Goal: Task Accomplishment & Management: Manage account settings

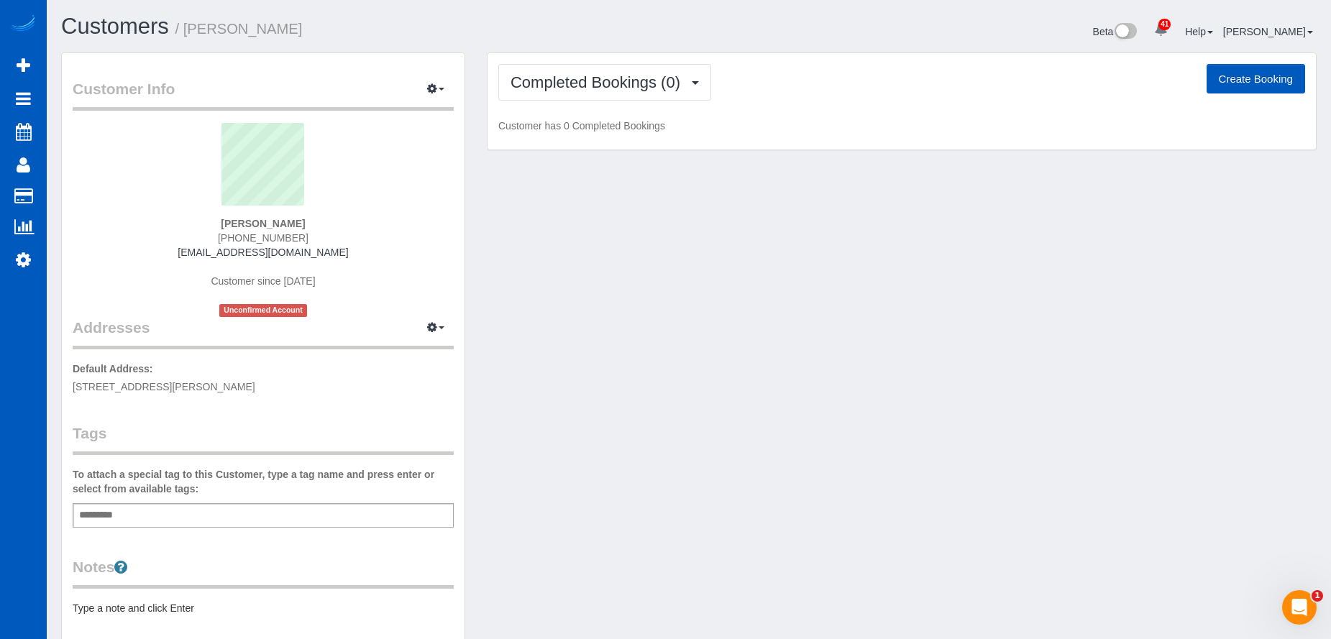
click at [1265, 82] on button "Create Booking" at bounding box center [1256, 79] width 99 height 30
select select "[GEOGRAPHIC_DATA]"
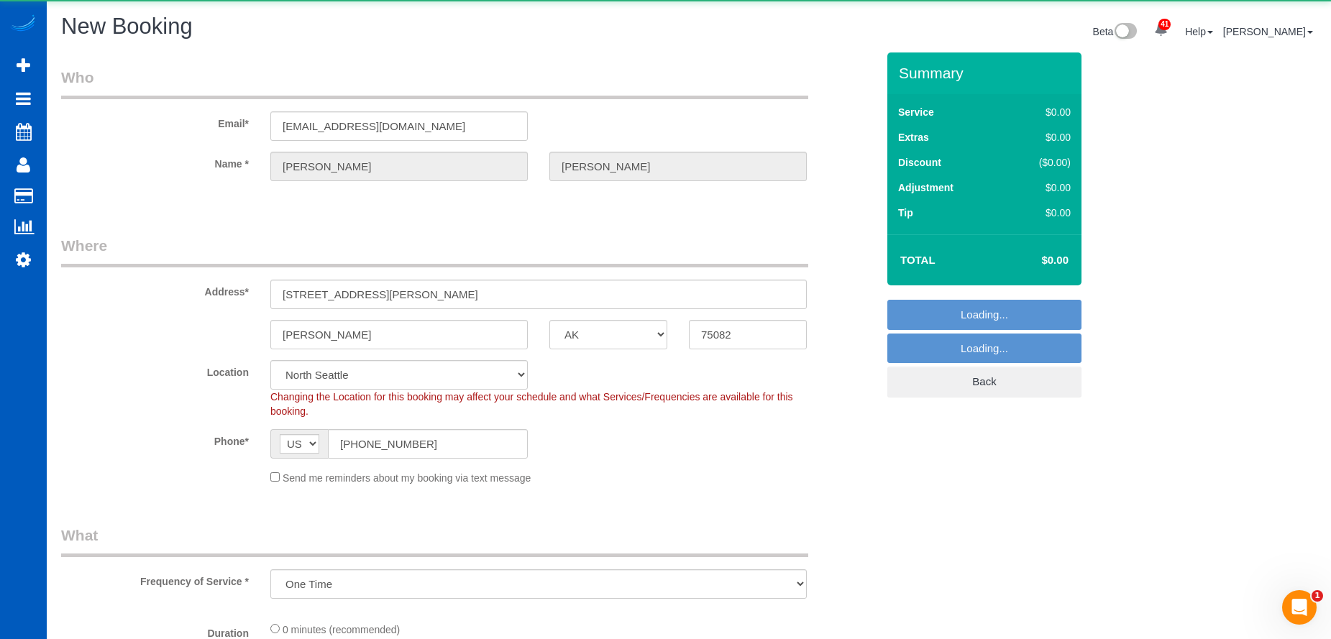
select select "object:20792"
select select "199"
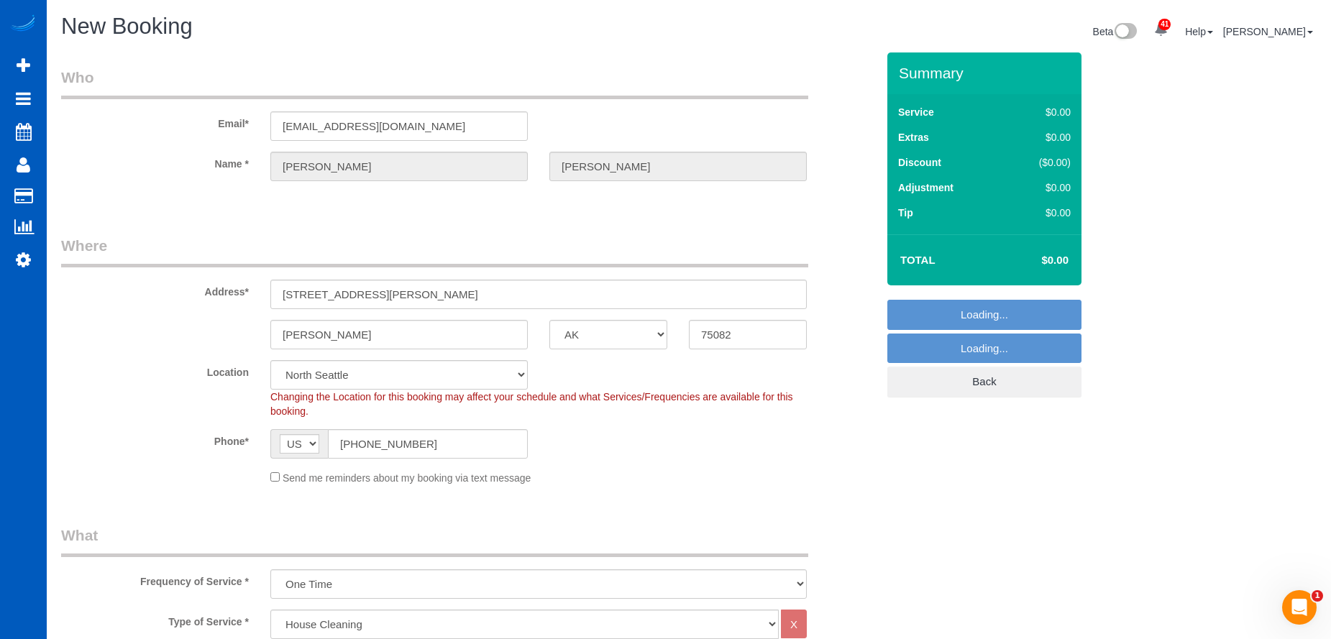
select select "331"
select select "object:20941"
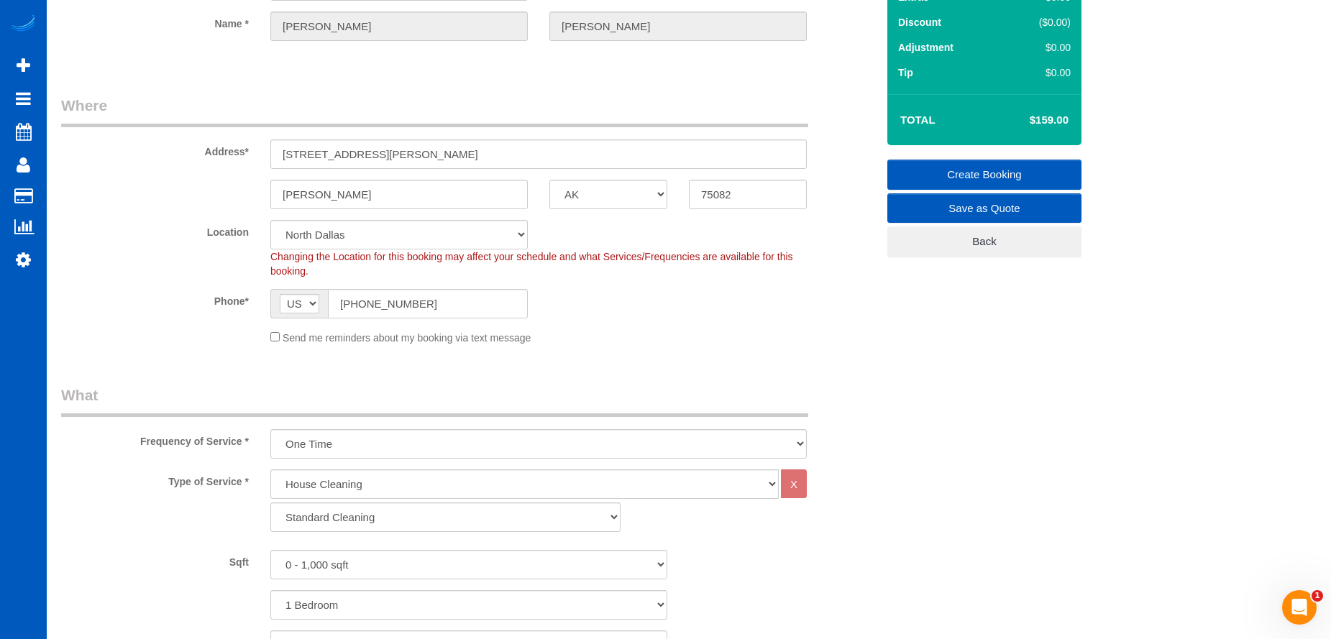
scroll to position [144, 0]
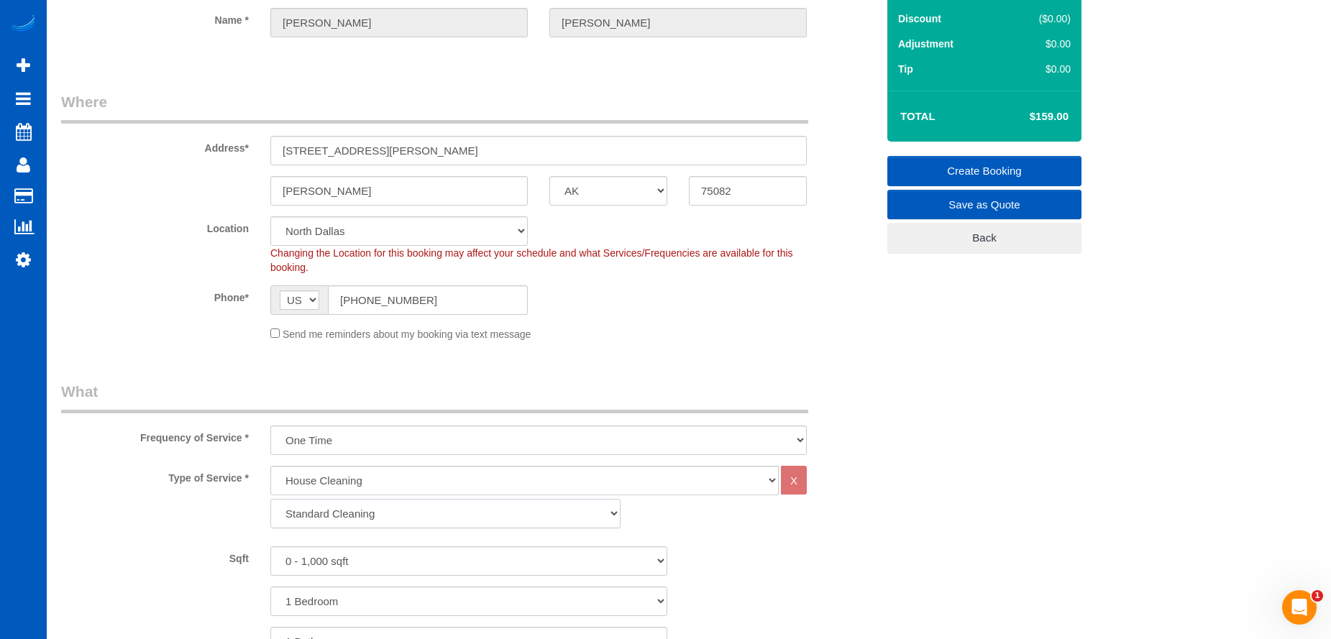
click at [396, 511] on select "Standard Cleaning Deep Cleaning Move In/ Out Cleaning" at bounding box center [445, 513] width 350 height 29
select select "367"
click at [270, 499] on select "Standard Cleaning Deep Cleaning Move In/ Out Cleaning" at bounding box center [445, 513] width 350 height 29
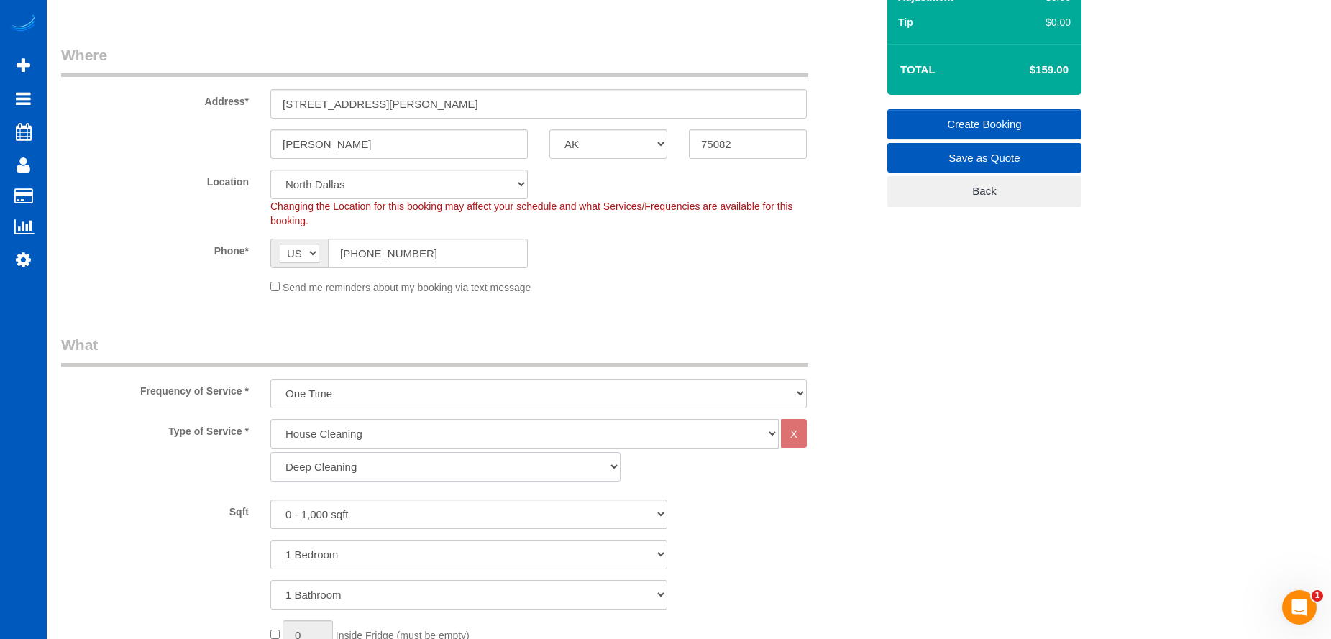
scroll to position [216, 0]
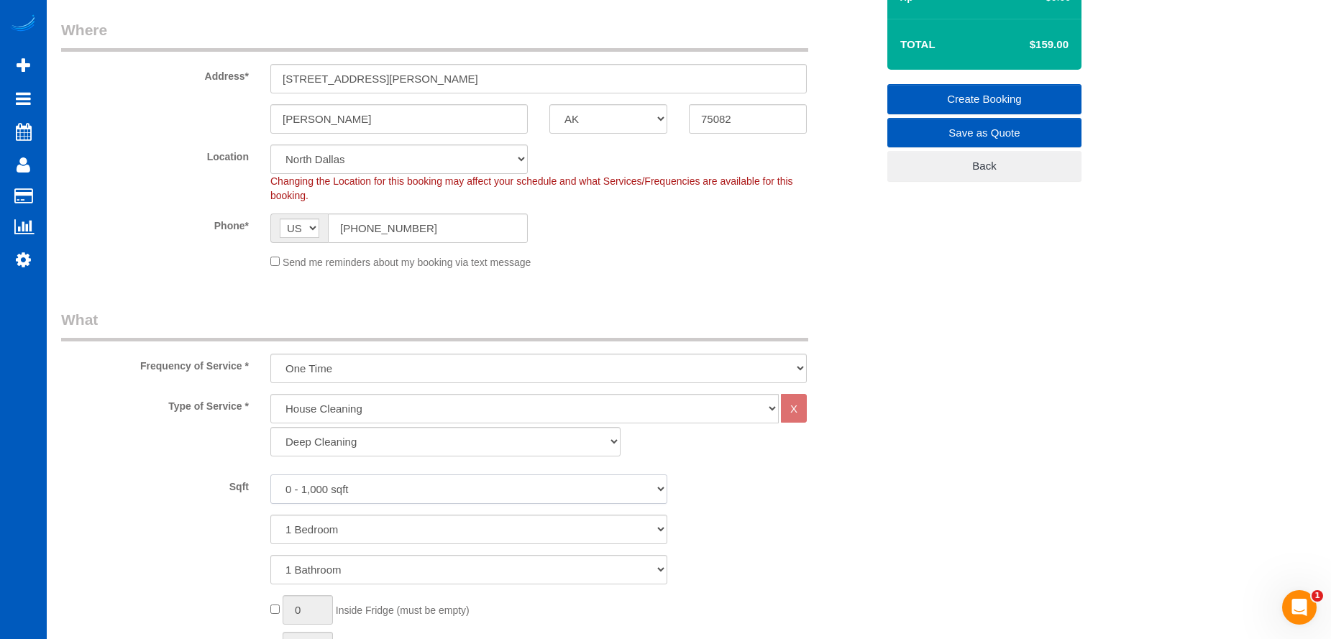
click at [405, 494] on select "0 - 1,000 sqft 1,001 - 1,500 sqft 1,501 - 2,000 sqft 2,001 - 2,500 sqft 2,501 -…" at bounding box center [468, 489] width 397 height 29
select select "1001"
click at [270, 475] on select "0 - 1,000 sqft 1,001 - 1,500 sqft 1,501 - 2,000 sqft 2,001 - 2,500 sqft 2,501 -…" at bounding box center [468, 489] width 397 height 29
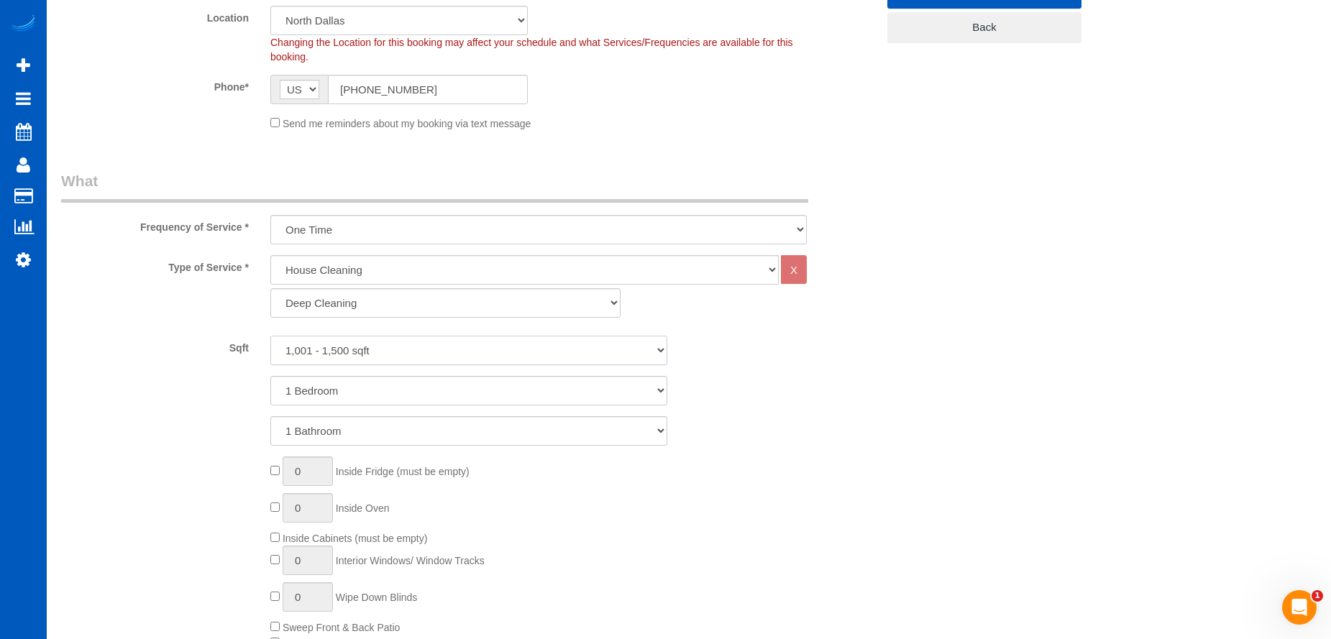
scroll to position [360, 0]
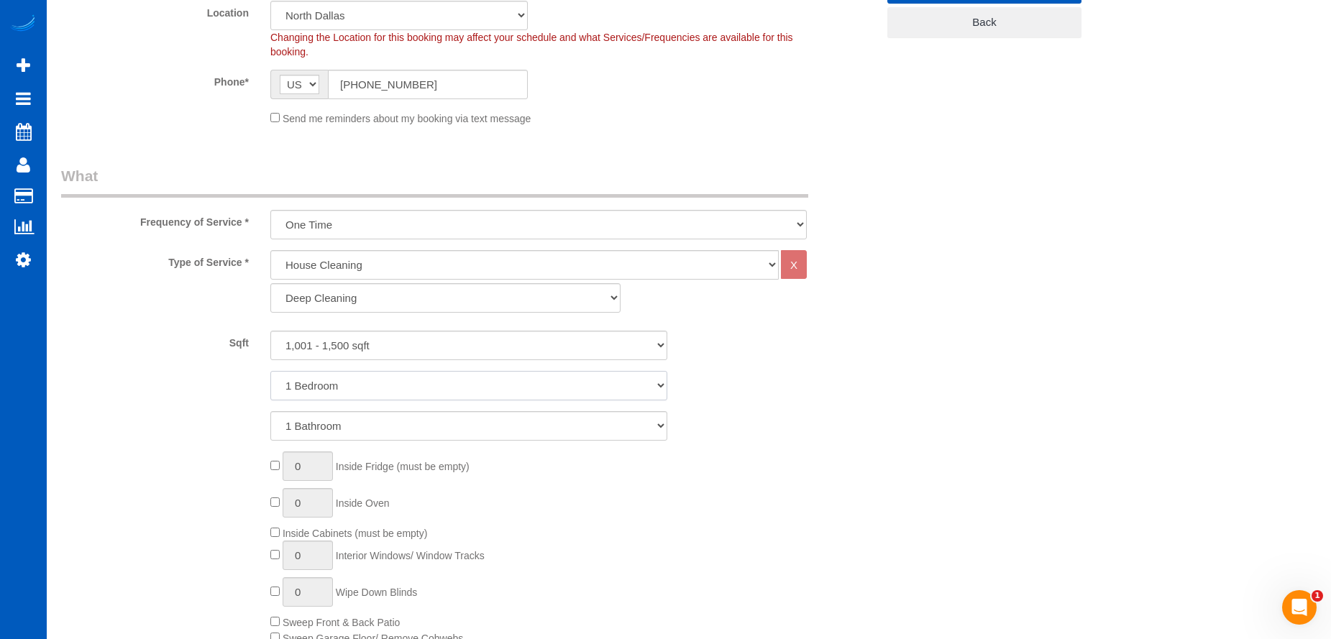
click at [406, 375] on select "1 Bedroom 2 Bedrooms 3 Bedrooms 4 Bedrooms 5 Bedrooms 6 Bedrooms 7 Bedrooms" at bounding box center [468, 385] width 397 height 29
select select "3"
click at [270, 371] on select "1 Bedroom 2 Bedrooms 3 Bedrooms 4 Bedrooms 5 Bedrooms 6 Bedrooms 7 Bedrooms" at bounding box center [468, 385] width 397 height 29
click at [442, 425] on select "1 Bathroom 2 Bathrooms 3 Bathrooms 4 Bathrooms 5 Bathrooms 6 Bathrooms 7 Bathro…" at bounding box center [468, 425] width 397 height 29
select select "2"
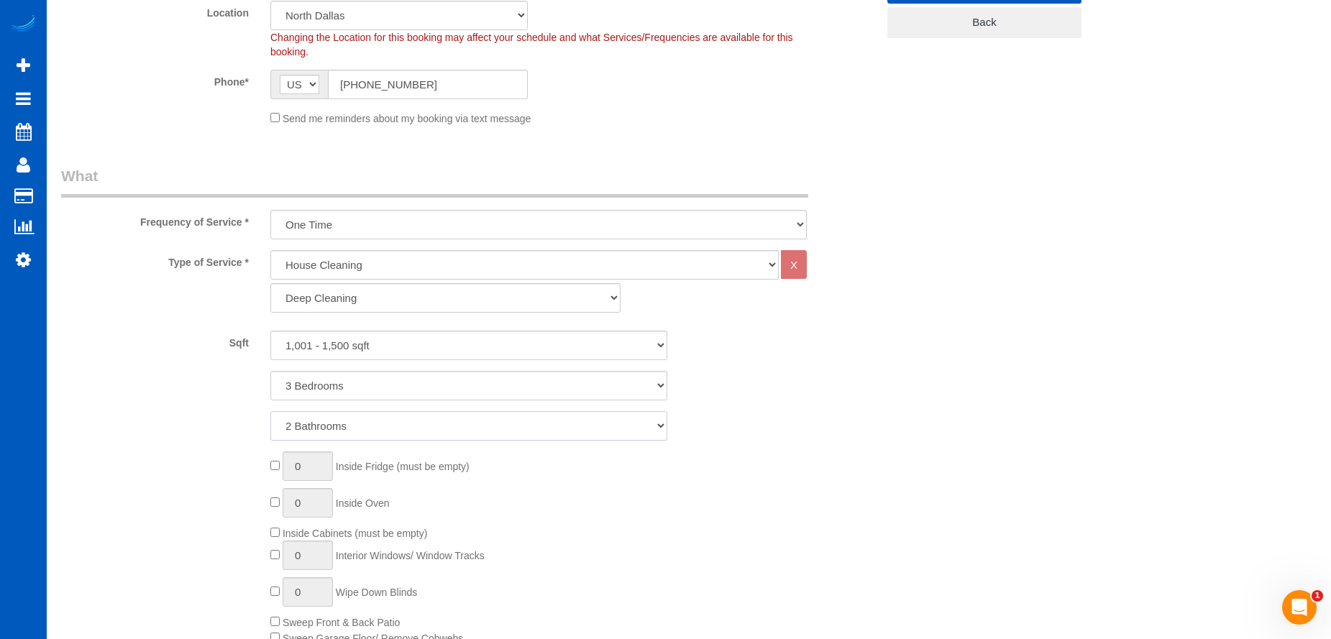
click at [270, 411] on select "1 Bathroom 2 Bathrooms 3 Bathrooms 4 Bathrooms 5 Bathrooms 6 Bathrooms 7 Bathro…" at bounding box center [468, 425] width 397 height 29
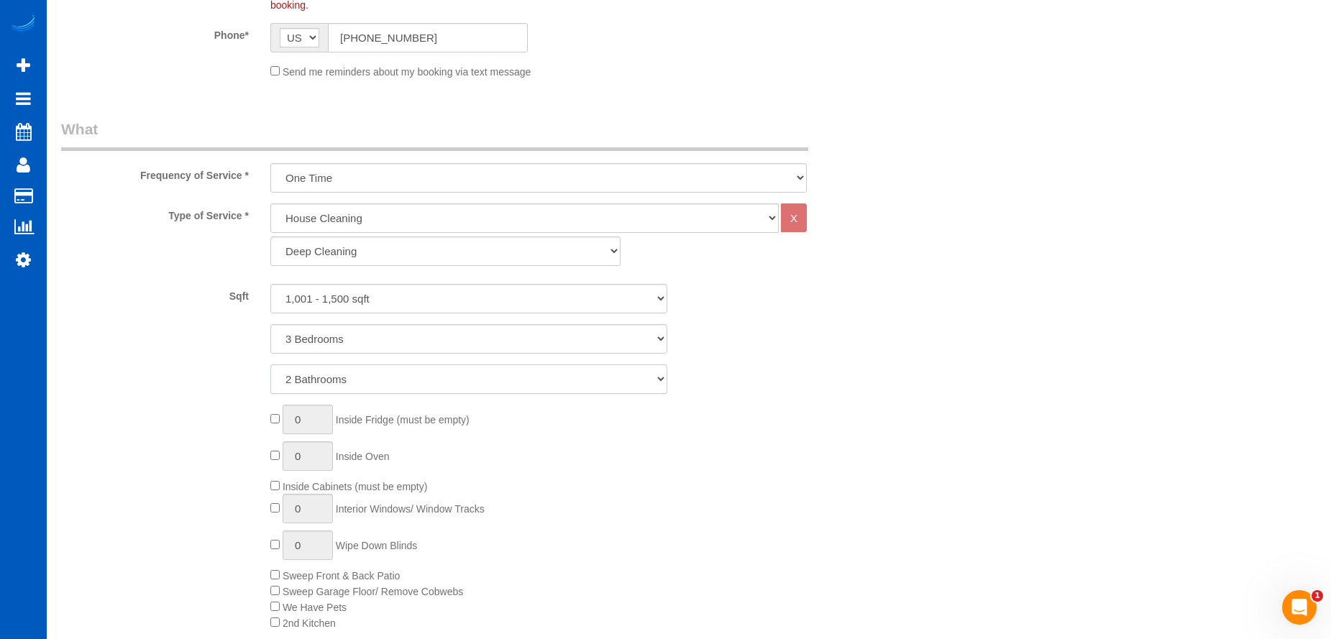
scroll to position [432, 0]
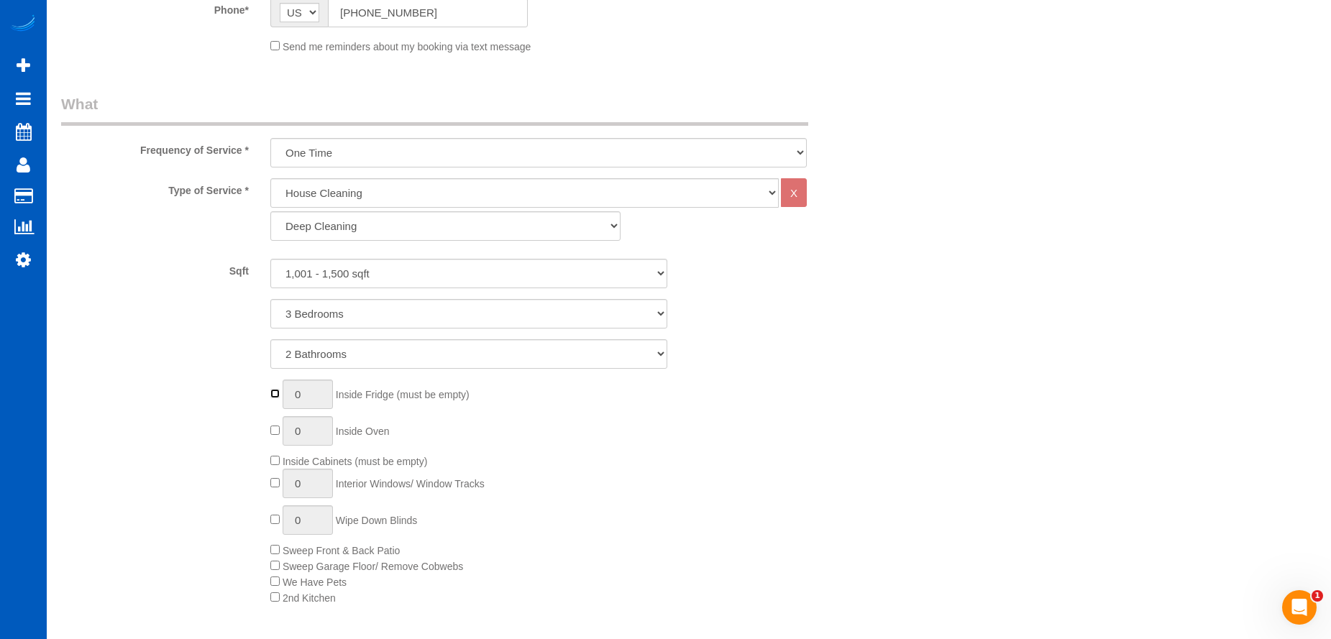
type input "1"
click at [269, 483] on div "1 Inside Fridge (must be empty) 0 Inside Oven Inside Cabinets (must be empty) 0…" at bounding box center [574, 493] width 628 height 226
click at [321, 484] on input "1" at bounding box center [308, 483] width 50 height 29
drag, startPoint x: 321, startPoint y: 484, endPoint x: 334, endPoint y: 460, distance: 27.0
click at [275, 477] on div "1 Inside Fridge (must be empty) 0 Inside Oven Inside Cabinets (must be empty) 1…" at bounding box center [574, 493] width 628 height 226
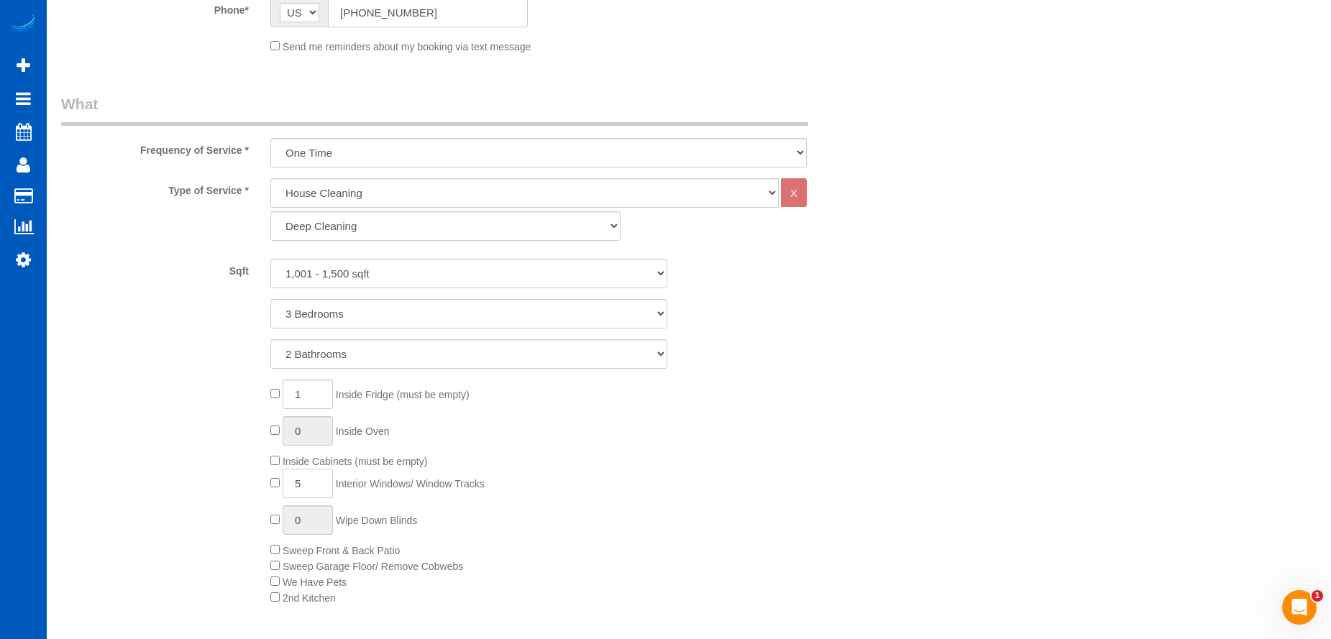
type input "5"
click at [683, 471] on div "1 Inside Fridge (must be empty) 0 Inside Oven Inside Cabinets (must be empty) 5…" at bounding box center [574, 493] width 628 height 226
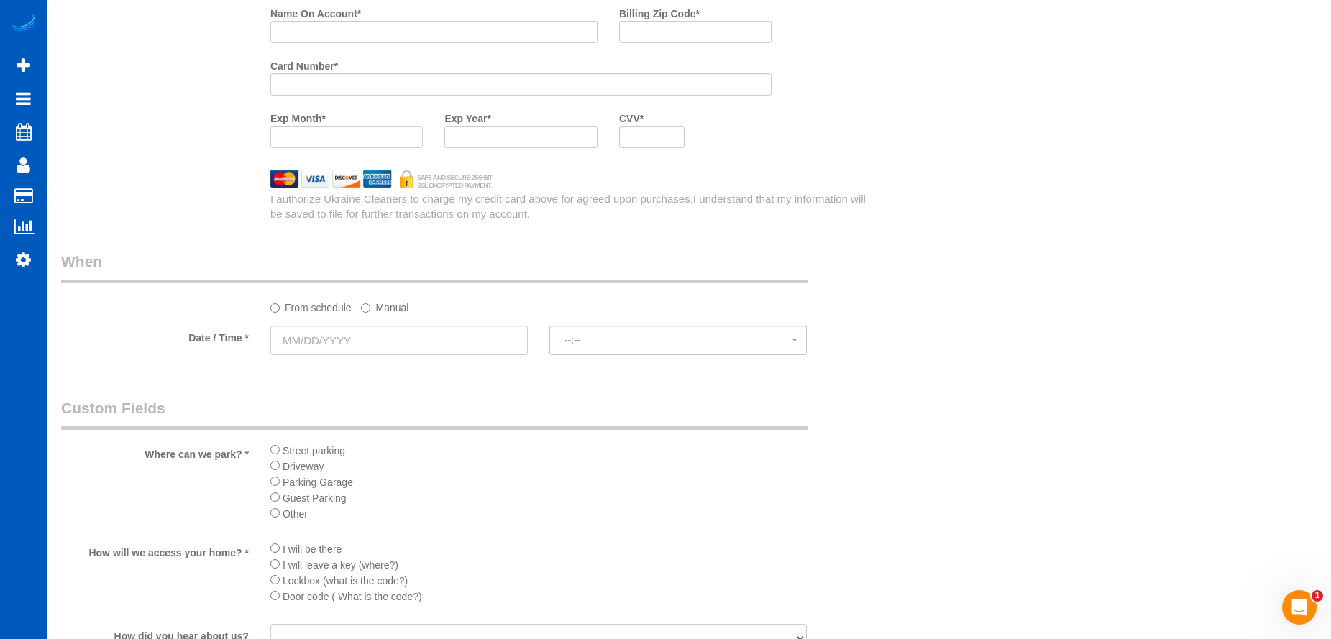
scroll to position [1438, 0]
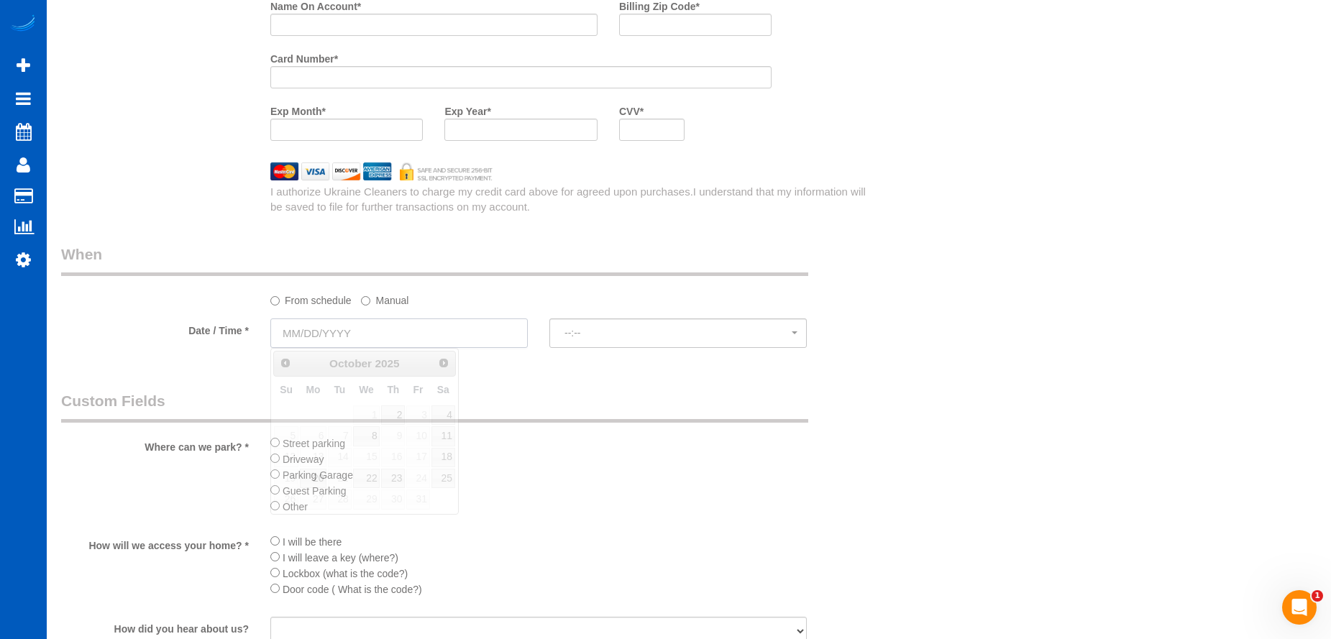
click at [471, 326] on input "text" at bounding box center [398, 333] width 257 height 29
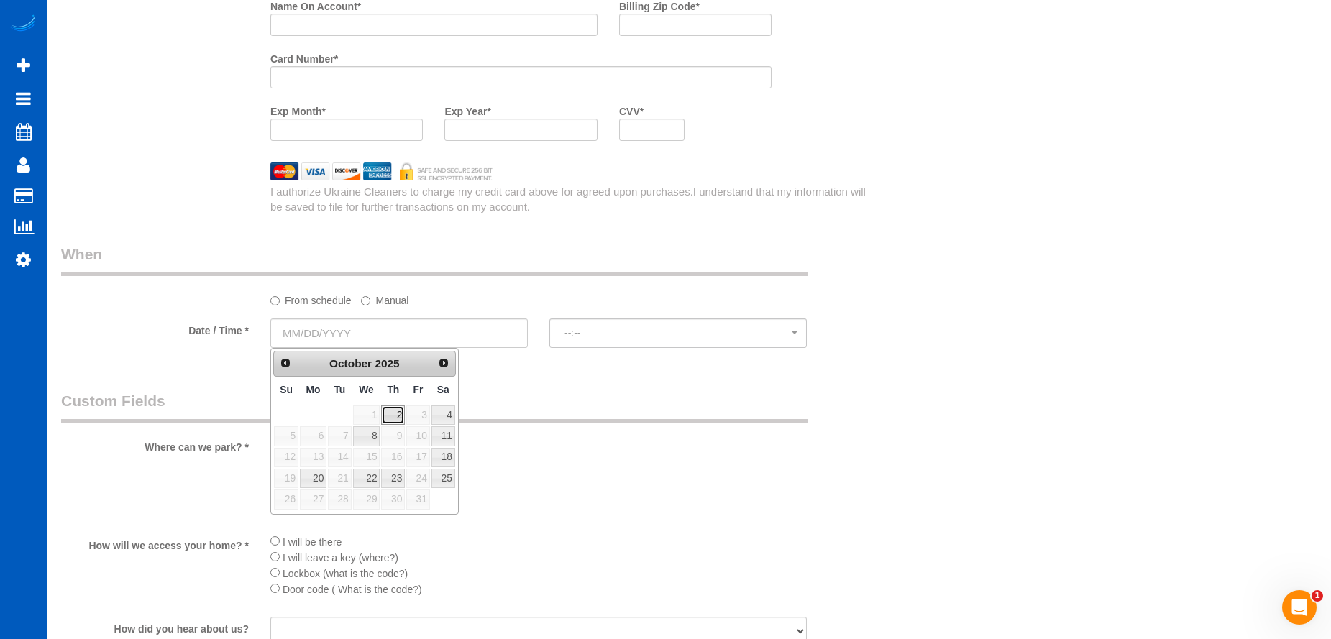
click at [391, 419] on link "2" at bounding box center [393, 415] width 24 height 19
type input "10/02/2025"
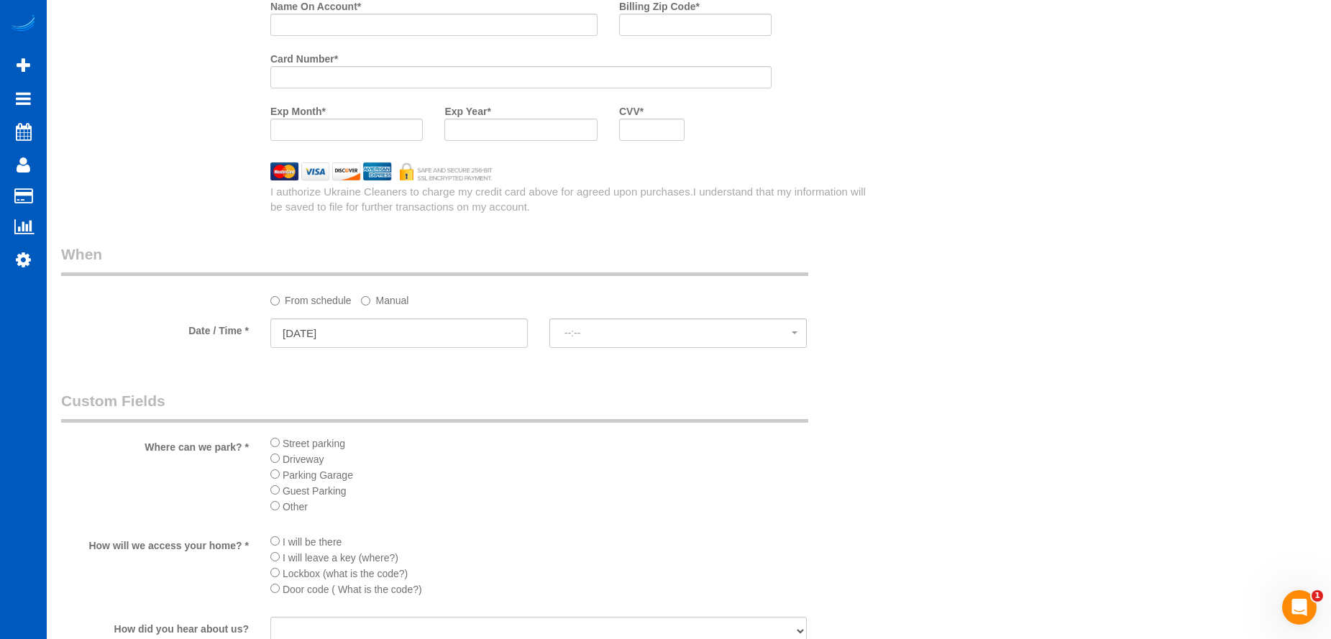
select select "spot69"
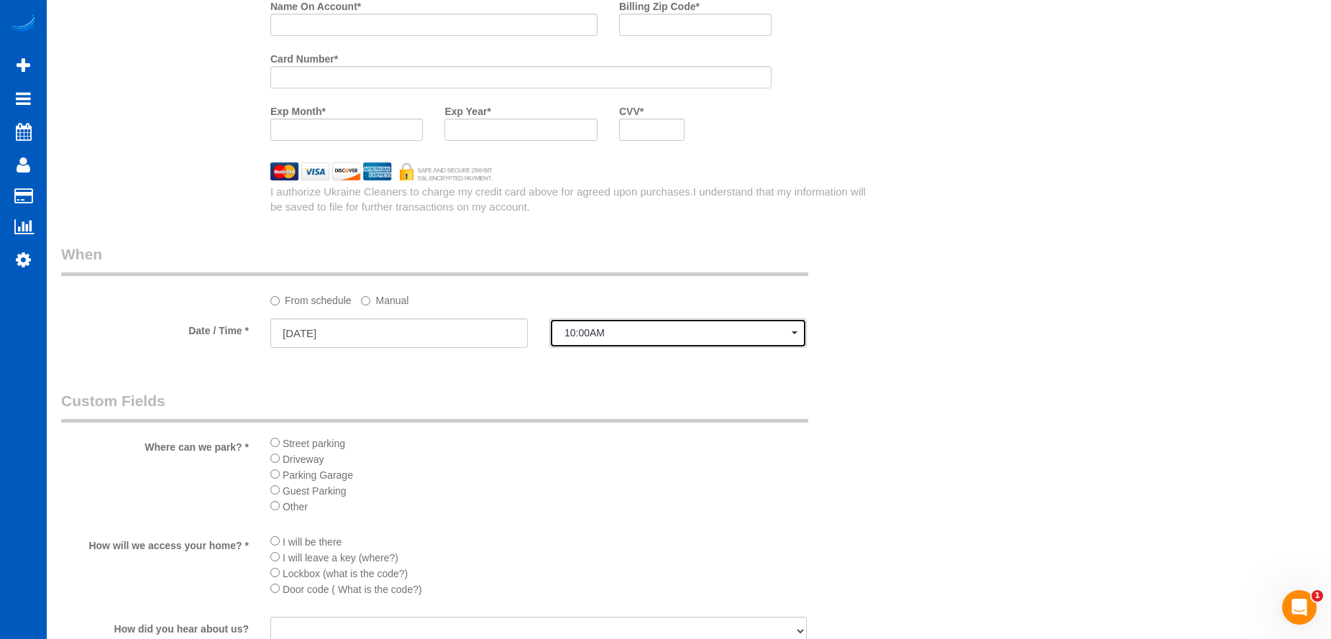
click at [574, 331] on span "10:00AM" at bounding box center [678, 333] width 227 height 12
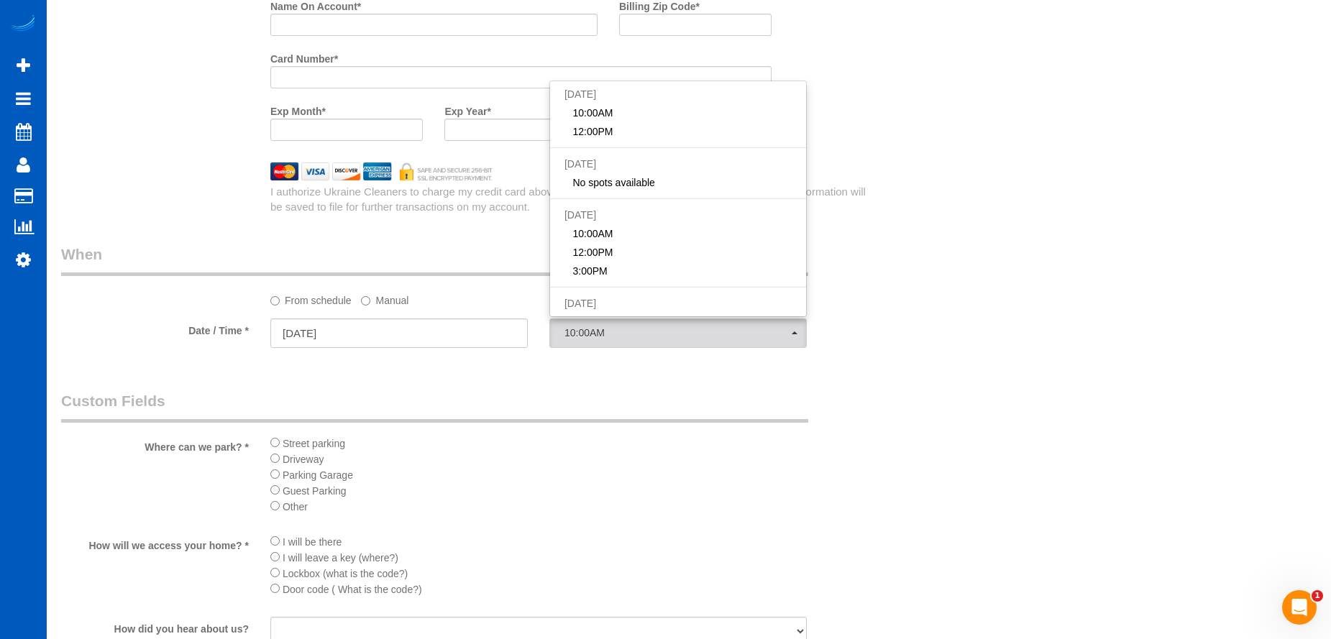
click at [386, 298] on label "Manual" at bounding box center [384, 297] width 47 height 19
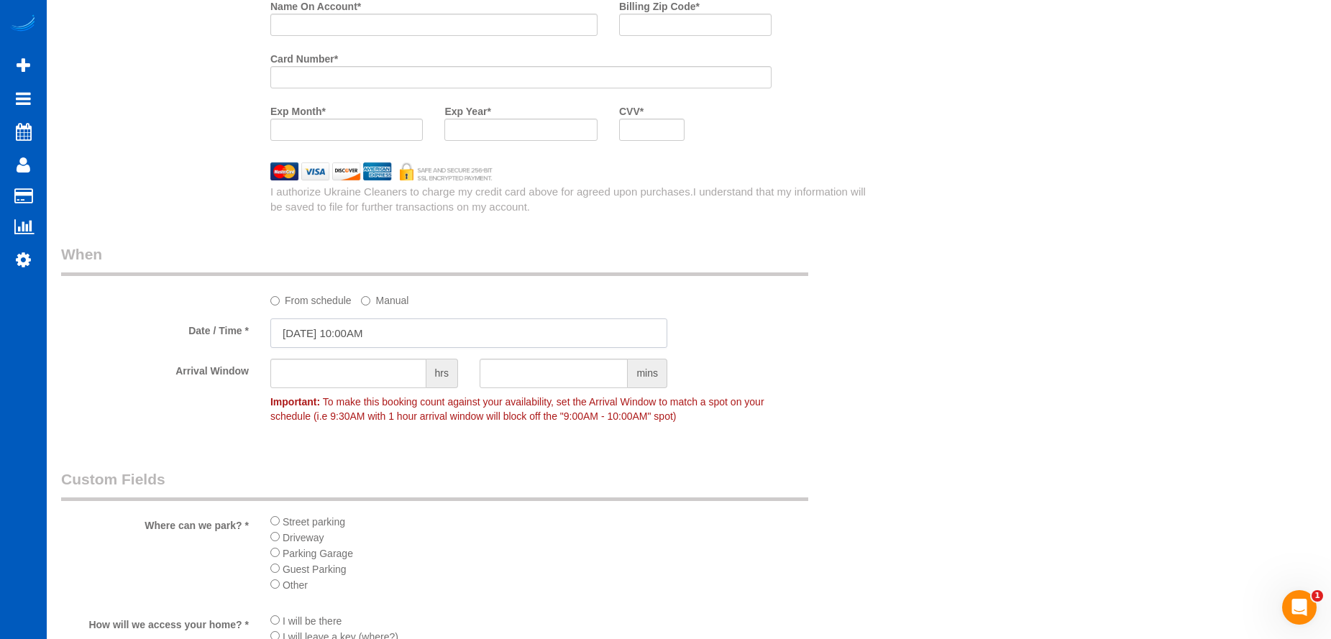
click at [388, 324] on input "10/02/2025 10:00AM" at bounding box center [468, 333] width 397 height 29
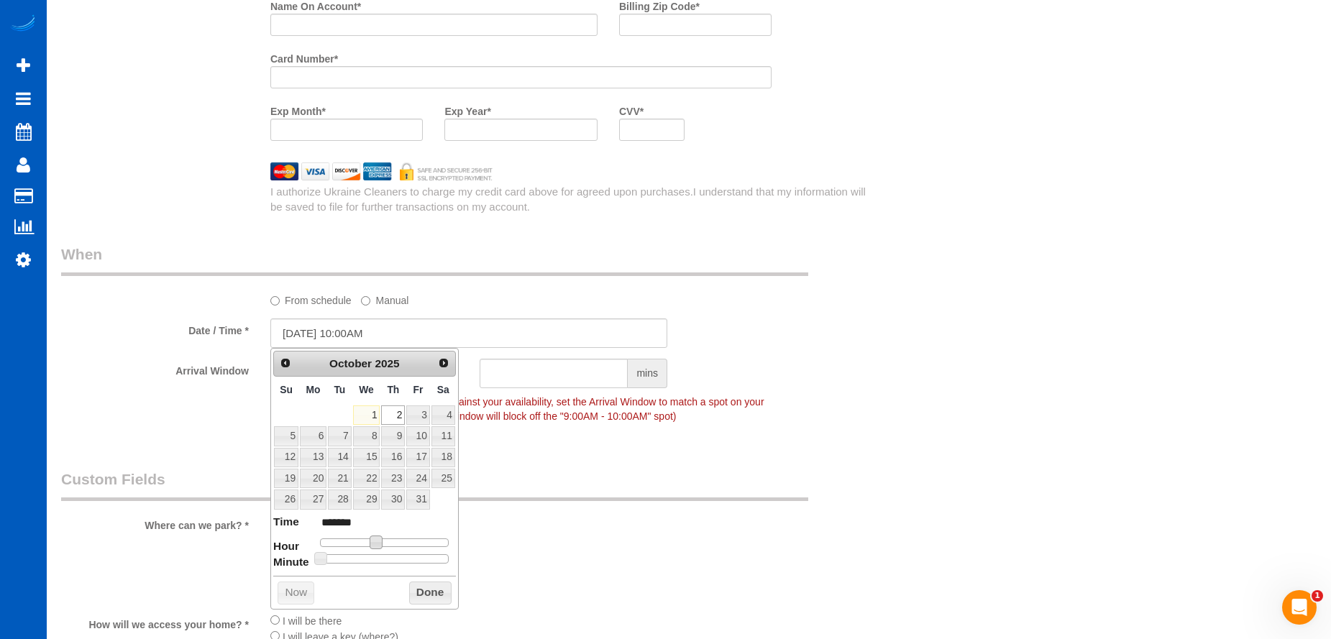
type input "10/02/2025 11:00AM"
type input "*******"
type input "10/02/2025 12:00PM"
type input "*******"
type input "10/02/2025 1:00PM"
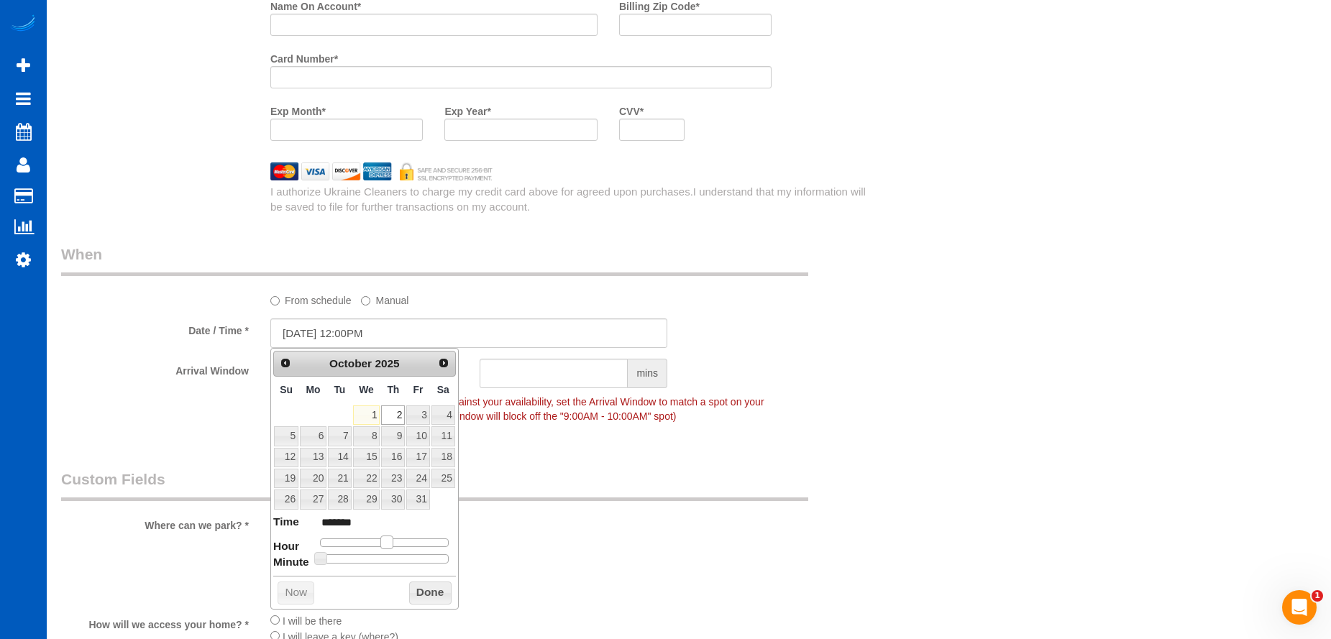
type input "******"
type input "10/02/2025 2:00PM"
type input "******"
drag, startPoint x: 376, startPoint y: 539, endPoint x: 398, endPoint y: 544, distance: 22.2
click at [398, 544] on span at bounding box center [397, 542] width 13 height 13
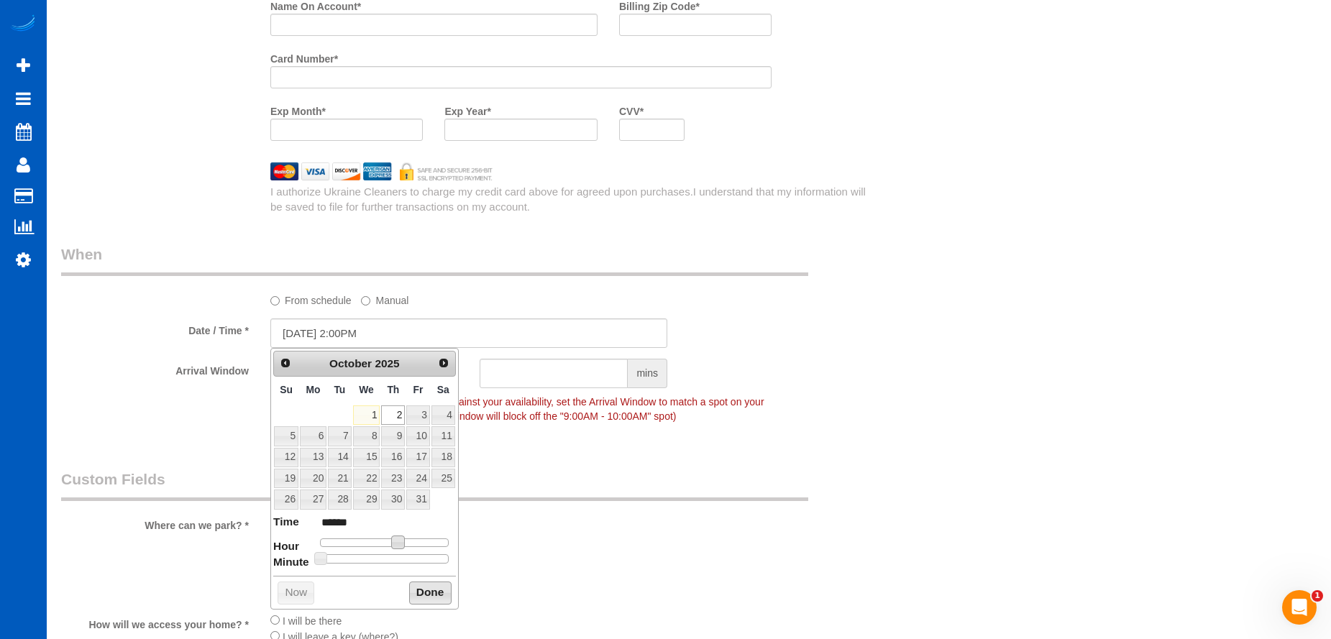
click at [424, 590] on button "Done" at bounding box center [430, 593] width 42 height 23
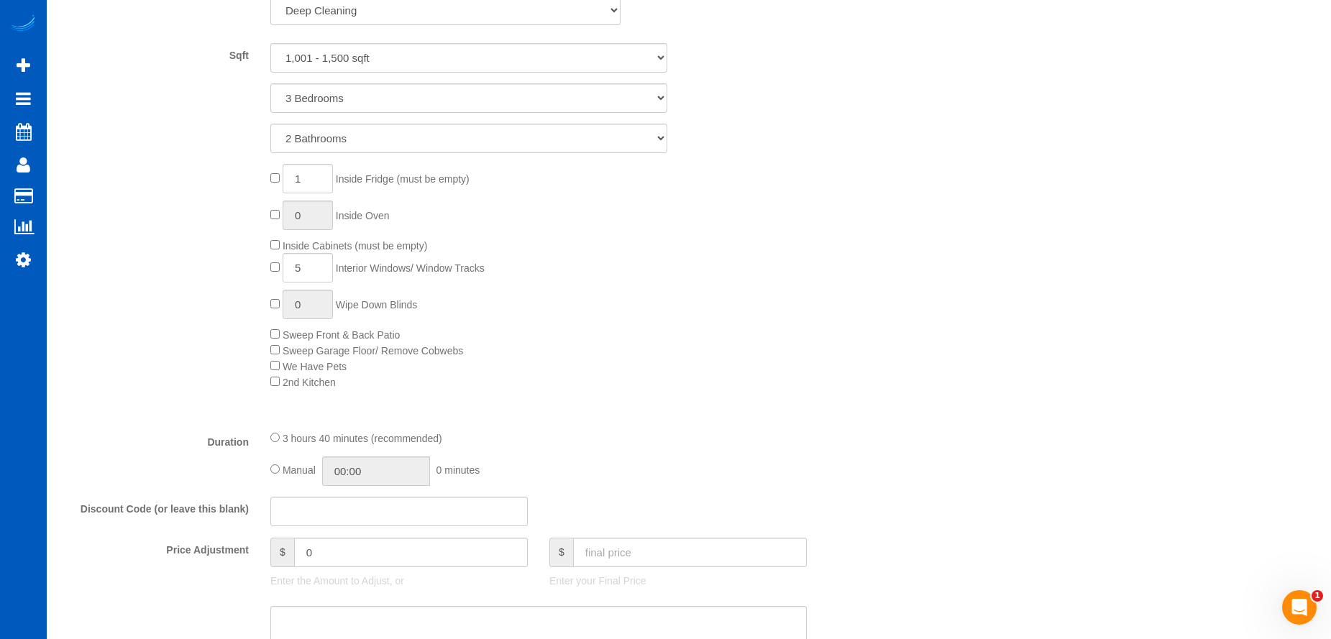
scroll to position [935, 0]
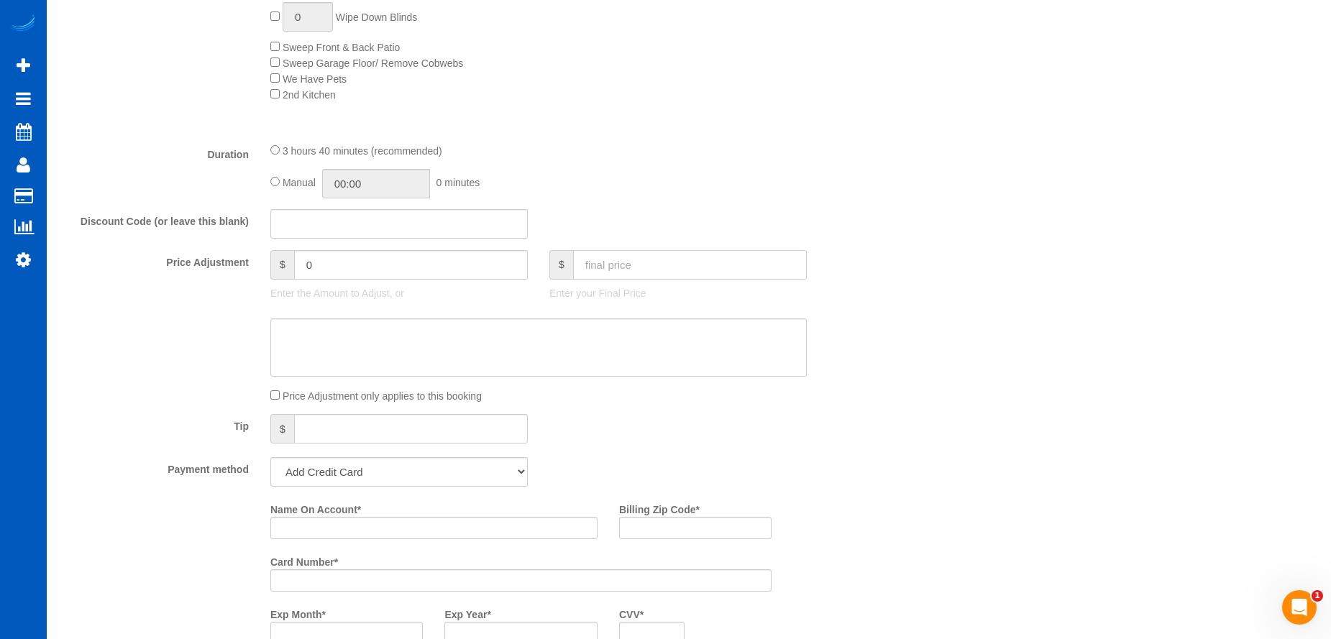
click at [640, 275] on input "text" at bounding box center [690, 264] width 234 height 29
type input "483.9"
click at [608, 337] on textarea at bounding box center [538, 348] width 537 height 59
type input "89.9"
type textarea "T"
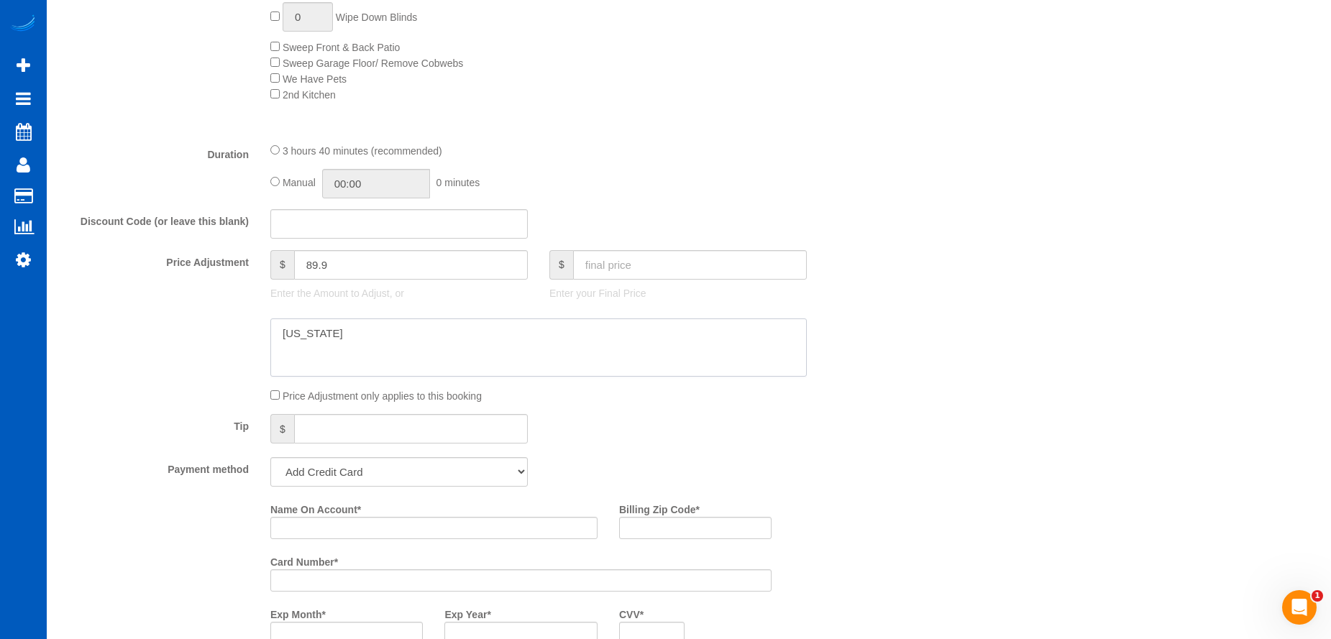
type textarea "texas"
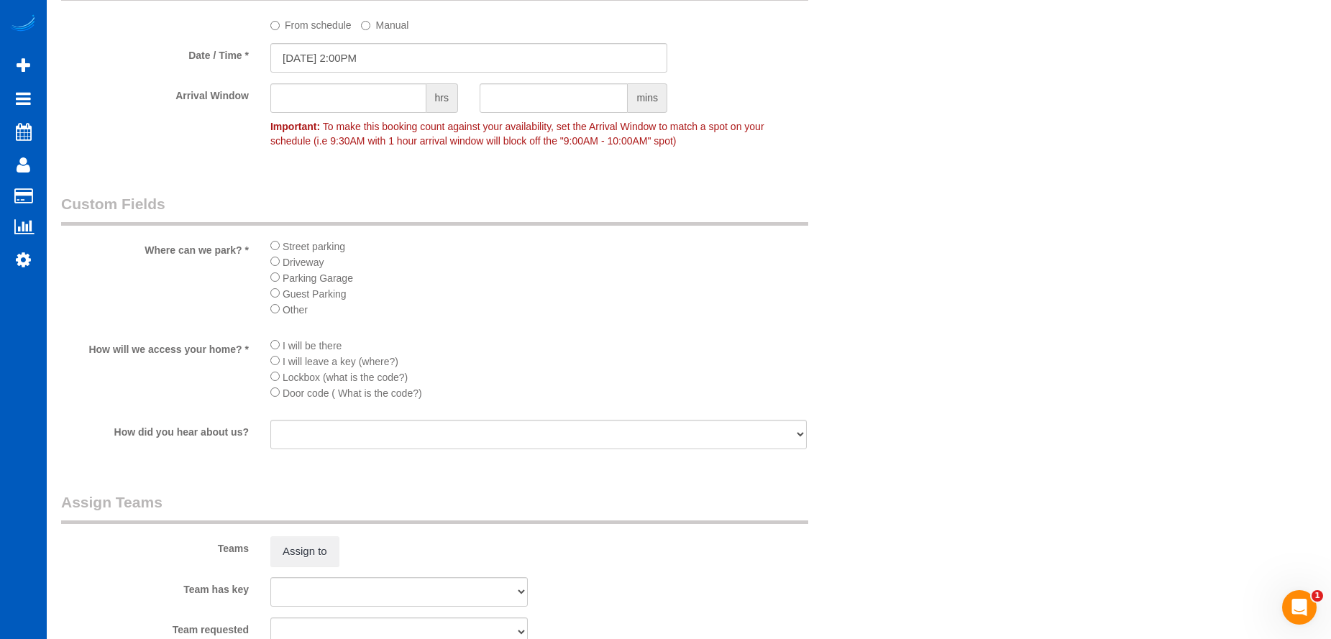
scroll to position [1942, 0]
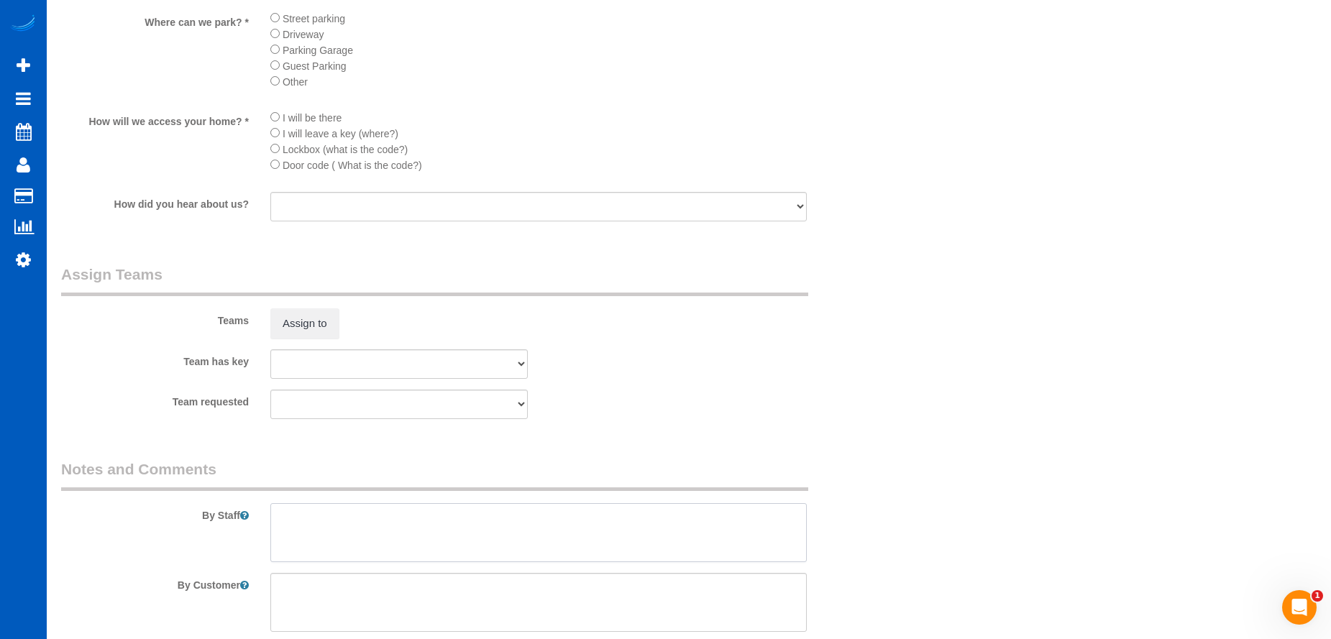
click at [523, 511] on textarea at bounding box center [538, 532] width 537 height 59
drag, startPoint x: 418, startPoint y: 501, endPoint x: 422, endPoint y: 508, distance: 8.4
click at [418, 501] on div "By Staff" at bounding box center [468, 511] width 837 height 104
click at [431, 521] on textarea at bounding box center [538, 532] width 537 height 59
paste textarea "Carpet shampoo for three rooms, 5 windows, this is a move in."
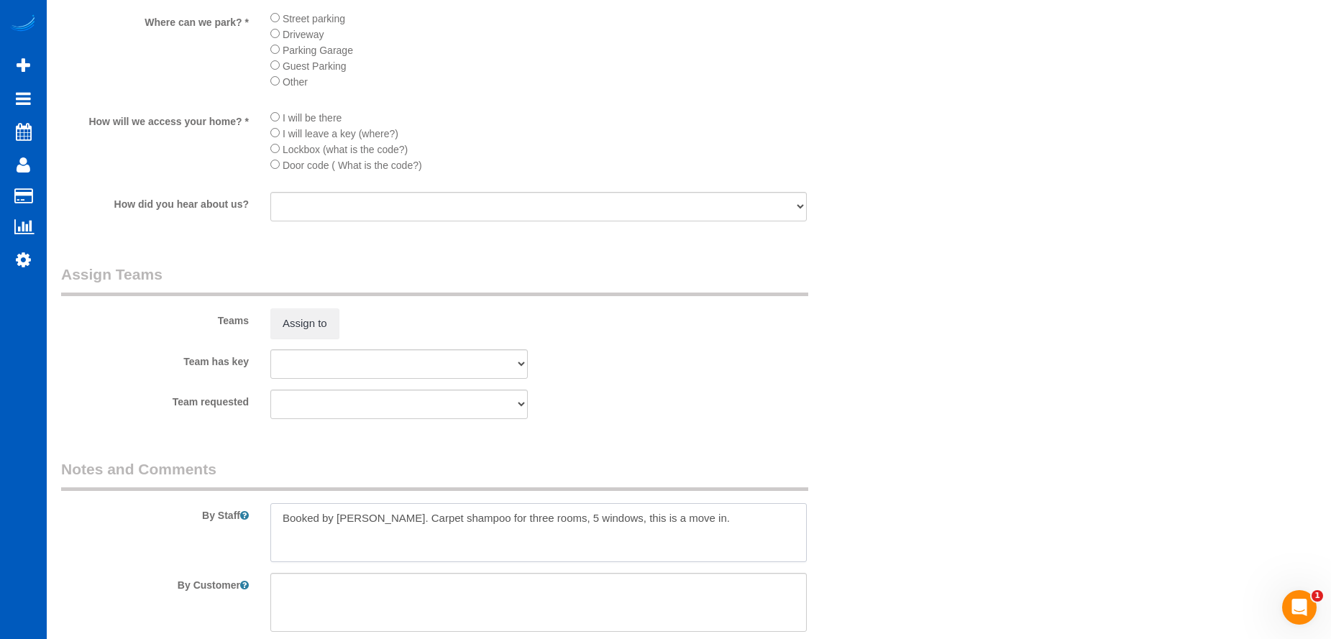
type textarea "Booked by Aaron. Carpet shampoo for three rooms, 5 windows, this is a move in."
click at [273, 321] on button "Assign to" at bounding box center [304, 324] width 69 height 30
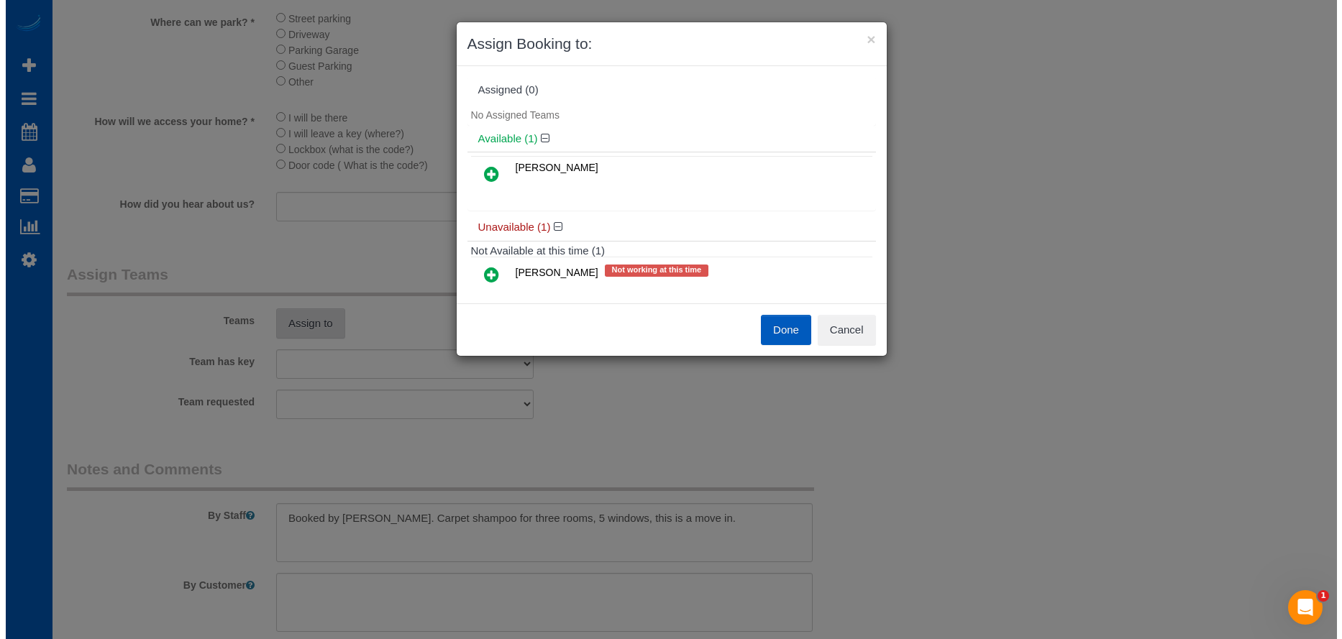
scroll to position [1943, 0]
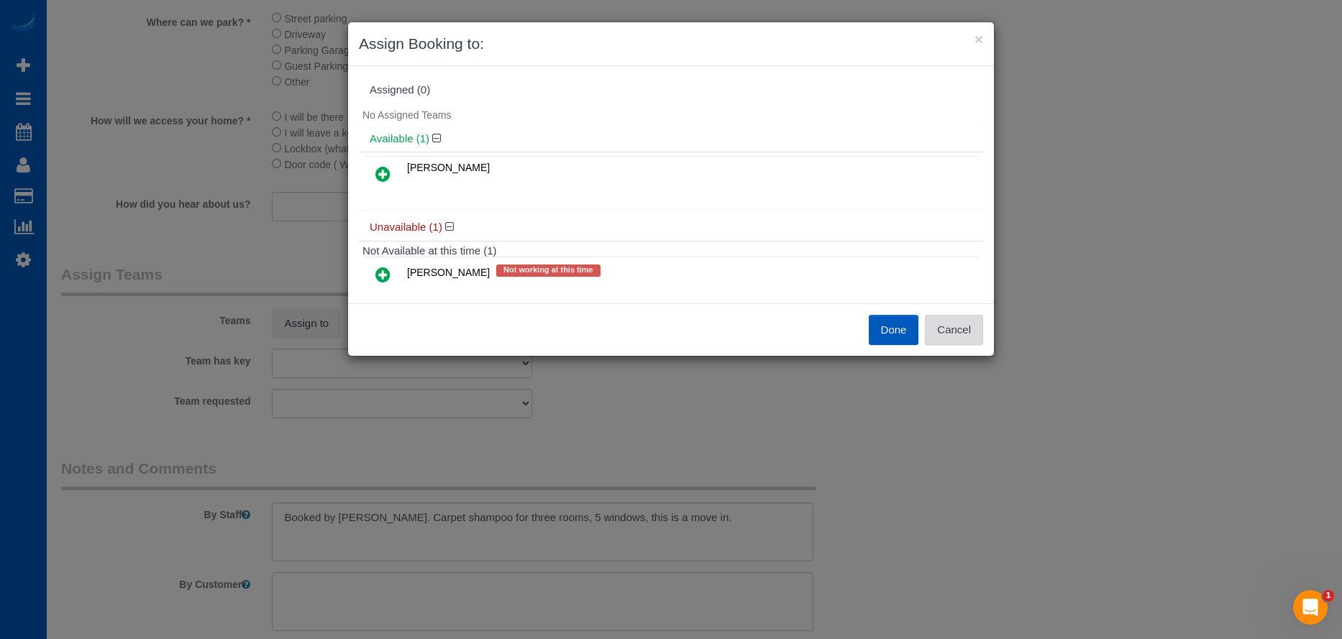
click at [957, 325] on button "Cancel" at bounding box center [954, 330] width 58 height 30
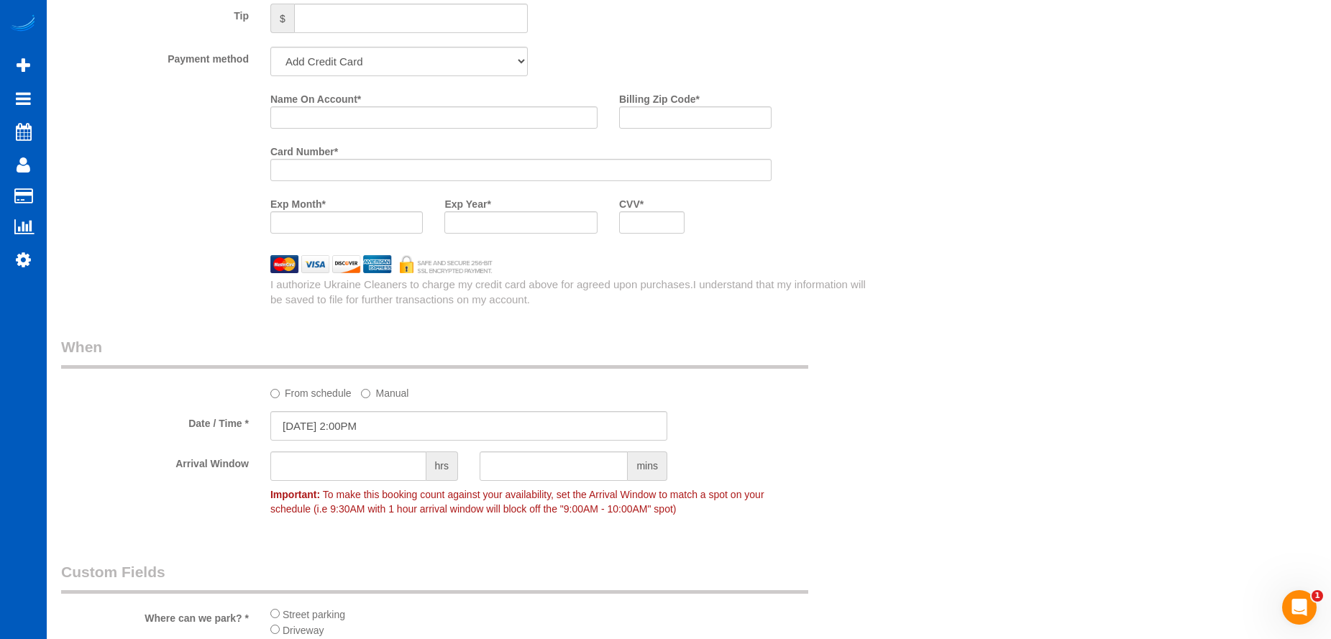
scroll to position [1223, 0]
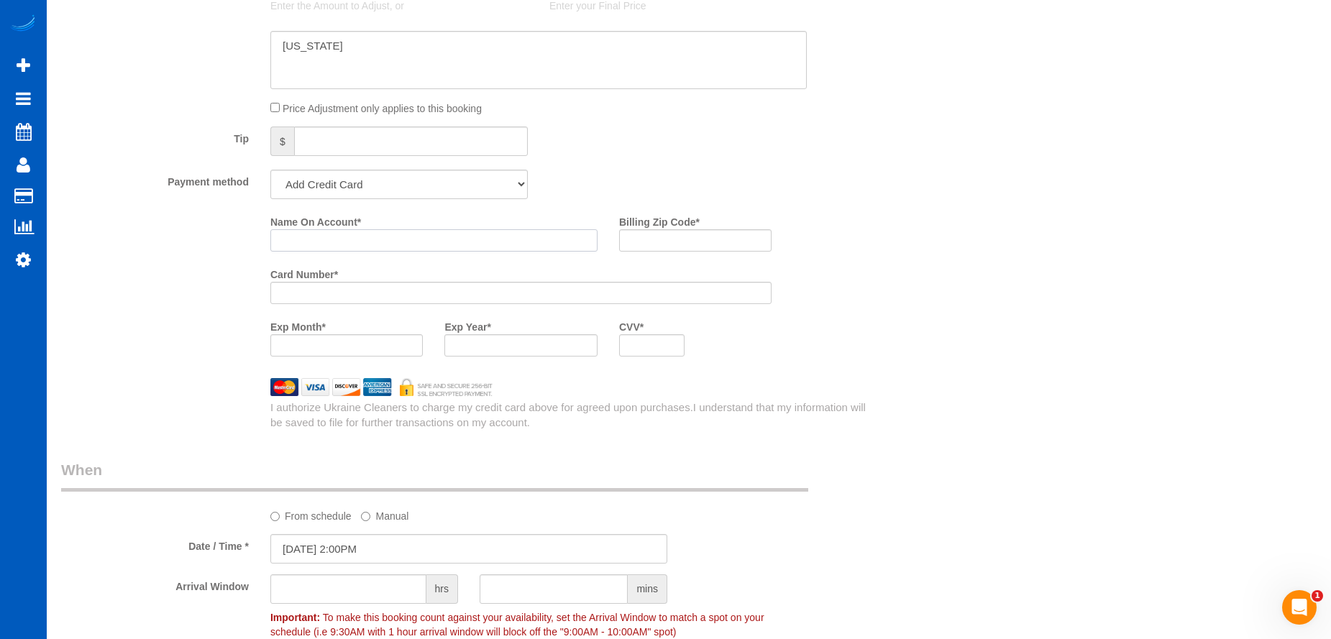
click at [370, 234] on input "Name On Account *" at bounding box center [433, 240] width 327 height 22
paste input "Angela Cobb"
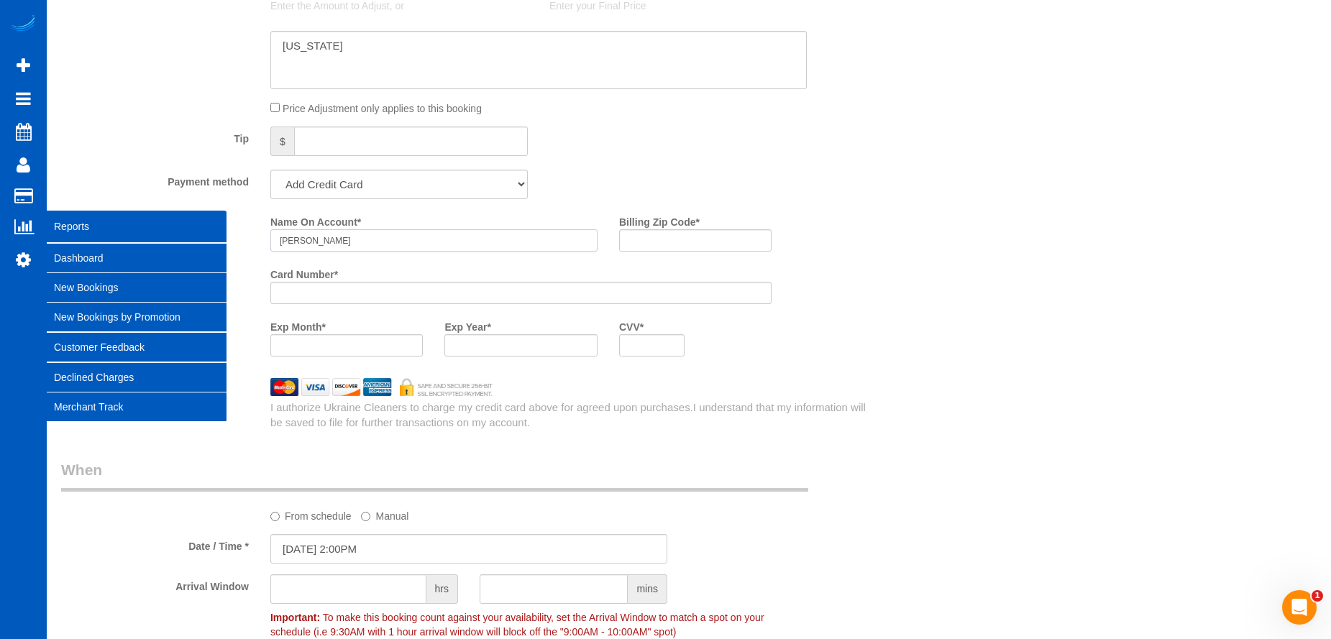
type input "Angela Cobb"
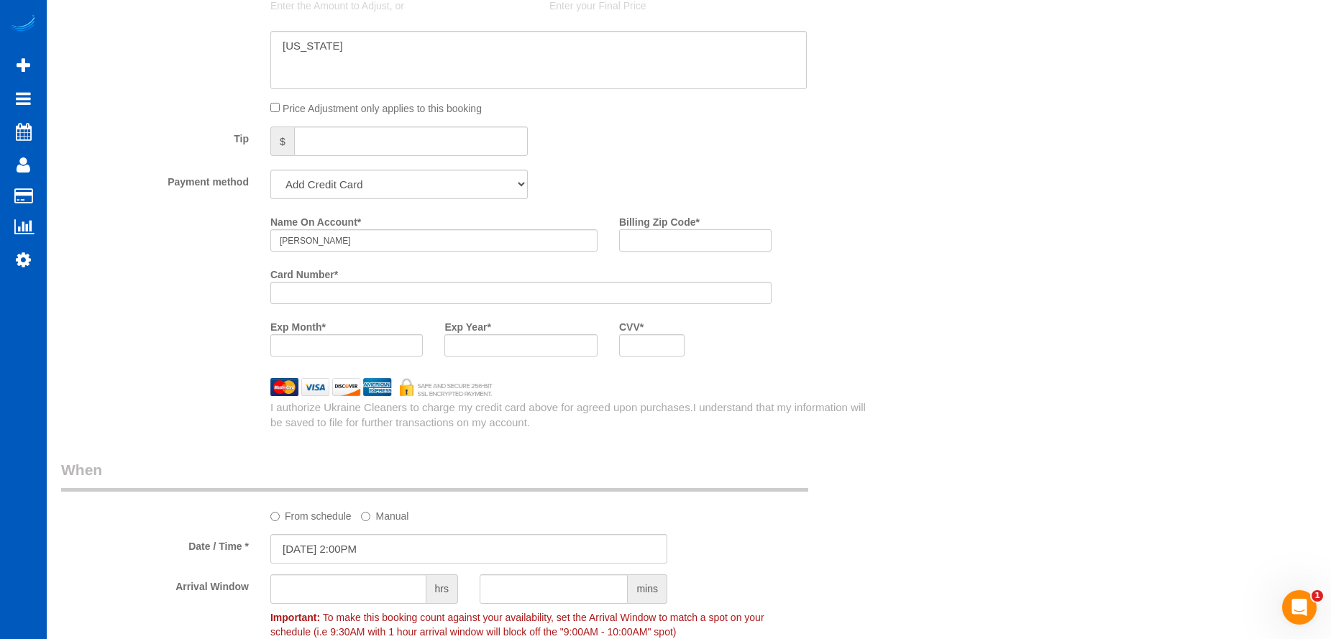
drag, startPoint x: 689, startPoint y: 242, endPoint x: 681, endPoint y: 242, distance: 7.9
click at [689, 242] on input "Billing Zip Code *" at bounding box center [695, 240] width 152 height 22
paste input "48340"
type input "48340"
click at [499, 355] on div at bounding box center [520, 345] width 152 height 22
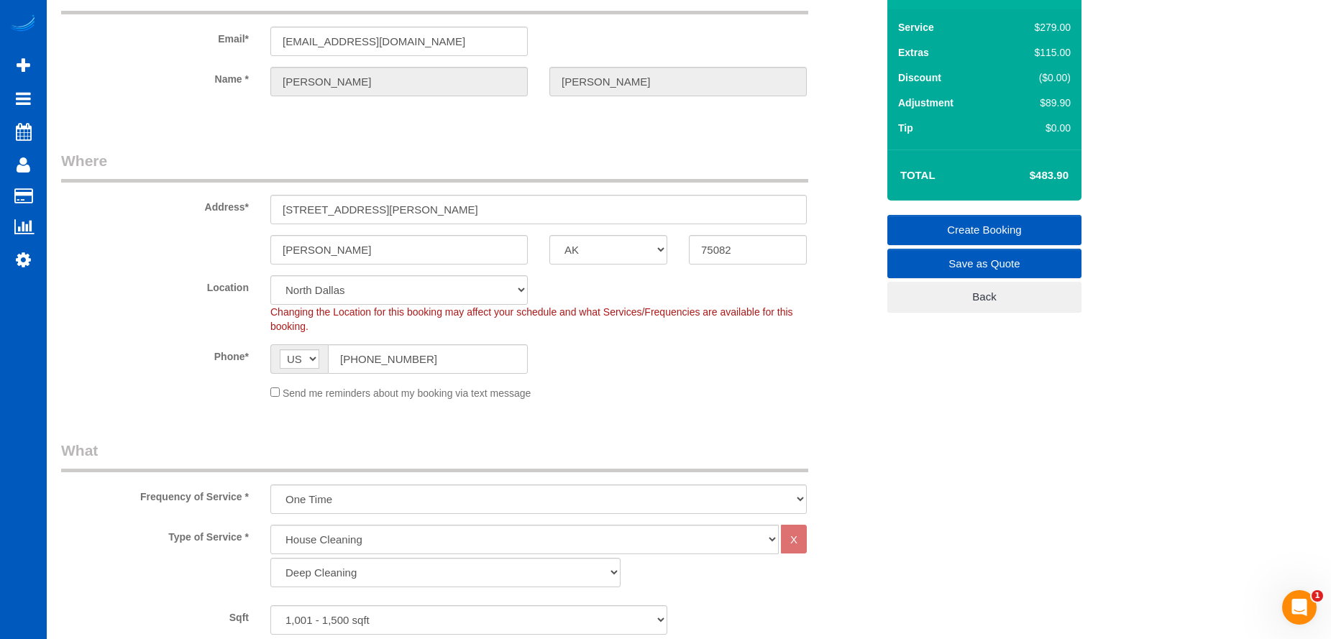
scroll to position [72, 0]
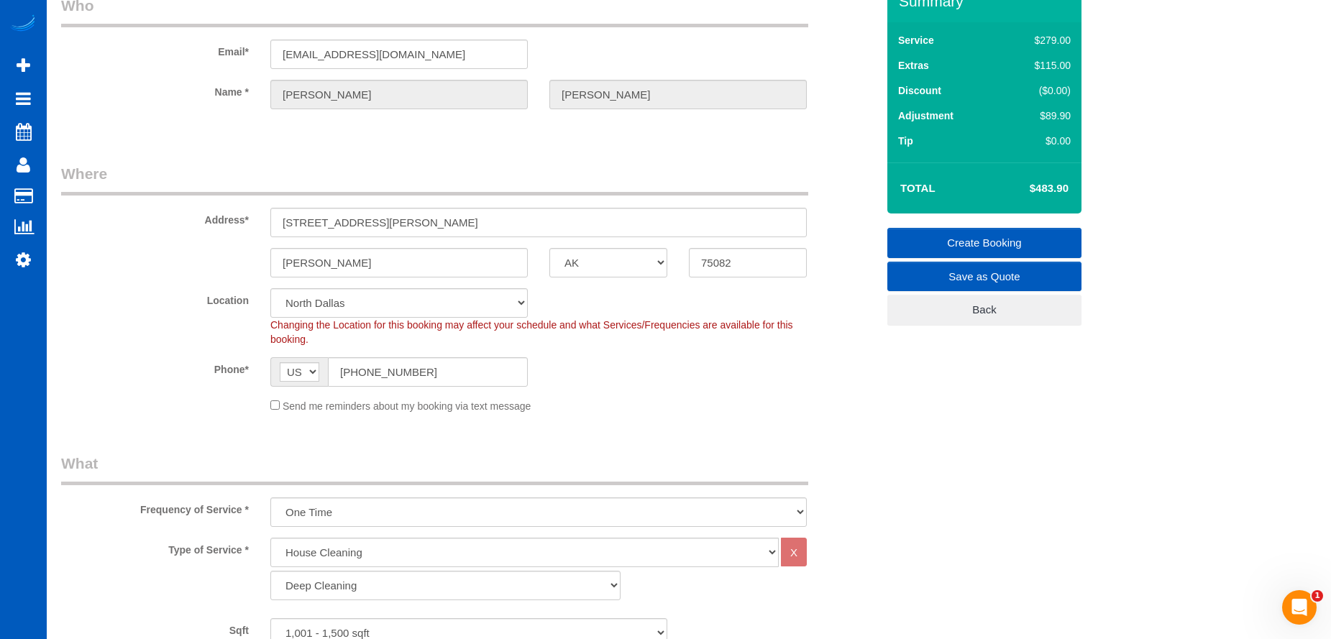
click at [930, 236] on link "Create Booking" at bounding box center [984, 243] width 194 height 30
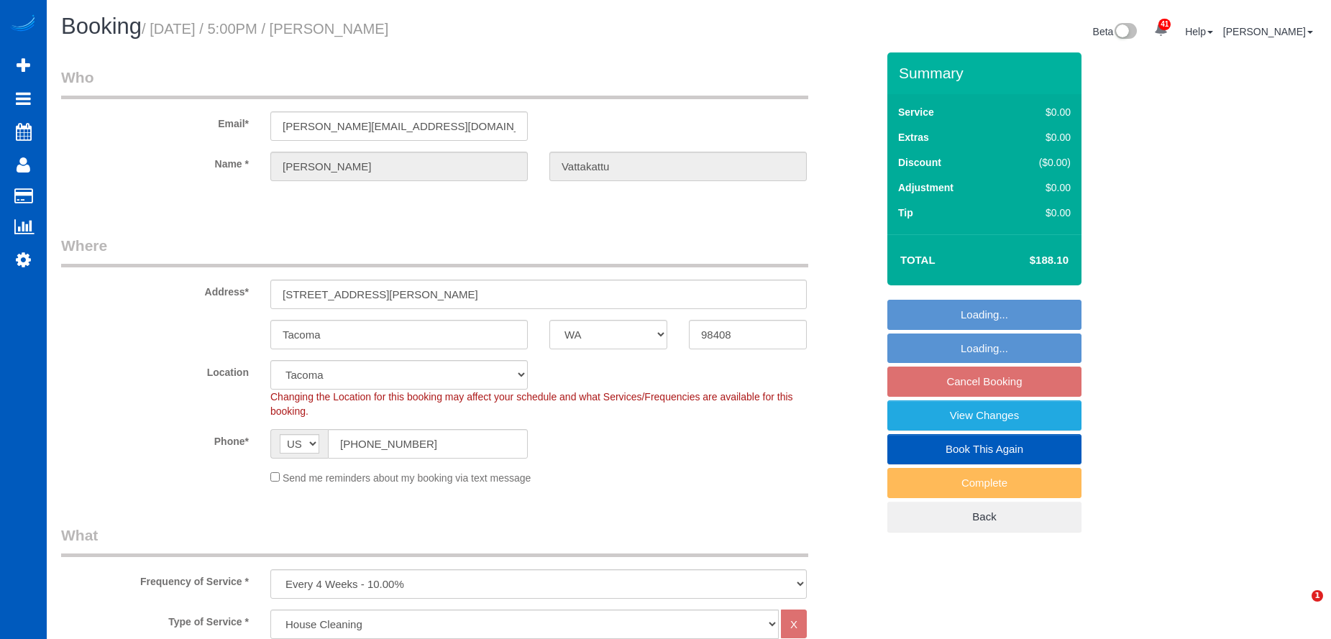
select select "WA"
select select "199"
select select "1501"
select select "3"
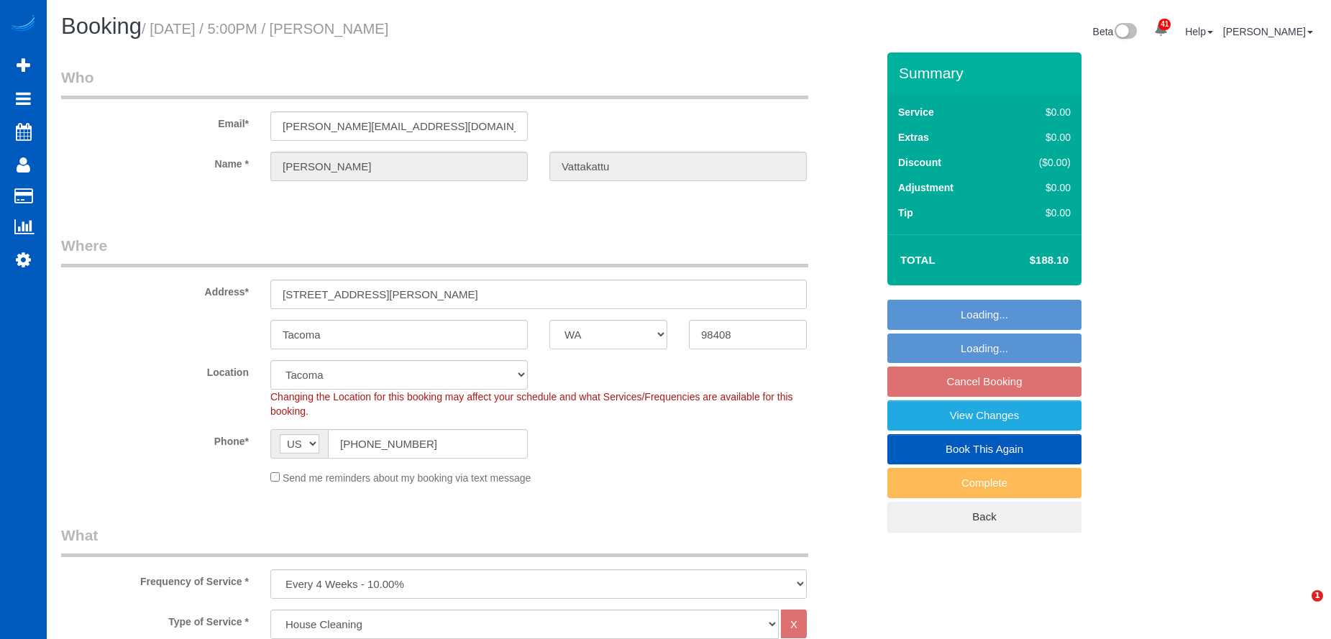
select select "spot4"
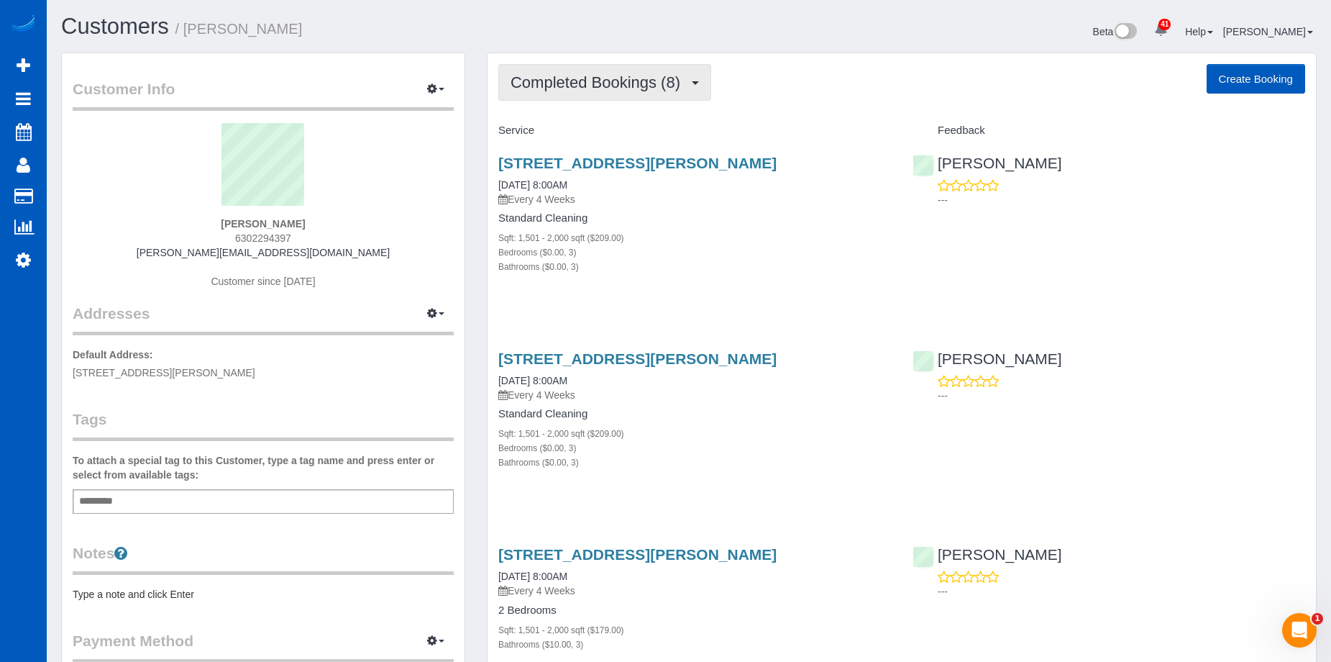
click at [636, 80] on span "Completed Bookings (8)" at bounding box center [599, 82] width 177 height 18
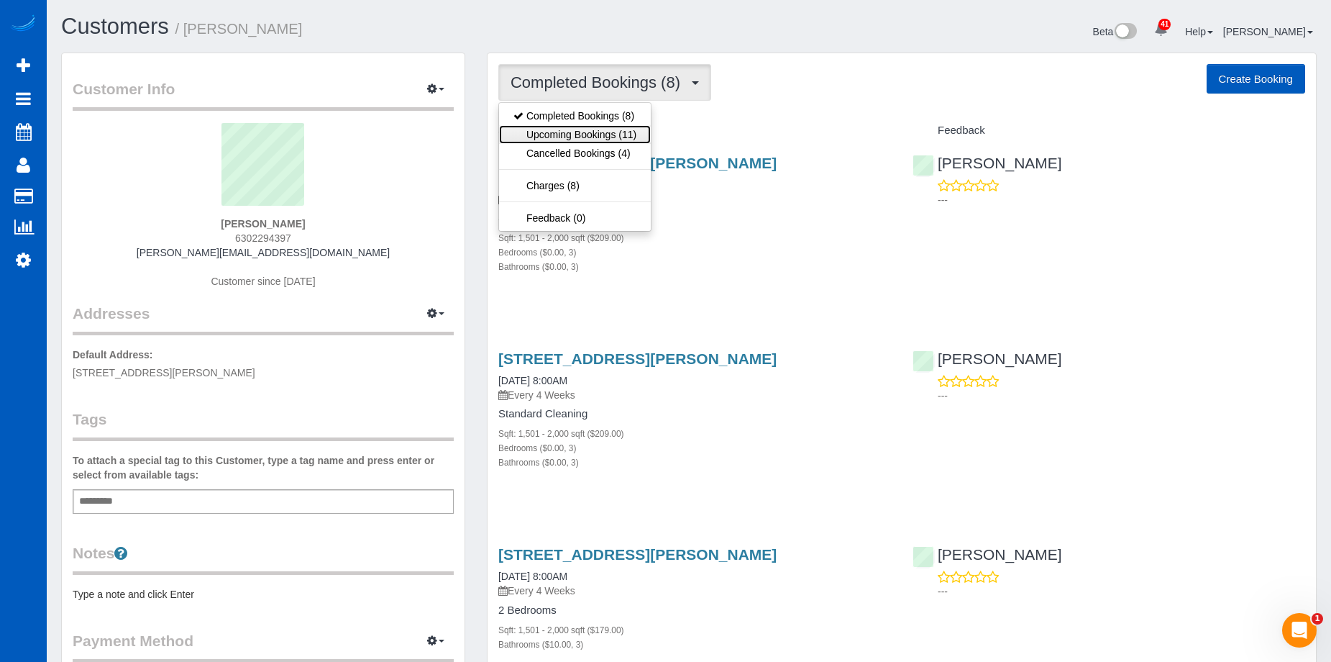
click at [596, 131] on link "Upcoming Bookings (11)" at bounding box center [575, 134] width 152 height 19
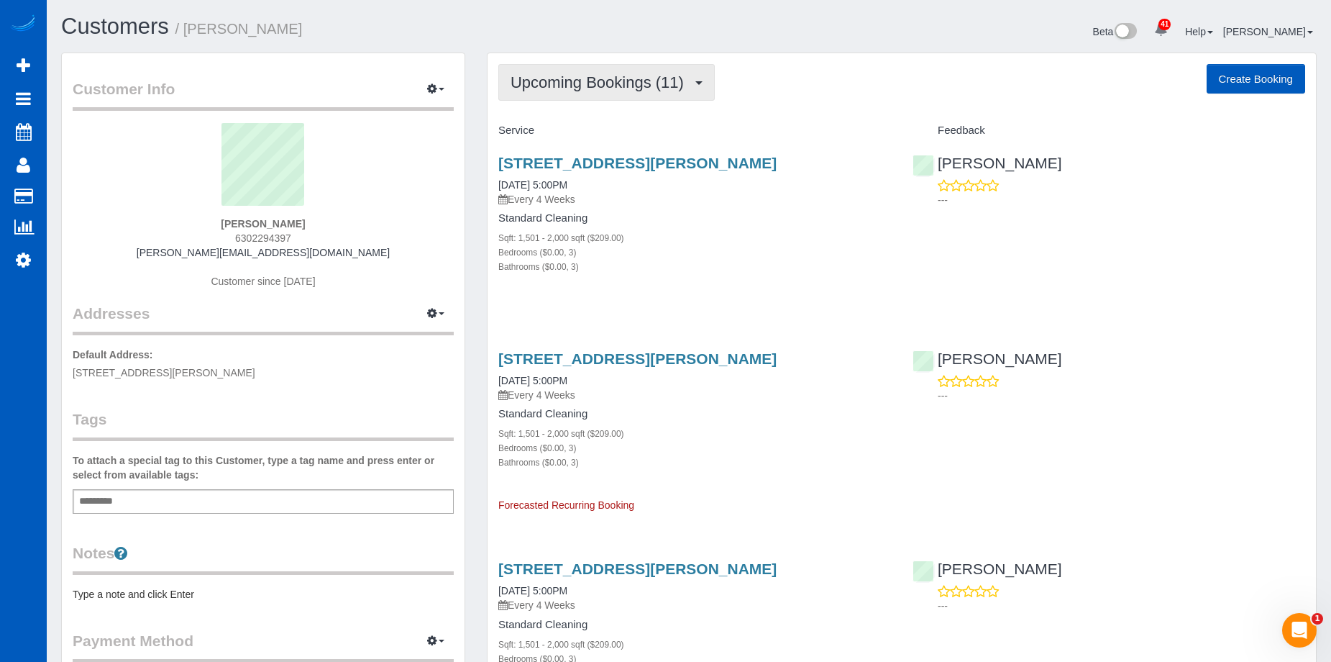
click at [616, 93] on button "Upcoming Bookings (11)" at bounding box center [606, 82] width 216 height 37
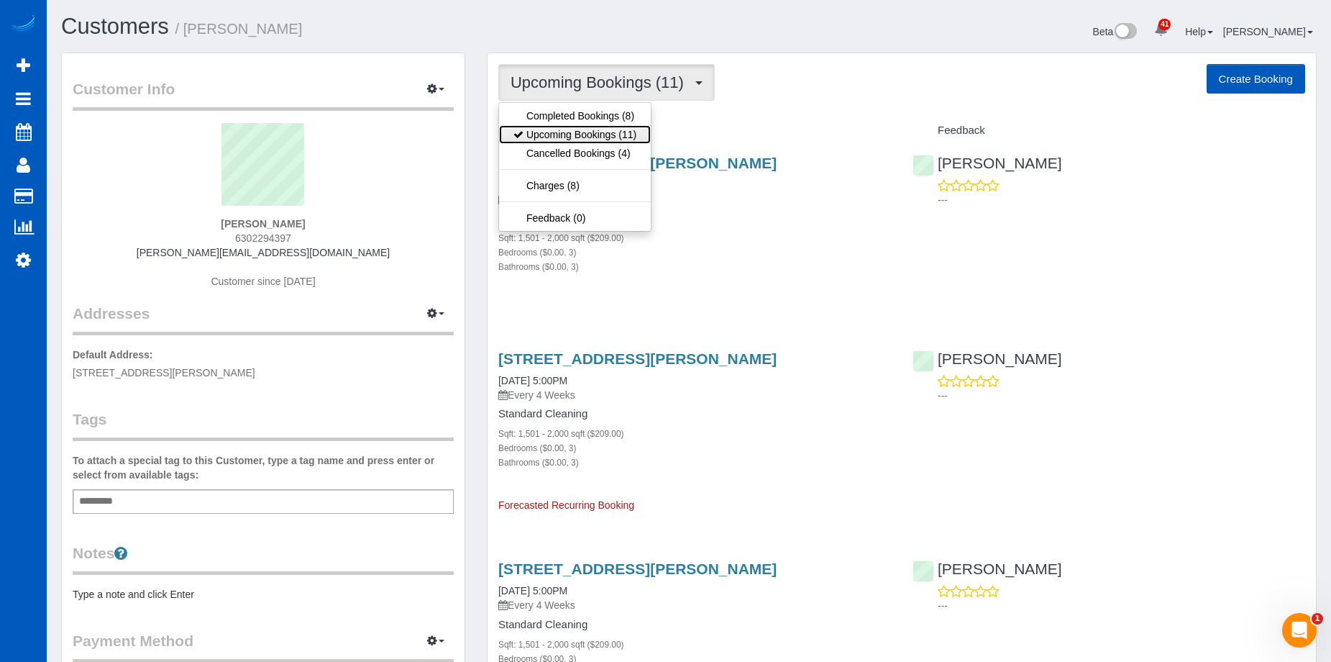
click at [612, 130] on link "Upcoming Bookings (11)" at bounding box center [575, 134] width 152 height 19
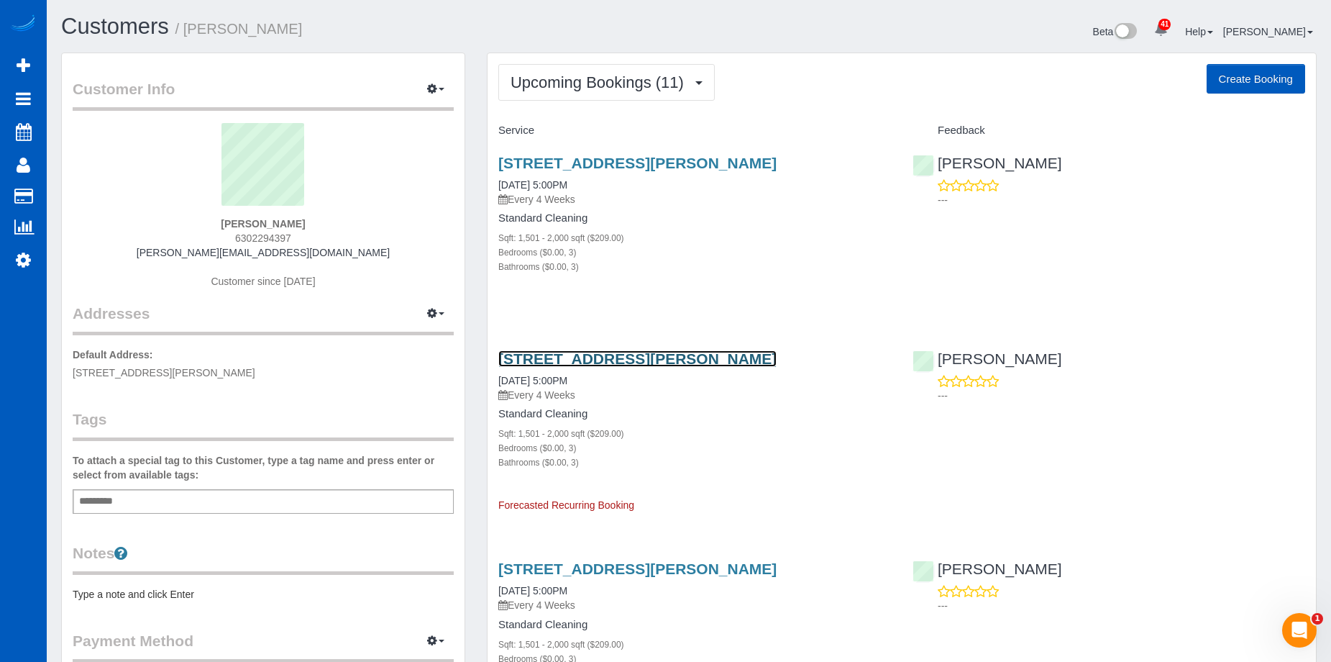
click at [602, 360] on link "7231 Fawcett Ave, Tacoma, WA 98408" at bounding box center [637, 358] width 278 height 17
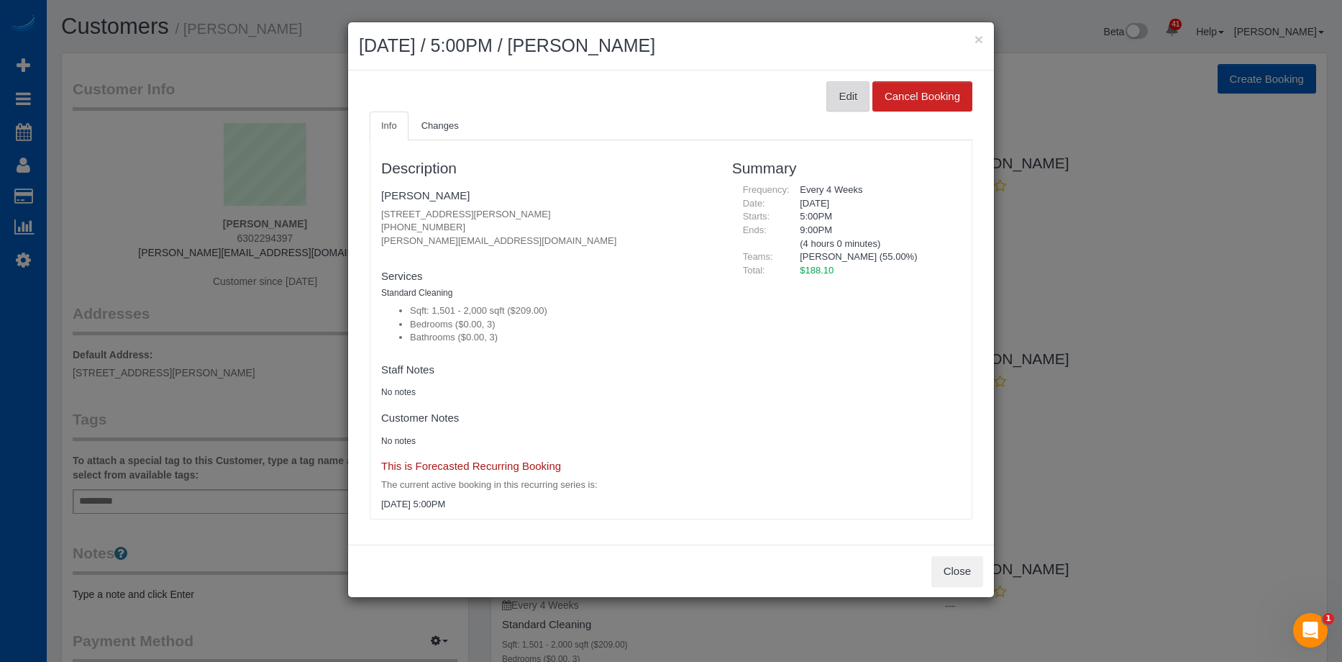
click at [846, 93] on button "Edit" at bounding box center [847, 96] width 43 height 30
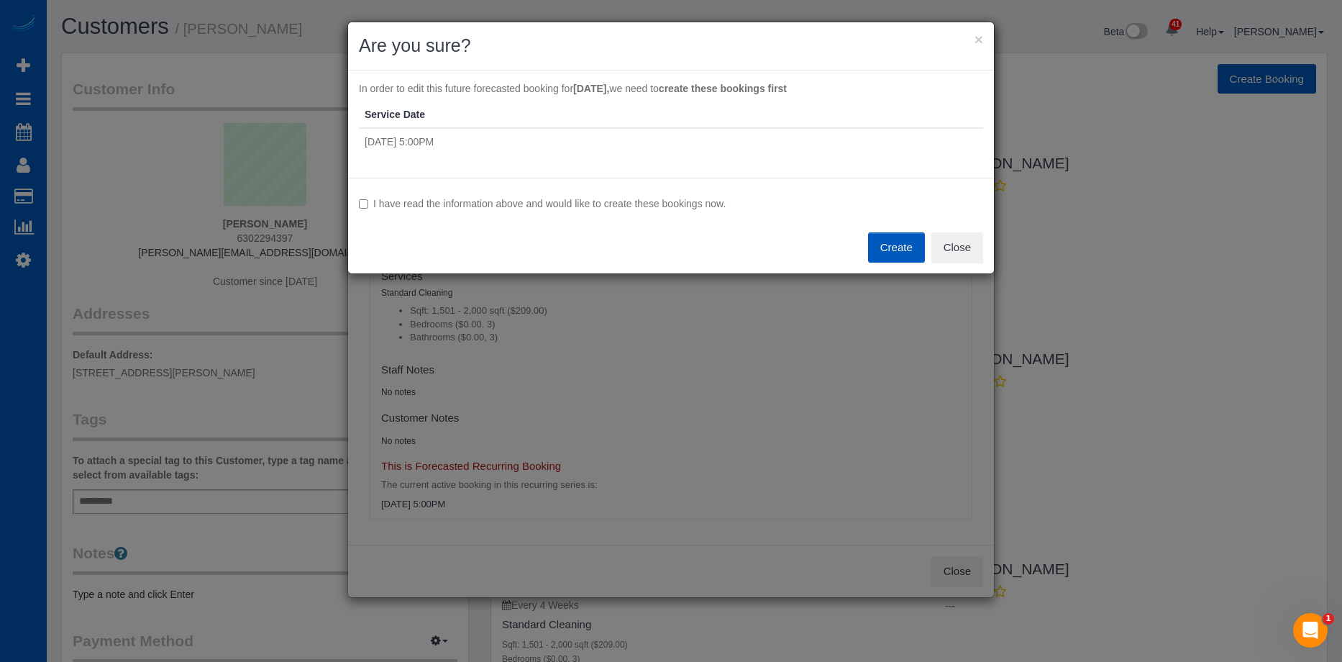
click at [471, 200] on label "I have read the information above and would like to create these bookings now." at bounding box center [671, 203] width 624 height 14
click at [898, 249] on button "Create" at bounding box center [896, 247] width 57 height 30
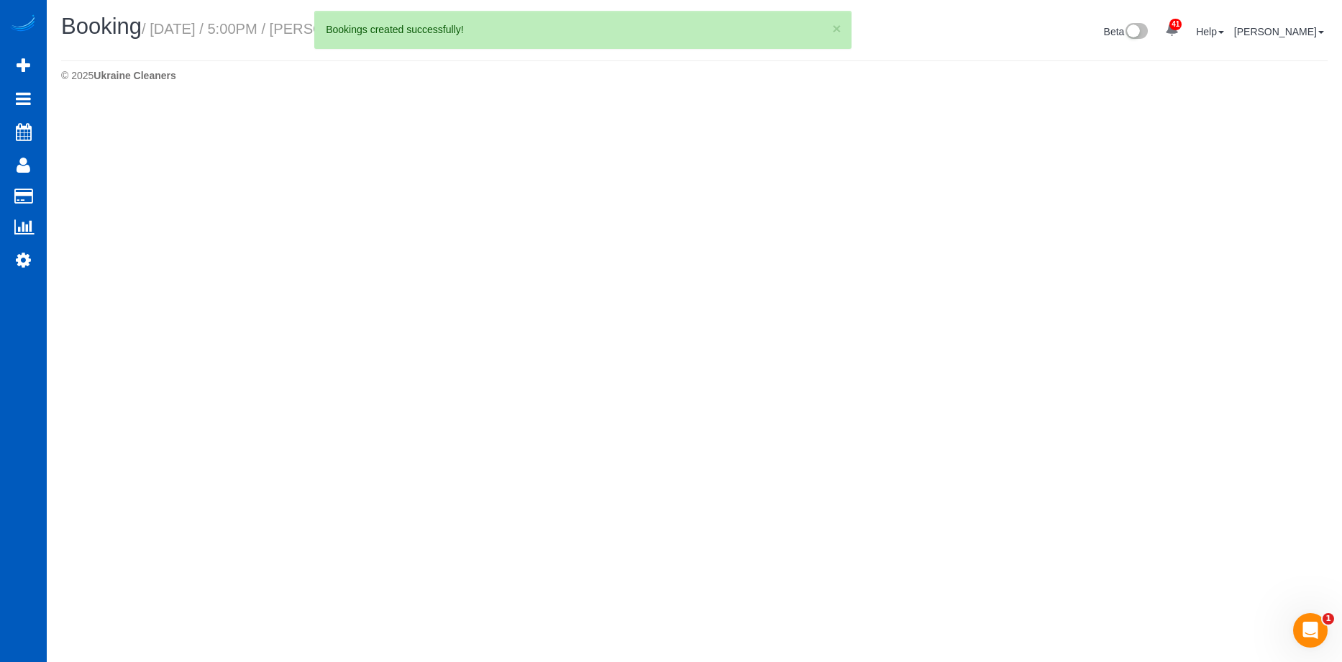
select select "WA"
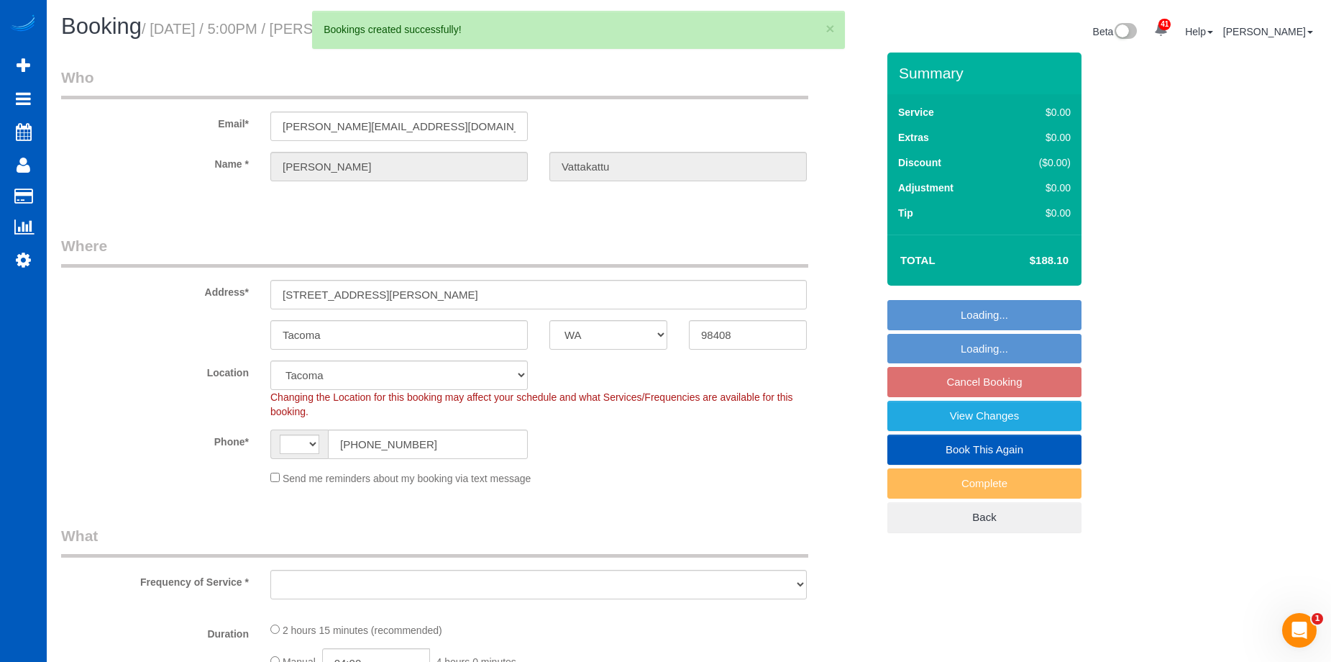
select select "string:US"
select select "199"
select select "1501"
select select "3"
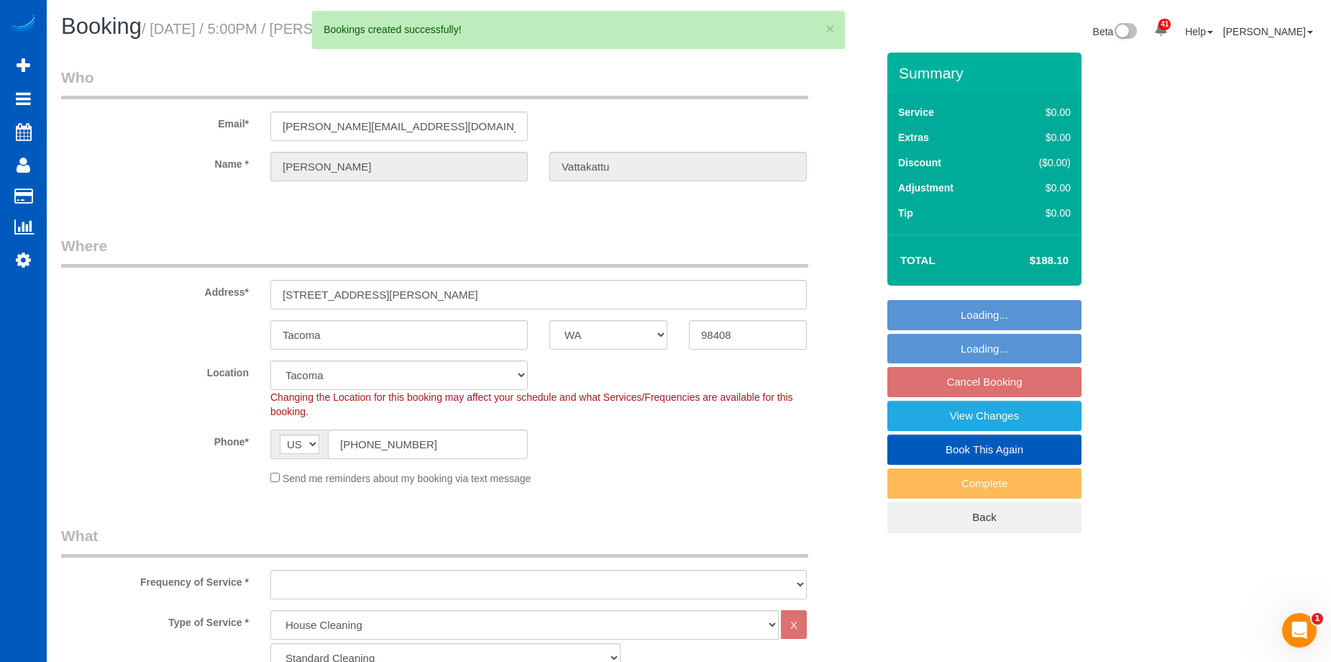
select select "string:fspay-76b7bd68-5c76-41cd-8dea-c97c5288eb20"
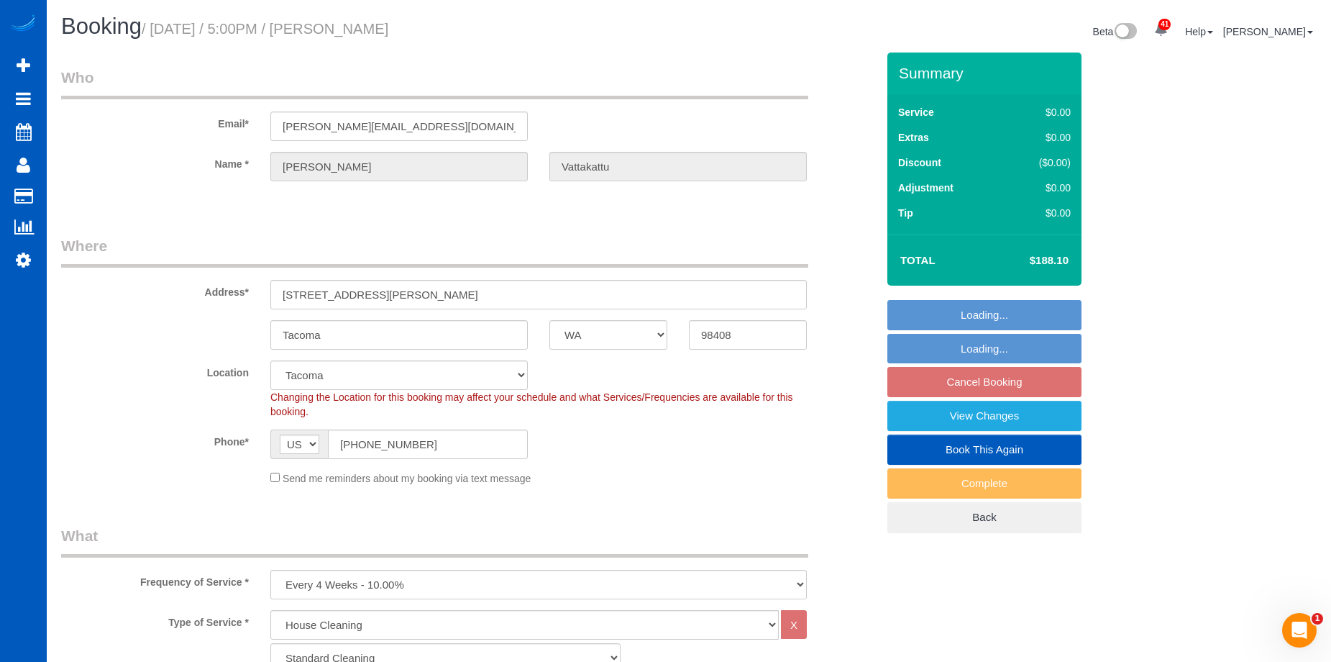
select select "object:2666"
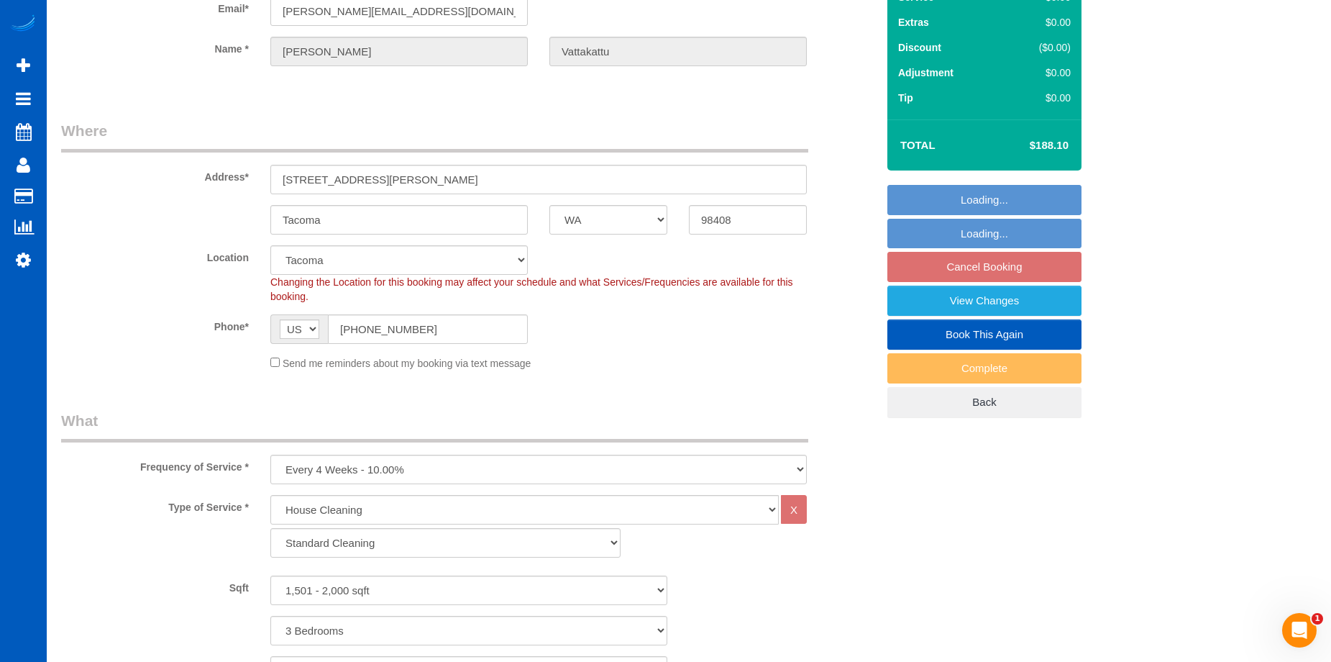
select select "1501"
select select "3"
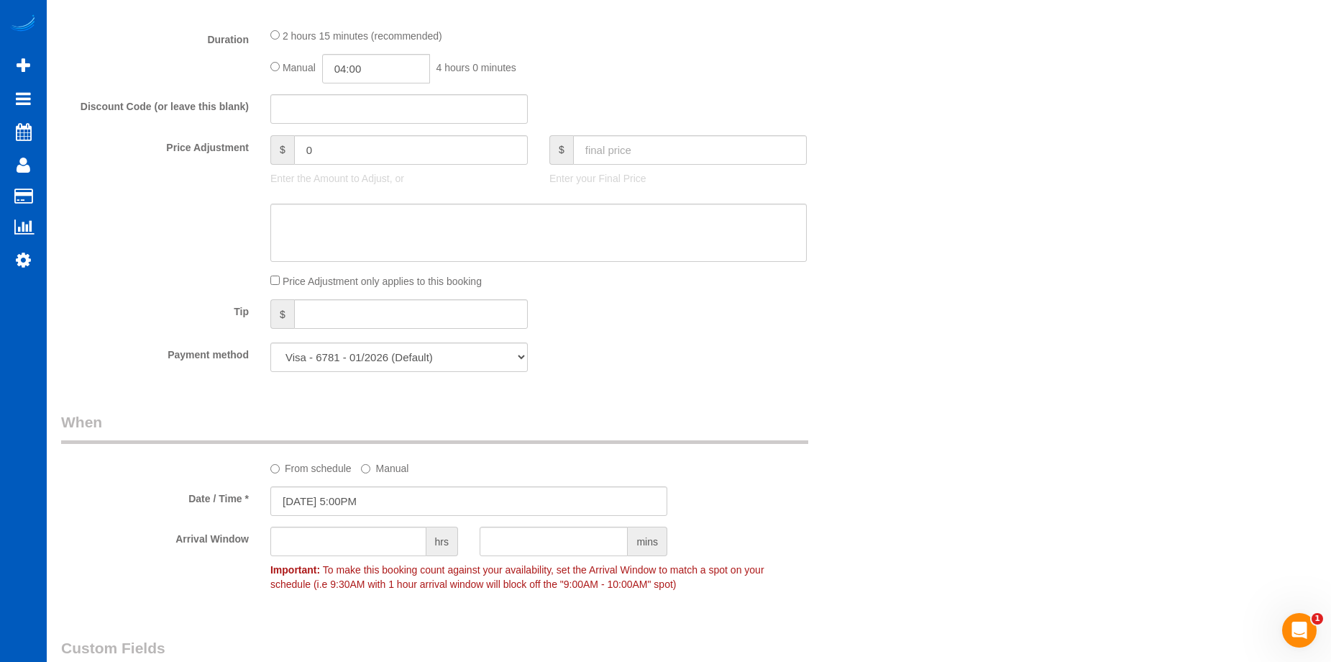
scroll to position [1151, 0]
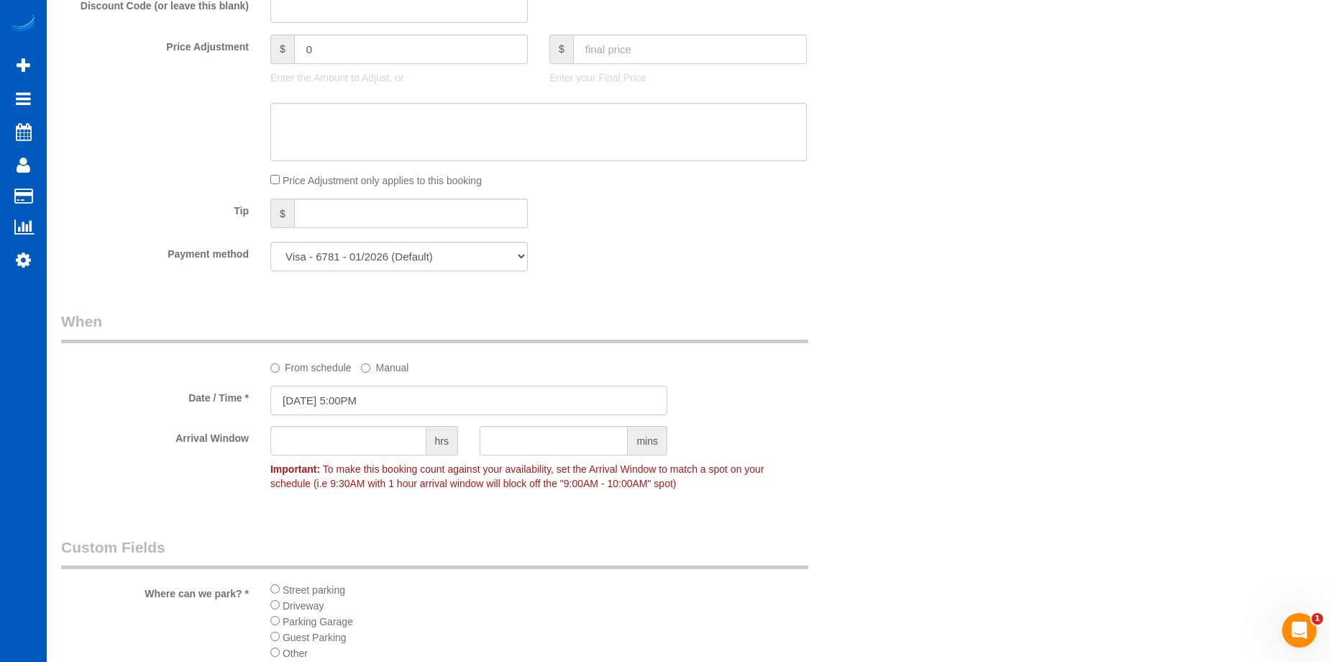
click at [353, 392] on input "10/31/2025 5:00PM" at bounding box center [468, 399] width 397 height 29
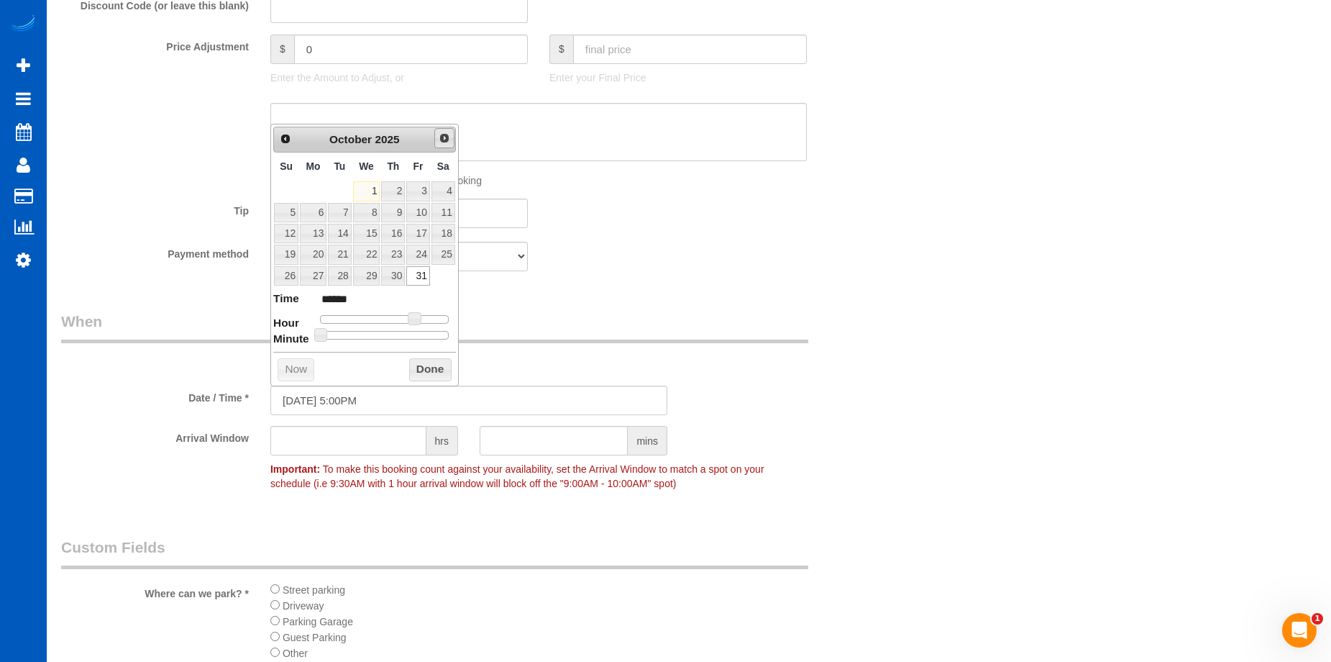
click at [447, 132] on span "Next" at bounding box center [445, 138] width 12 height 12
click at [320, 214] on link "3" at bounding box center [313, 212] width 27 height 19
type input "11/03/2025 4:00PM"
type input "******"
type input "11/03/2025 3:00PM"
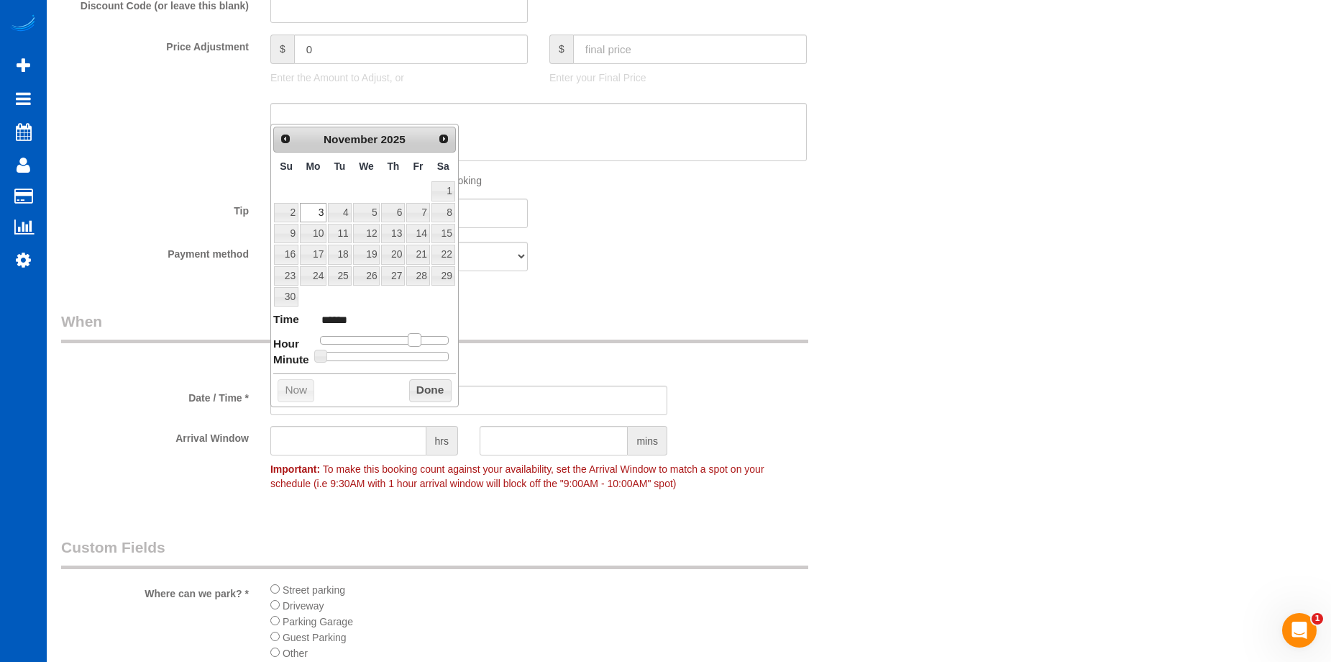
type input "******"
type input "11/03/2025 2:00PM"
type input "******"
type input "11/03/2025 1:00PM"
type input "******"
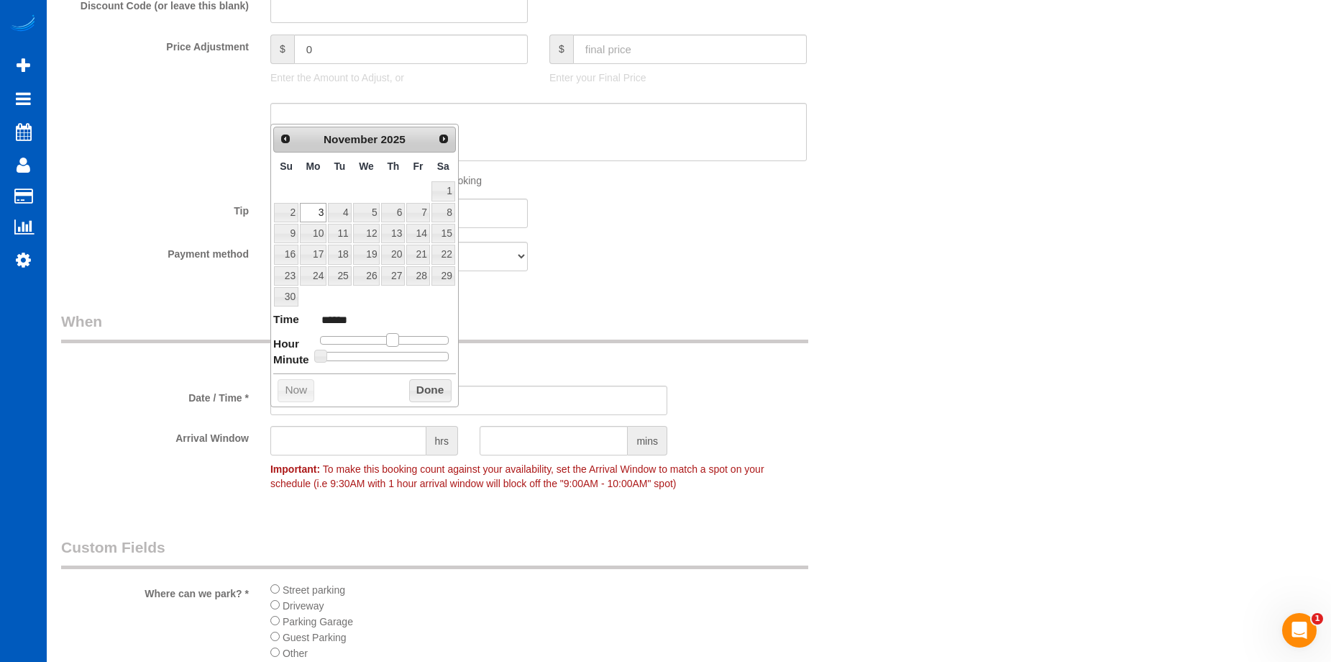
type input "11/03/2025 2:00PM"
type input "******"
drag, startPoint x: 416, startPoint y: 339, endPoint x: 401, endPoint y: 342, distance: 15.3
click at [401, 342] on span at bounding box center [397, 339] width 13 height 13
click at [417, 385] on button "Done" at bounding box center [430, 390] width 42 height 23
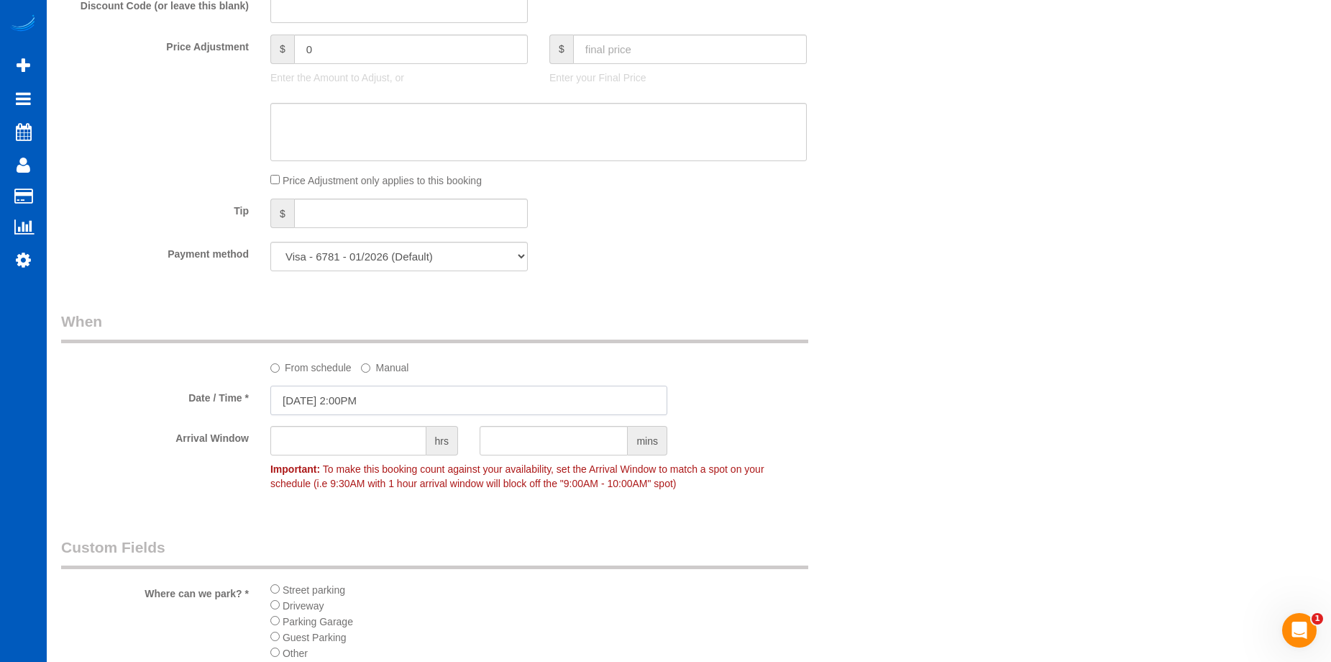
click at [416, 394] on input "11/03/2025 2:00PM" at bounding box center [468, 399] width 397 height 29
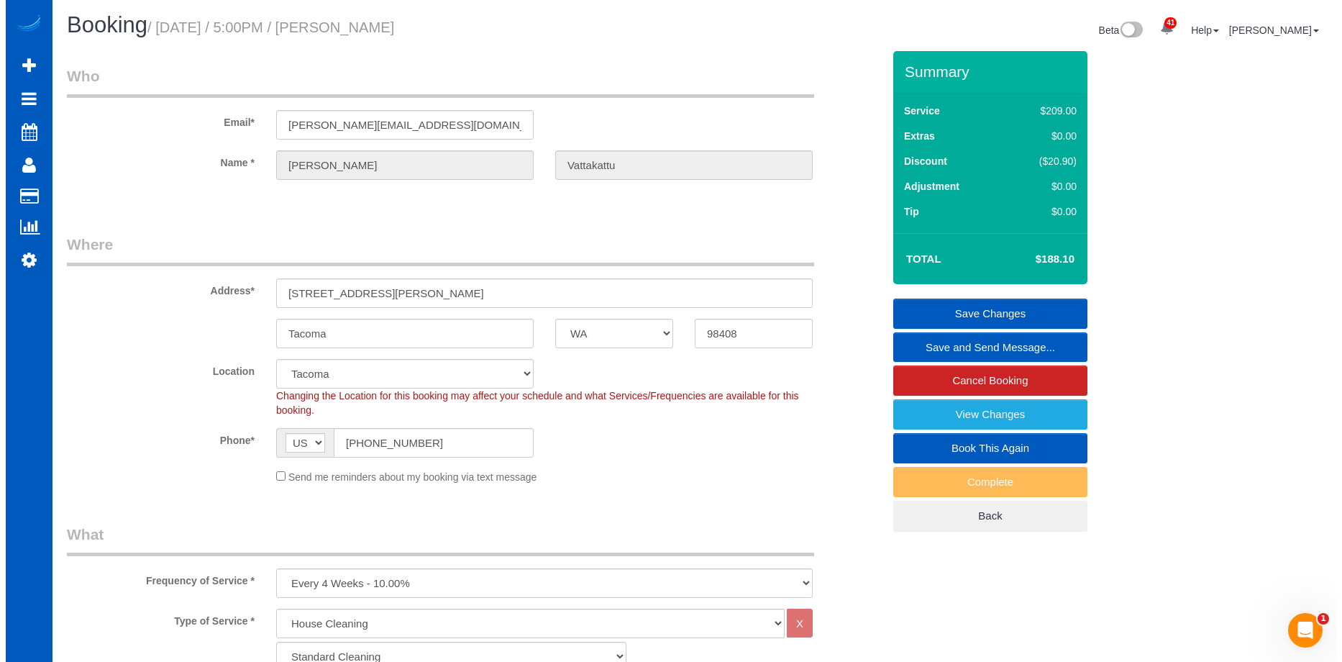
scroll to position [0, 0]
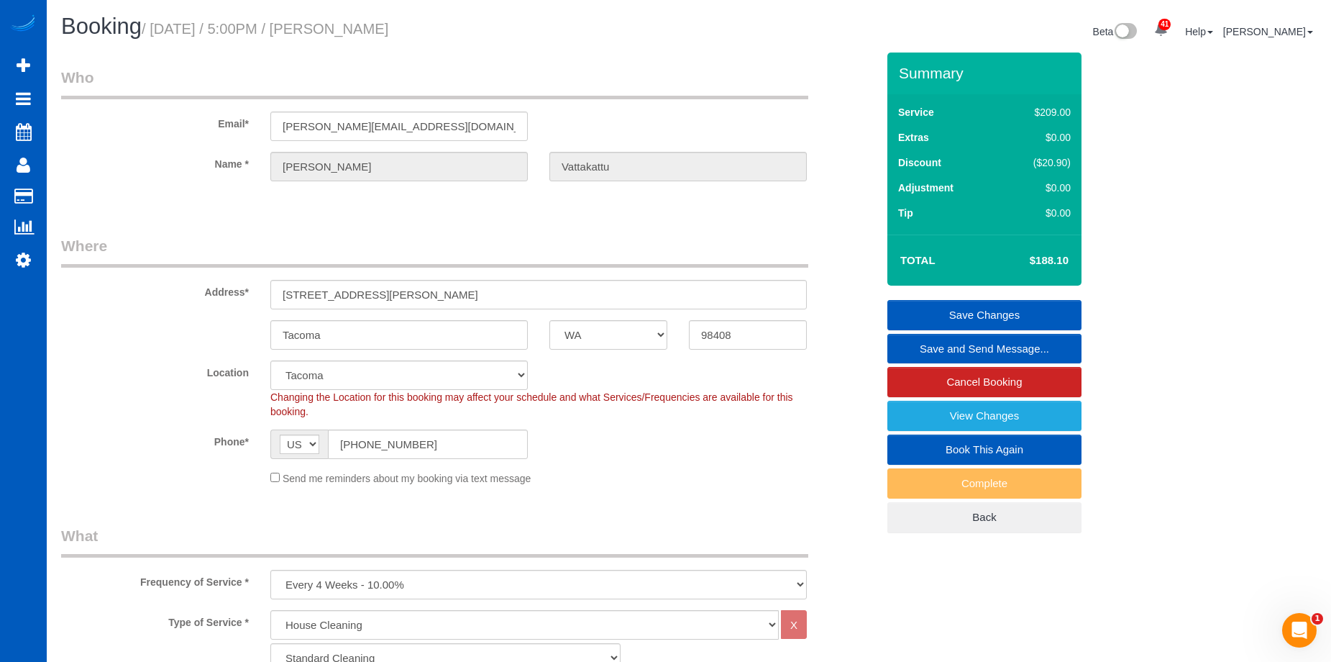
click at [963, 302] on link "Save Changes" at bounding box center [984, 315] width 194 height 30
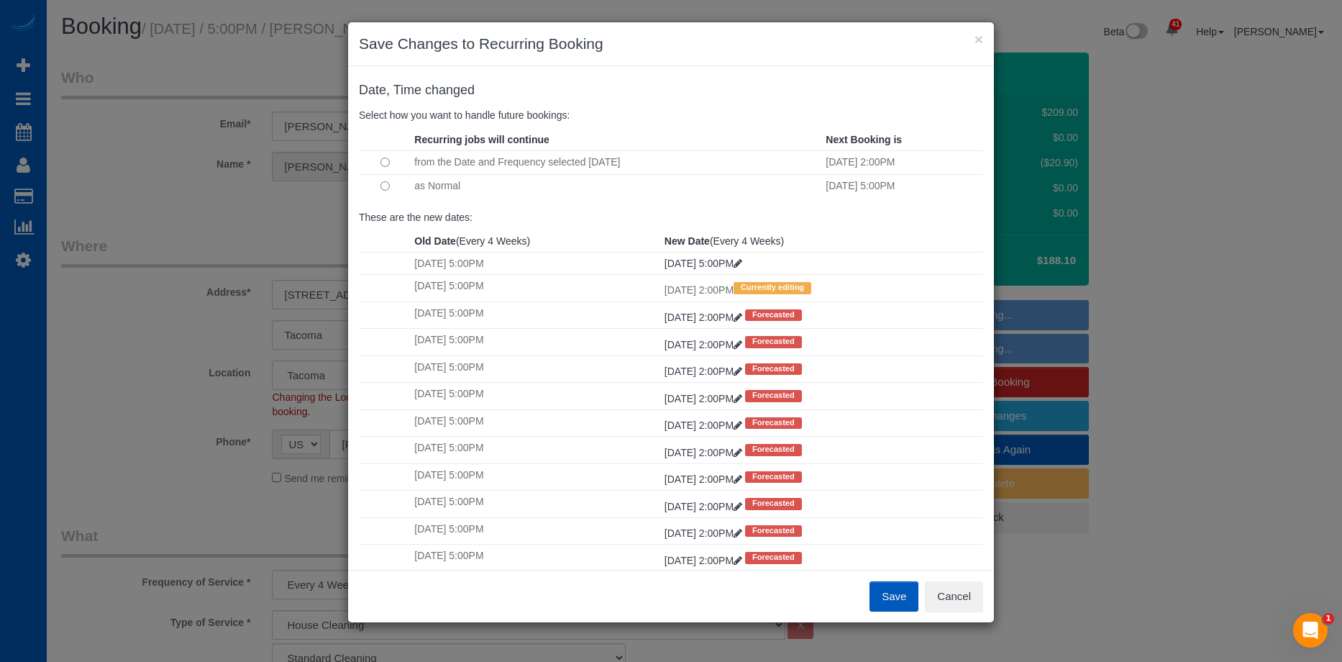
click at [882, 591] on button "Save" at bounding box center [894, 596] width 49 height 30
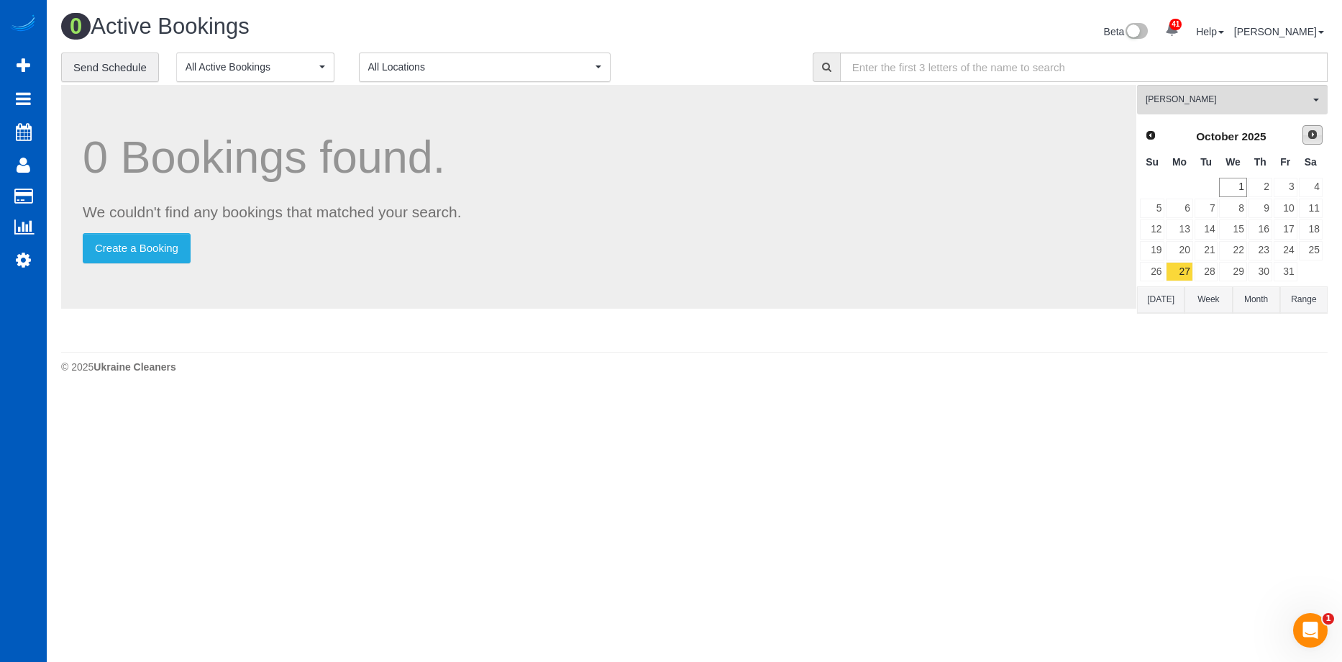
click at [1308, 135] on span "Next" at bounding box center [1313, 135] width 12 height 12
click at [1192, 204] on link "3" at bounding box center [1179, 208] width 27 height 19
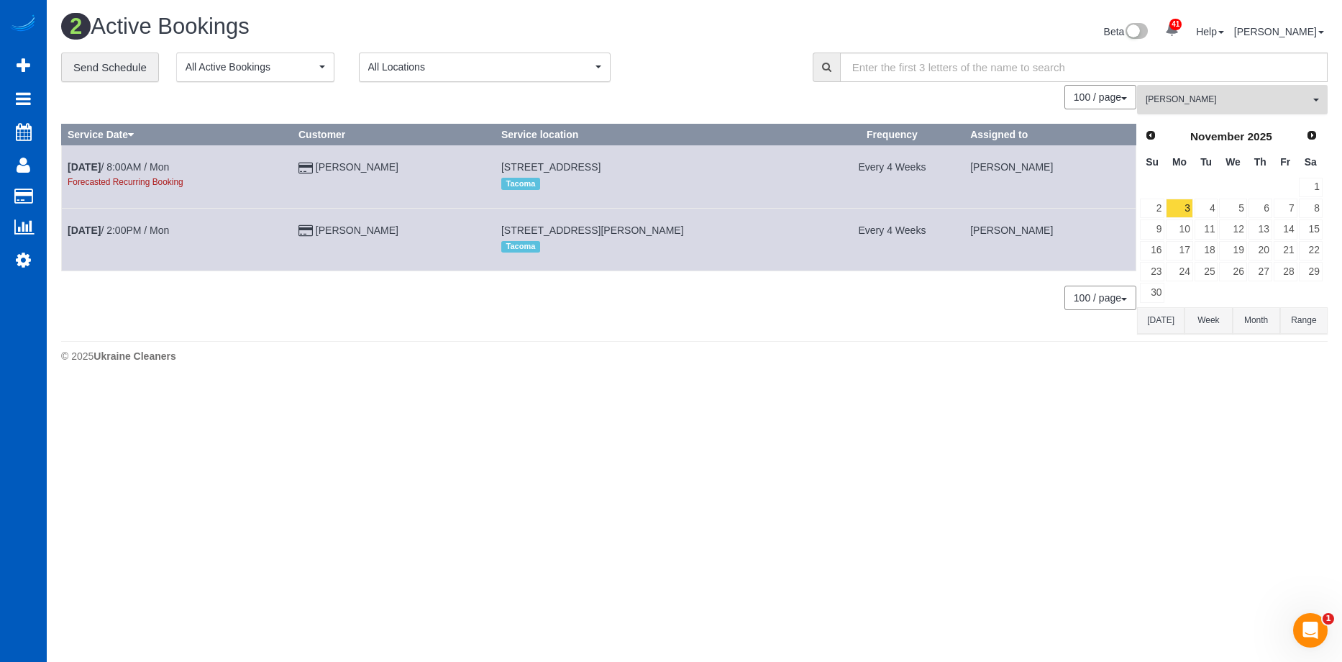
click at [1240, 111] on button "Olha Rusnak All Teams" at bounding box center [1232, 99] width 191 height 29
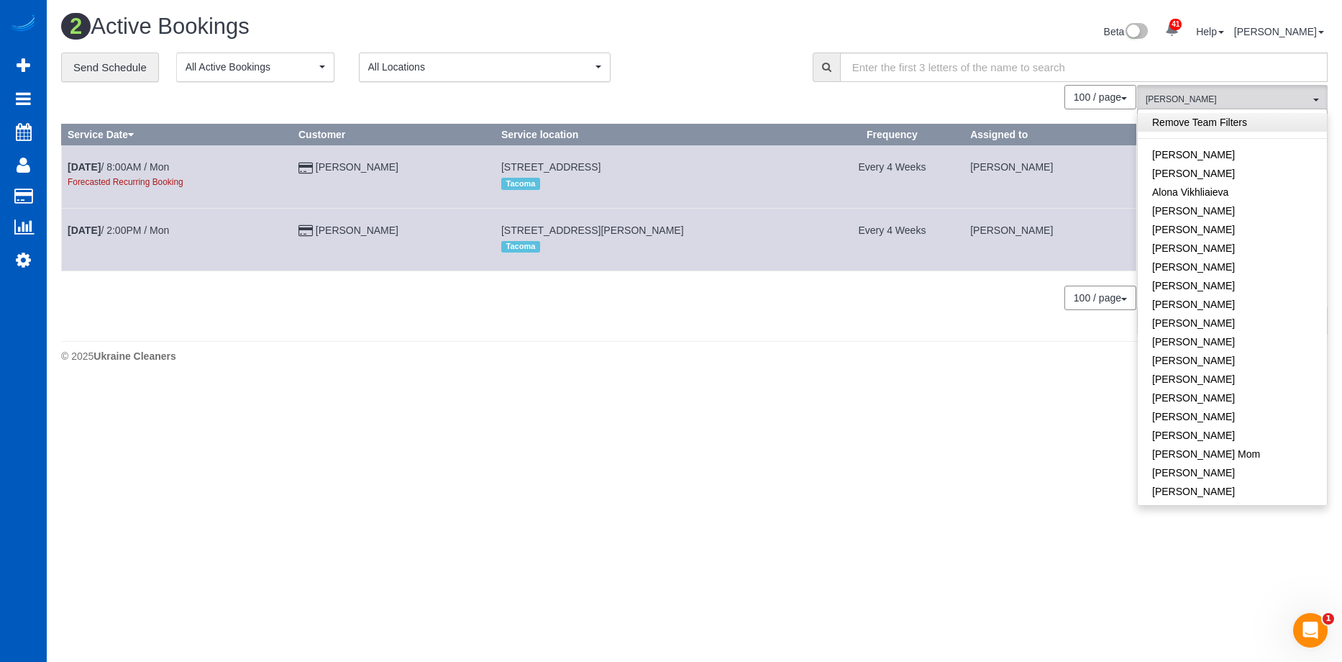
click at [1234, 126] on link "Remove Team Filters" at bounding box center [1232, 122] width 189 height 19
click at [689, 63] on div "**********" at bounding box center [426, 68] width 730 height 30
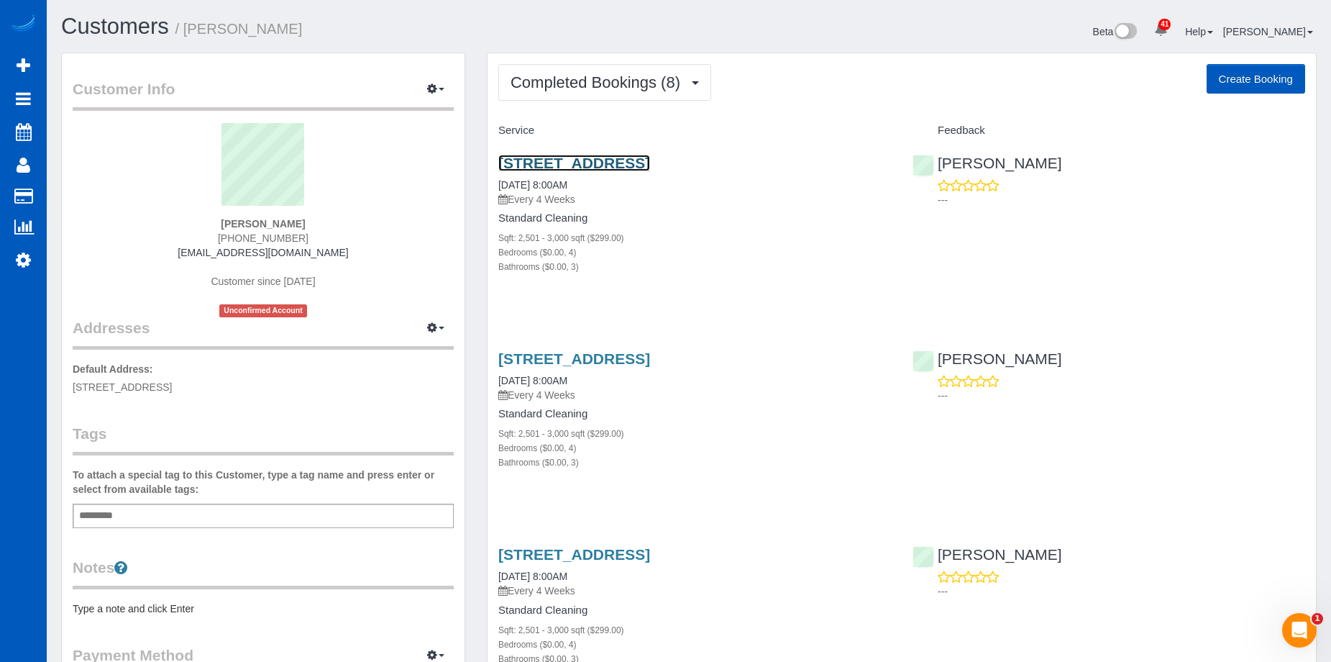
click at [647, 156] on link "32846 7th Ct Sw, Federal Way, WA 98023" at bounding box center [574, 163] width 152 height 17
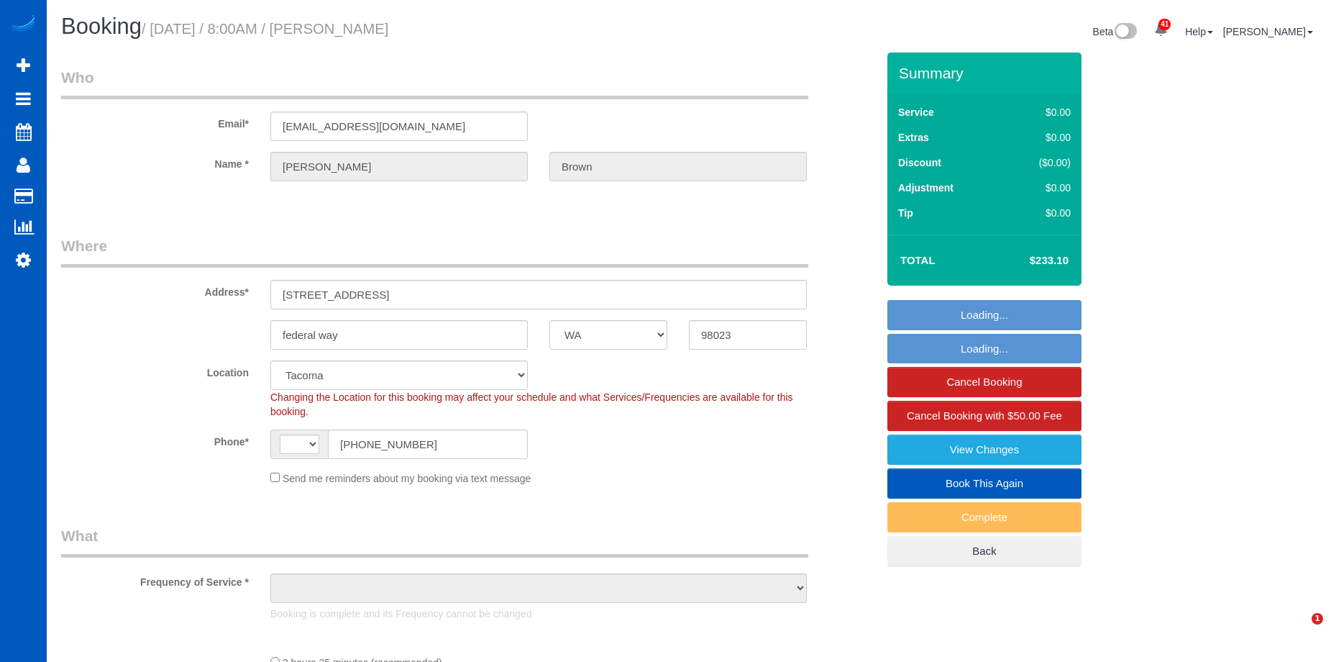
select select "WA"
select select "object:1069"
select select "199"
select select "2501"
select select "4"
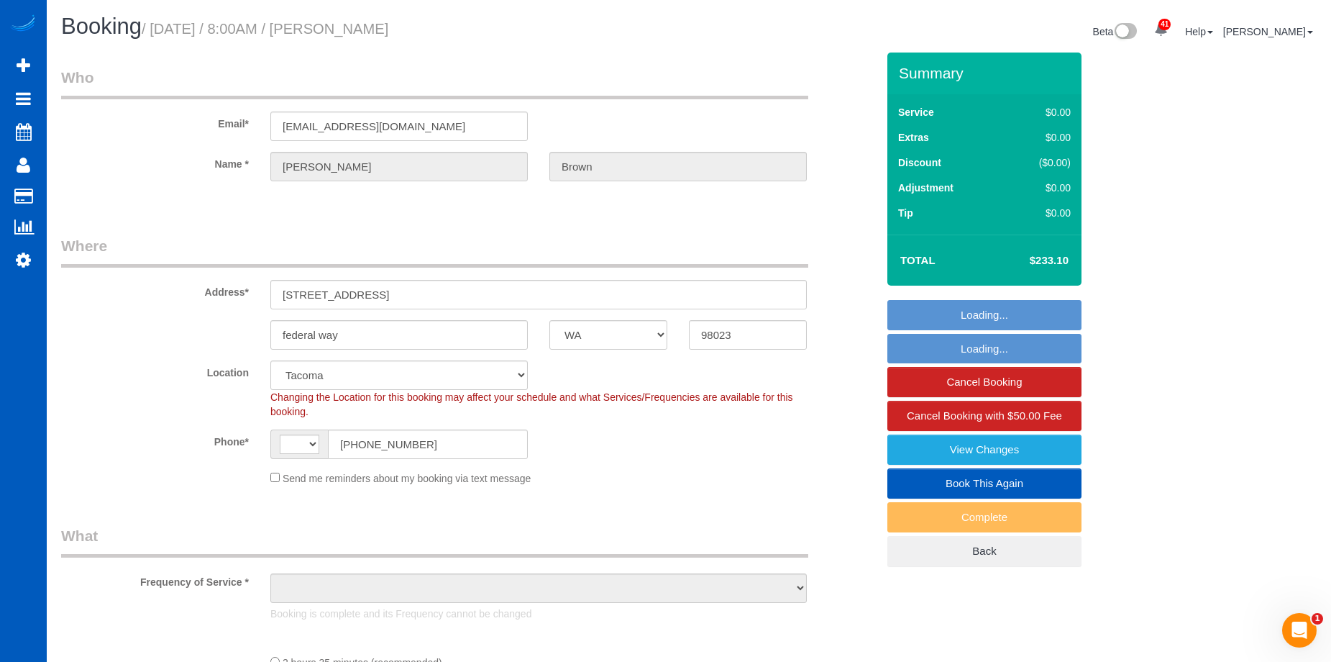
select select "3"
select select "string:US"
select select "spot1"
select select "2501"
select select "4"
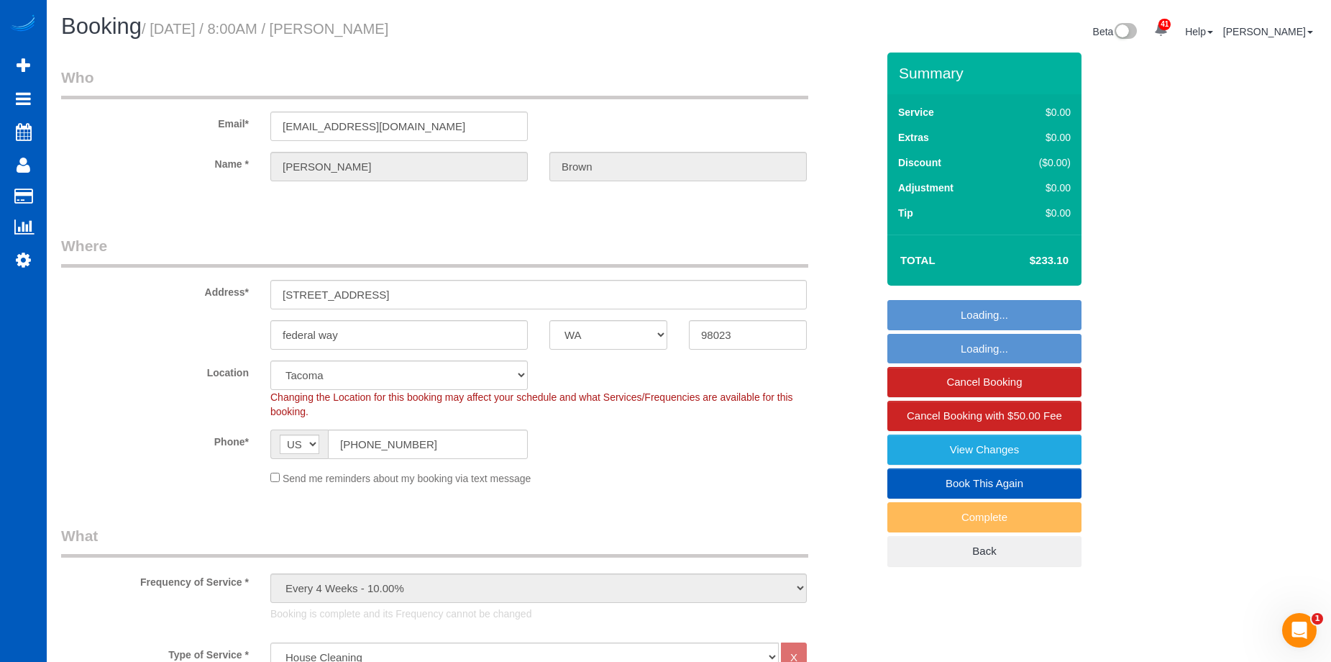
select select "3"
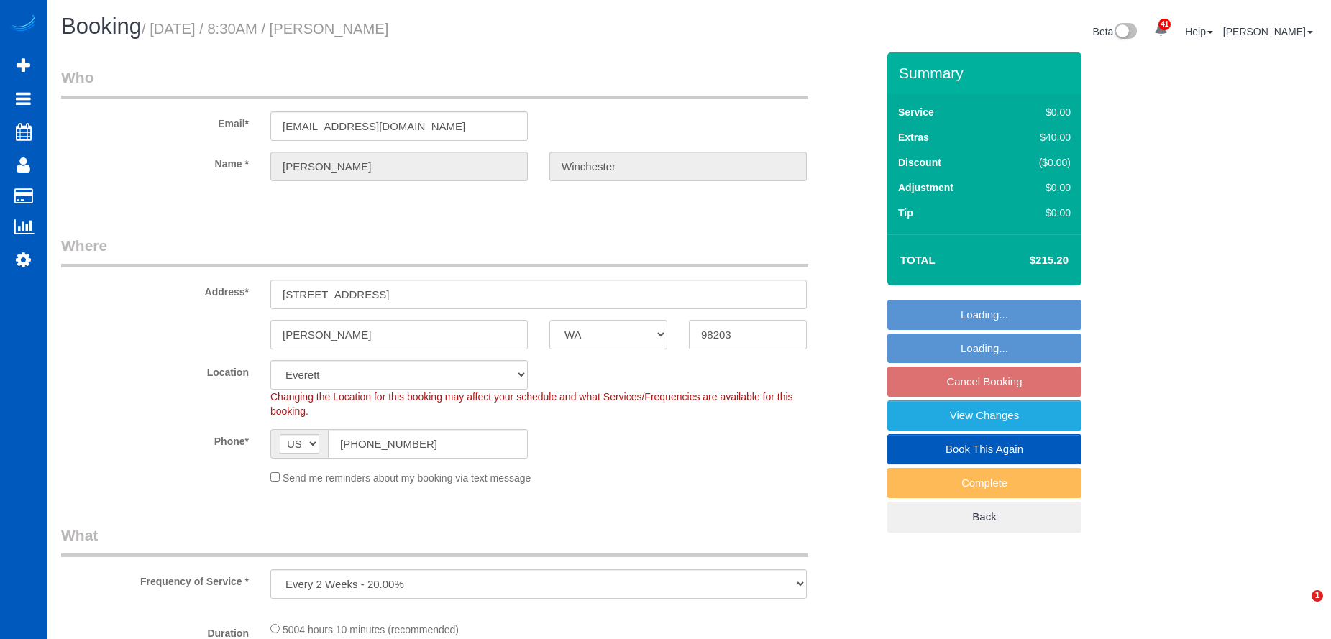
select select "WA"
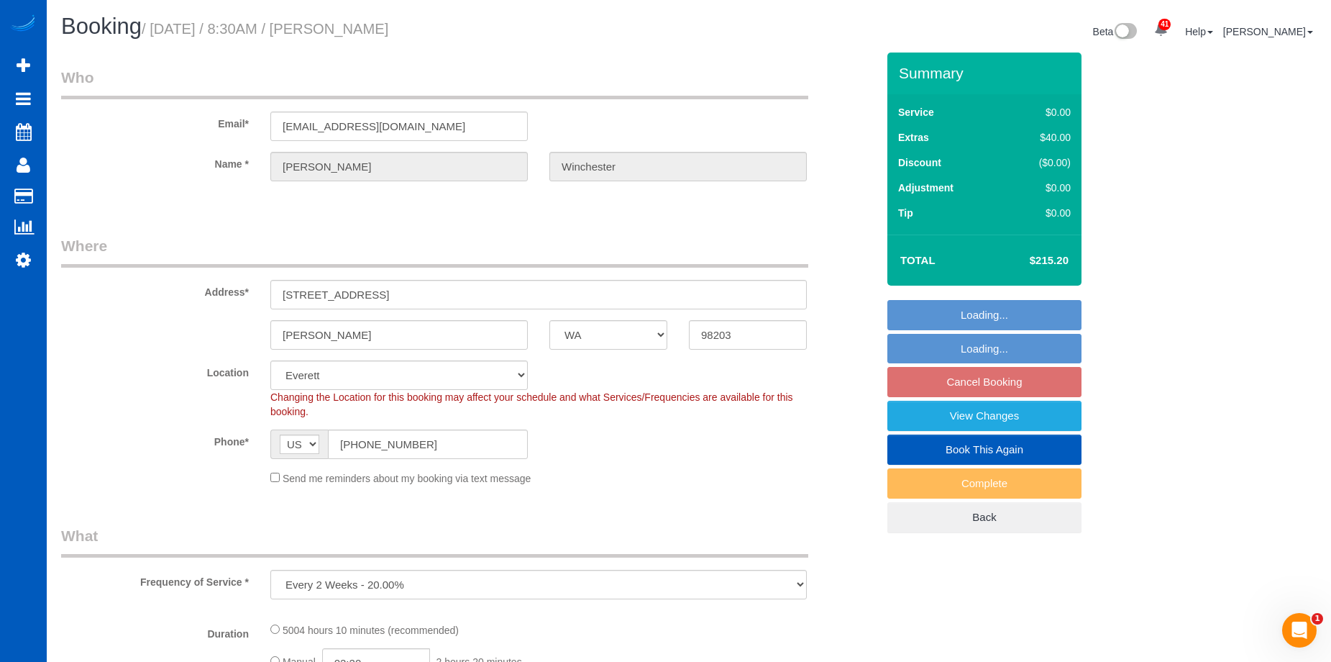
select select "2001"
select select "3"
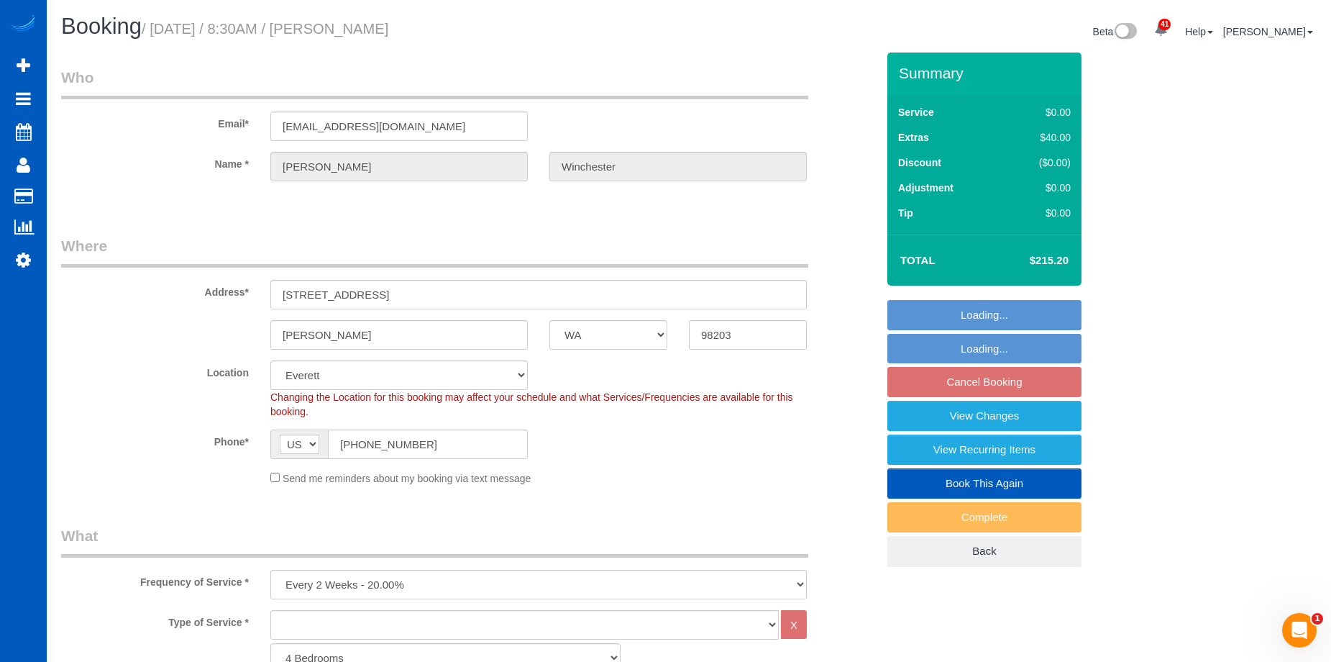
select select "2001"
select select "3"
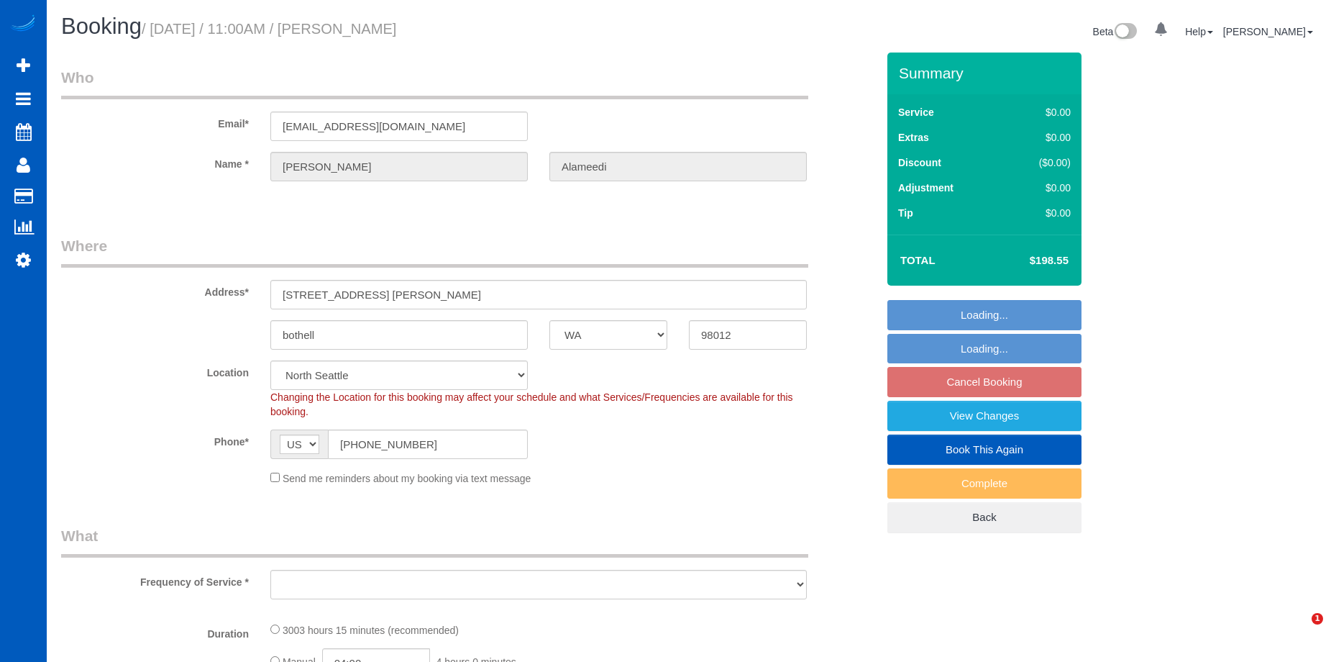
select select "WA"
select select "object:914"
select select "spot2"
select select "object:1174"
select select "1501"
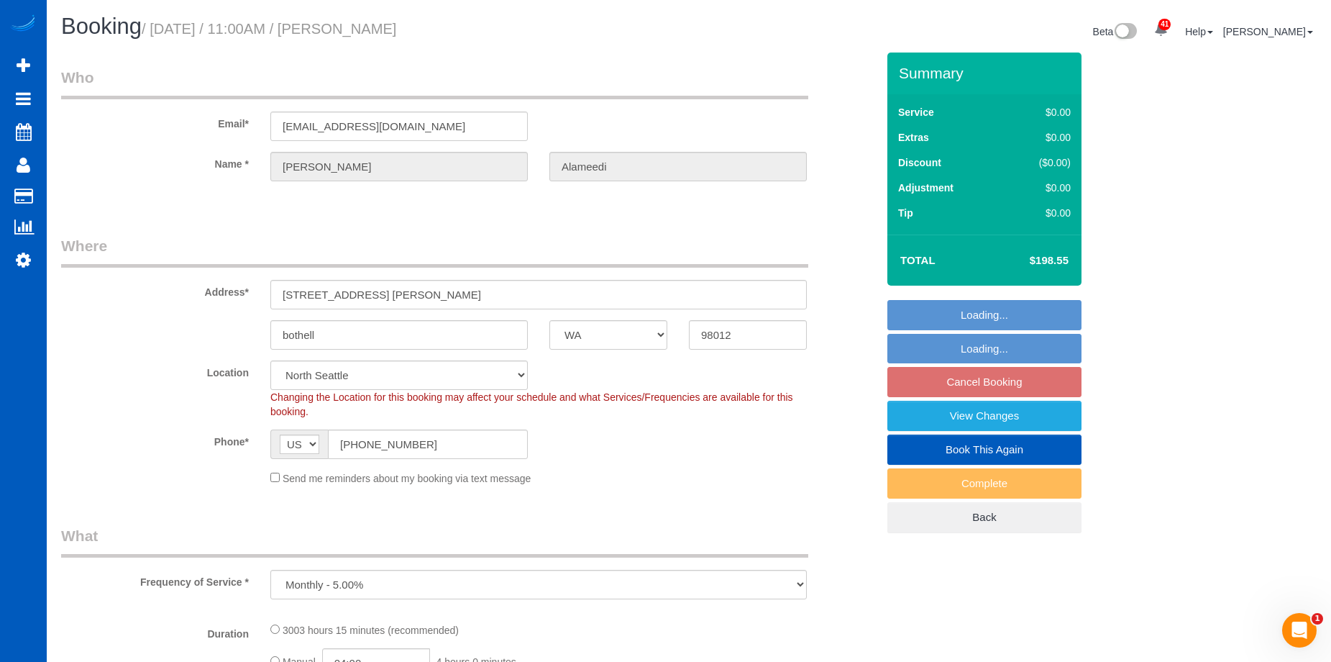
select select "3"
select select "WA"
select select "object:945"
select select "number:8"
select select "199"
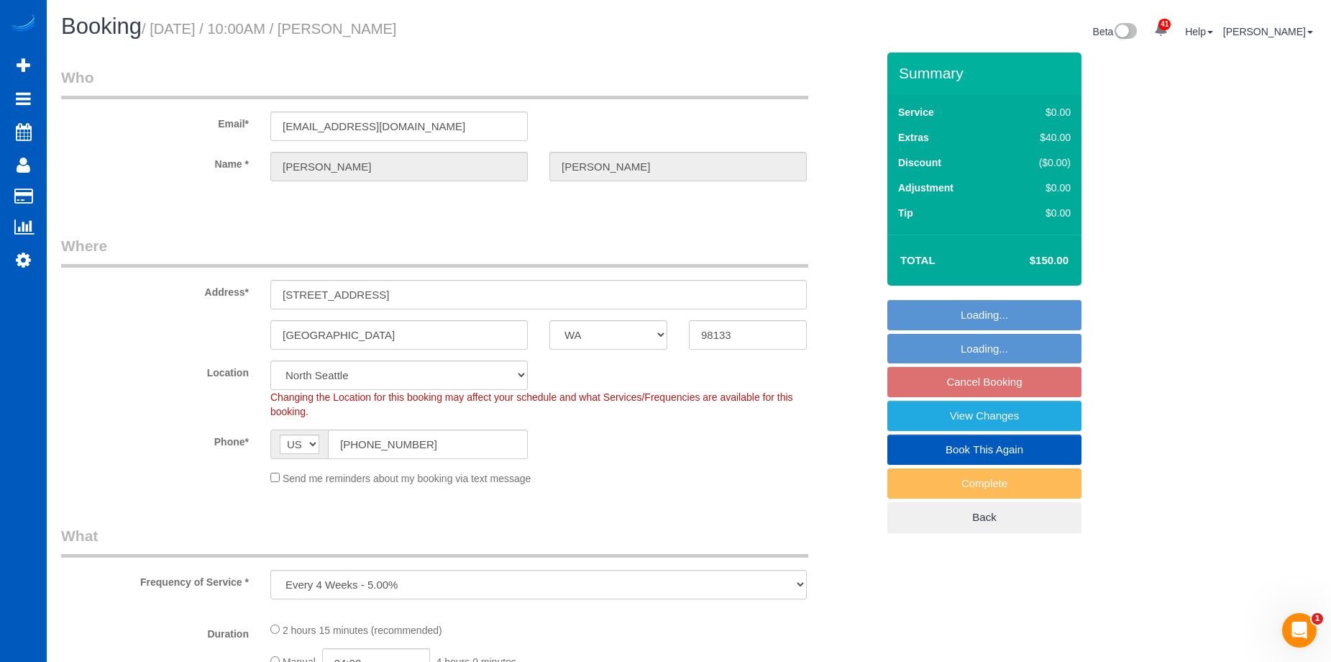
select select "1001"
select select "3"
select select "2"
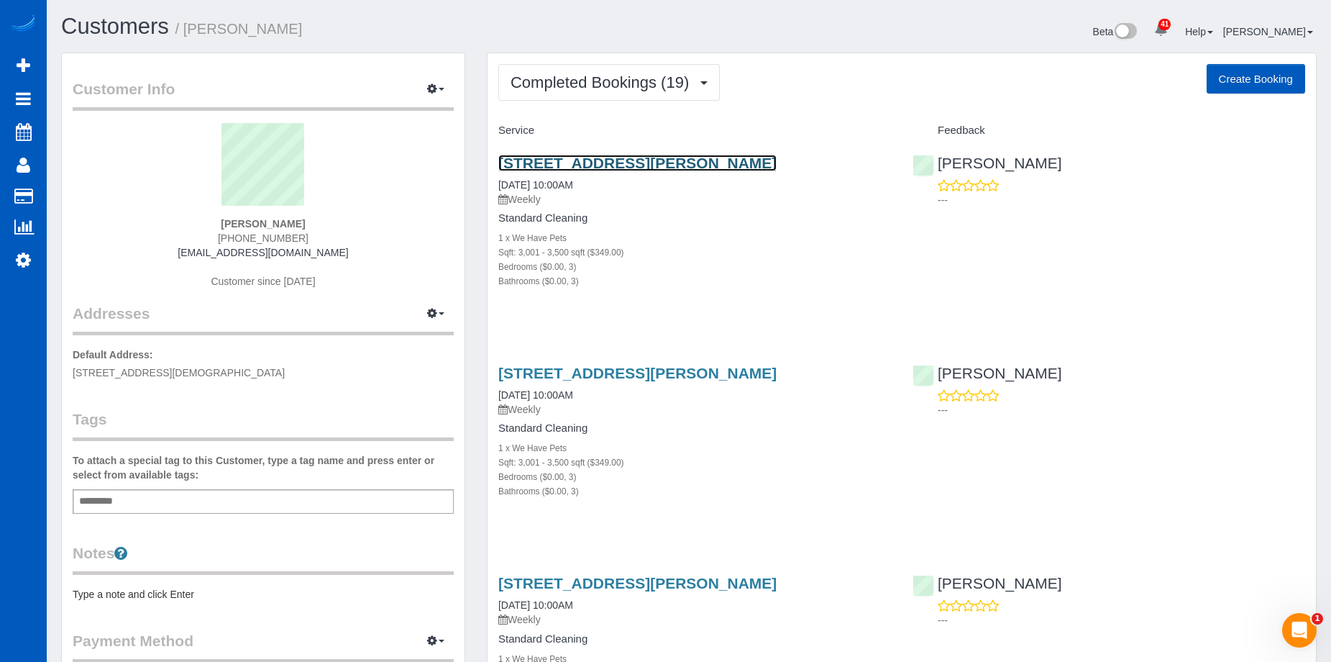
click at [580, 157] on link "[STREET_ADDRESS][PERSON_NAME]" at bounding box center [637, 163] width 278 height 17
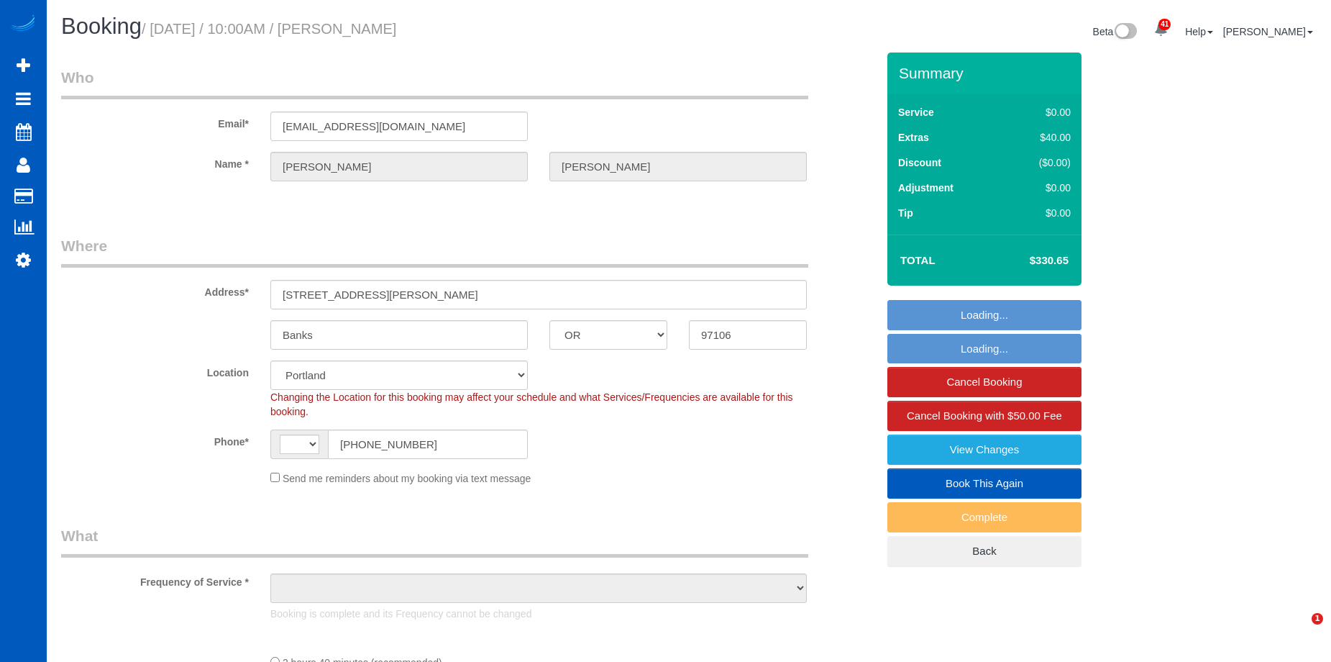
select select "OR"
select select "199"
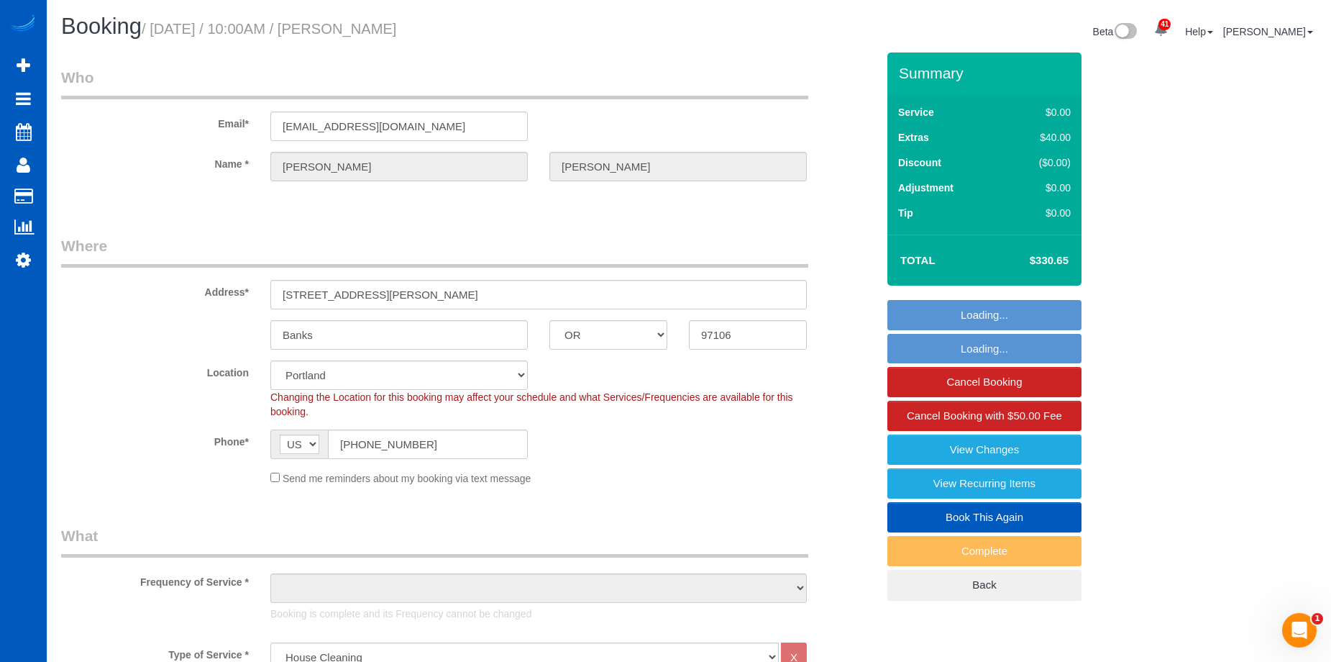
select select "string:[GEOGRAPHIC_DATA]"
select select "object:1149"
select select "string:fspay-21f0957a-2286-4782-bb6a-7451d6fbb813"
select select "3001"
select select "3"
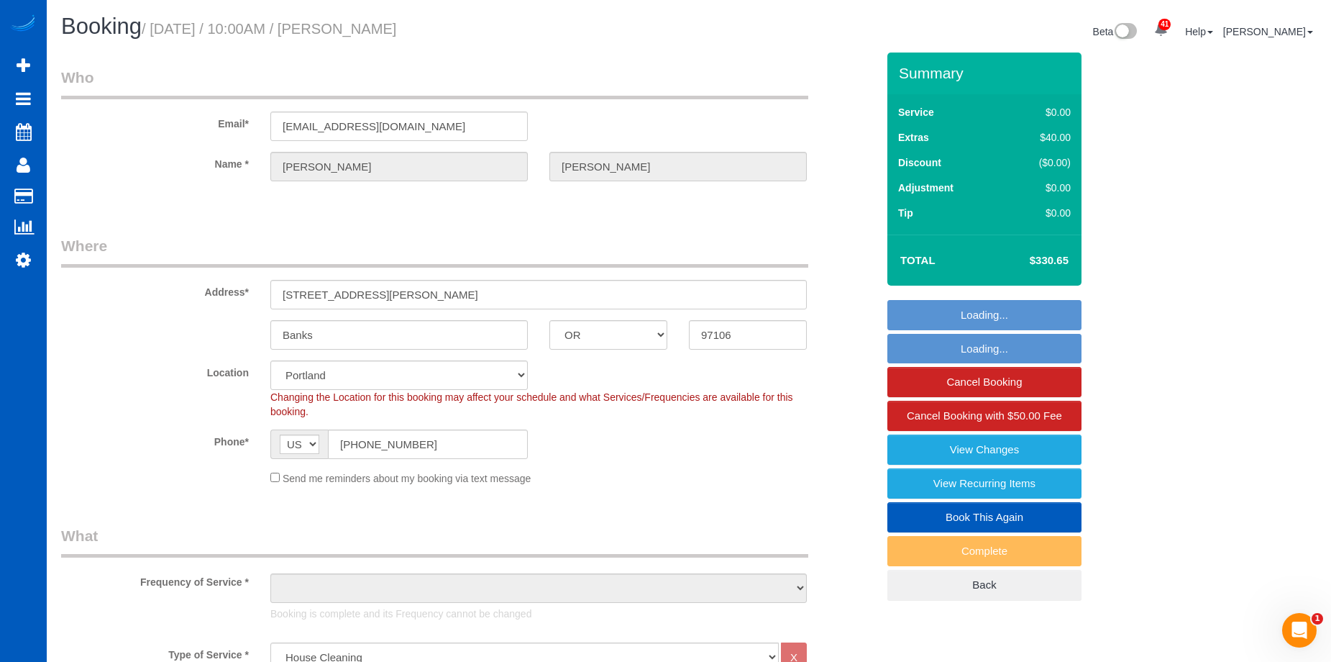
select select "3"
select select "object:1225"
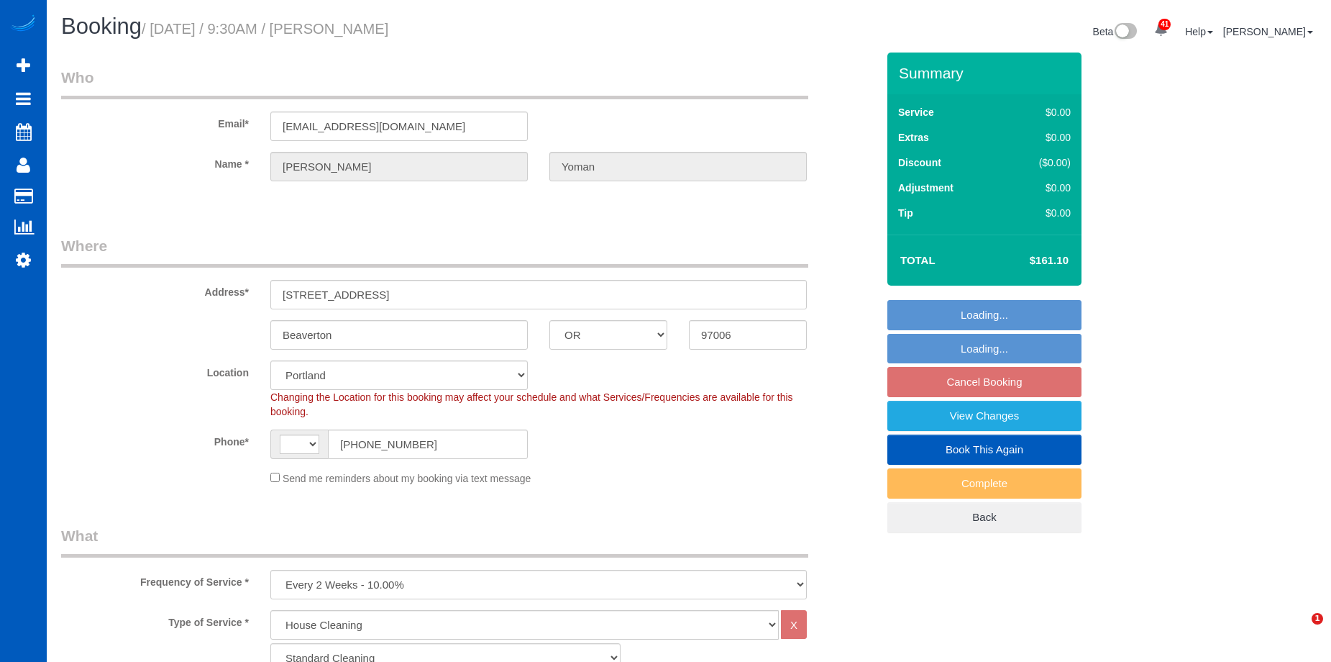
select select "OR"
select select "199"
select select "string:[GEOGRAPHIC_DATA]"
select select "1001"
select select "3"
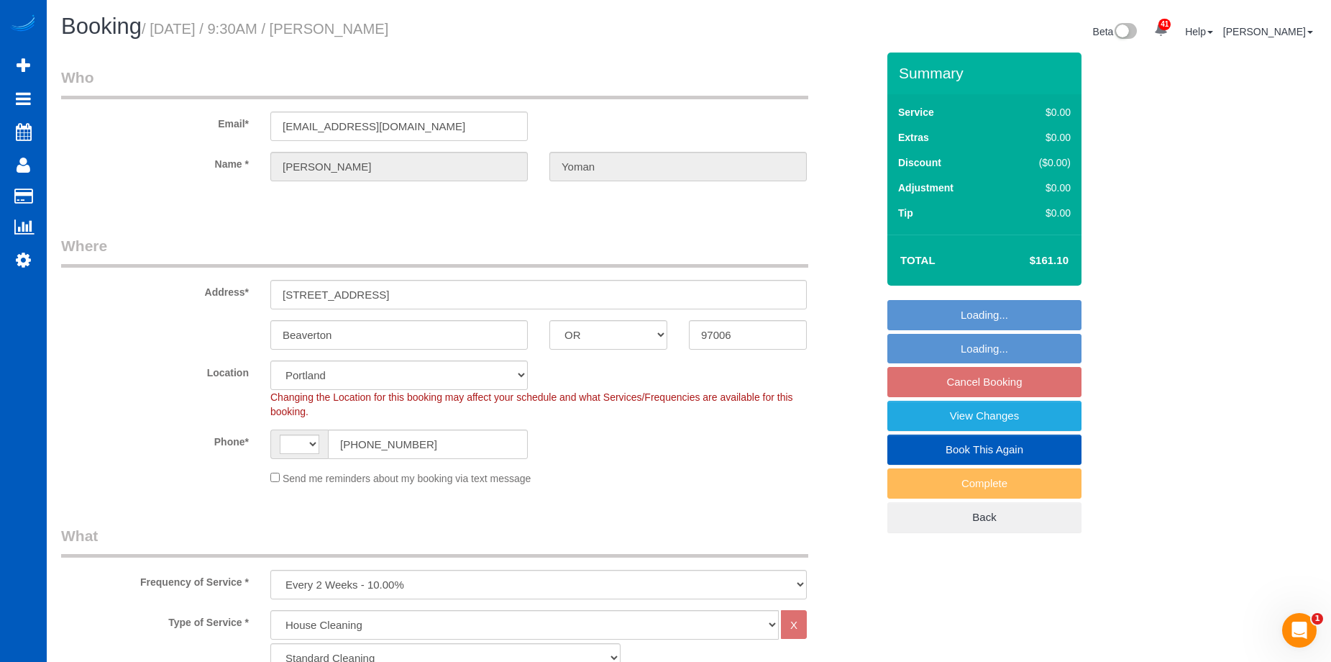
select select "2"
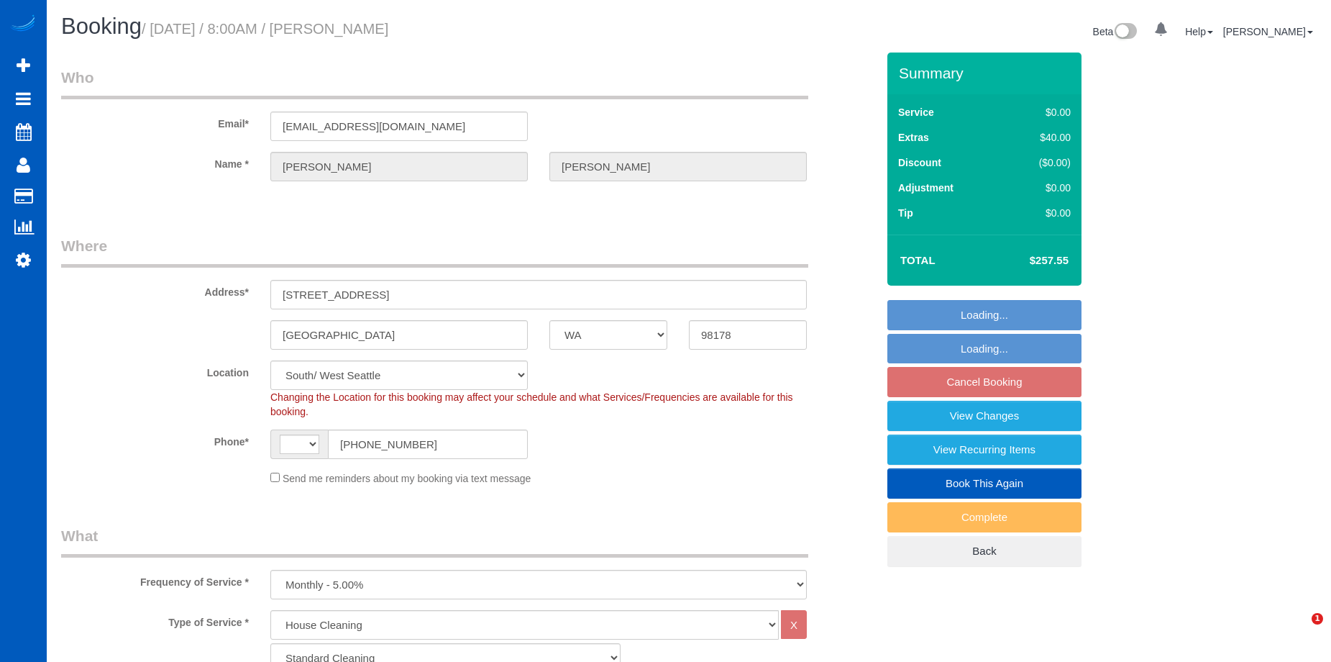
select select "WA"
select select "199"
select select "2001"
select select "4"
select select "3"
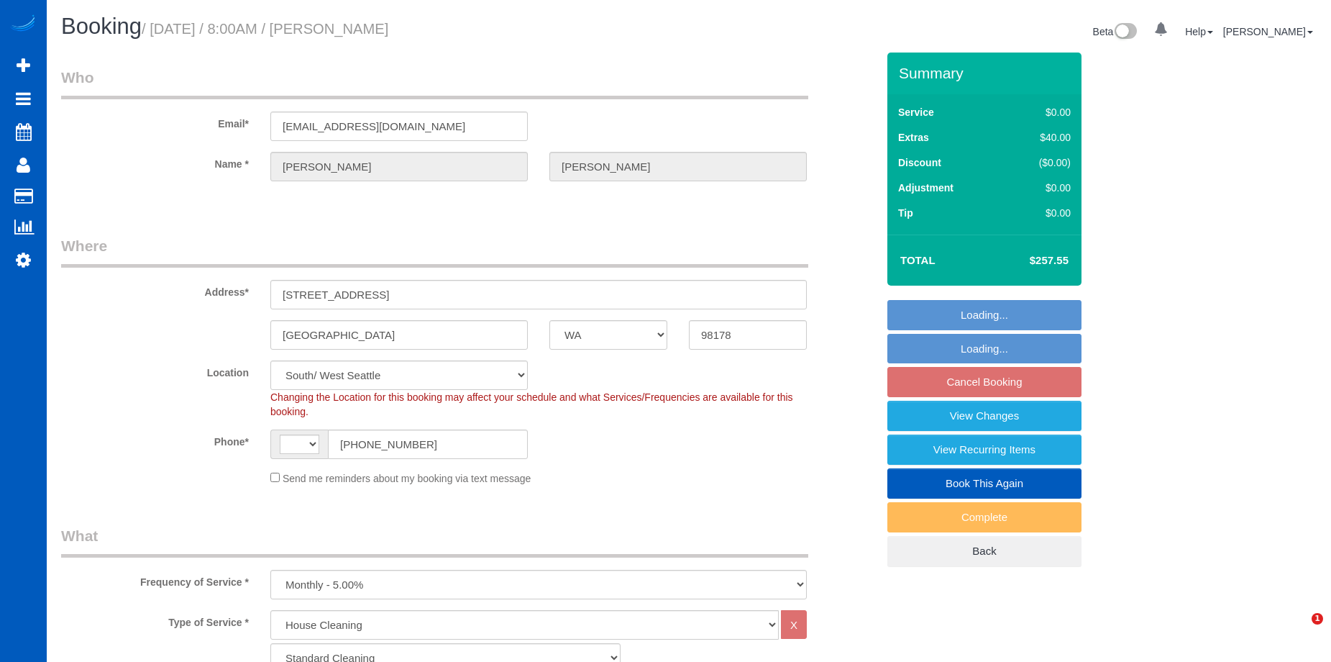
select select "number:8"
select select "object:813"
select select "string:US"
select select "spot1"
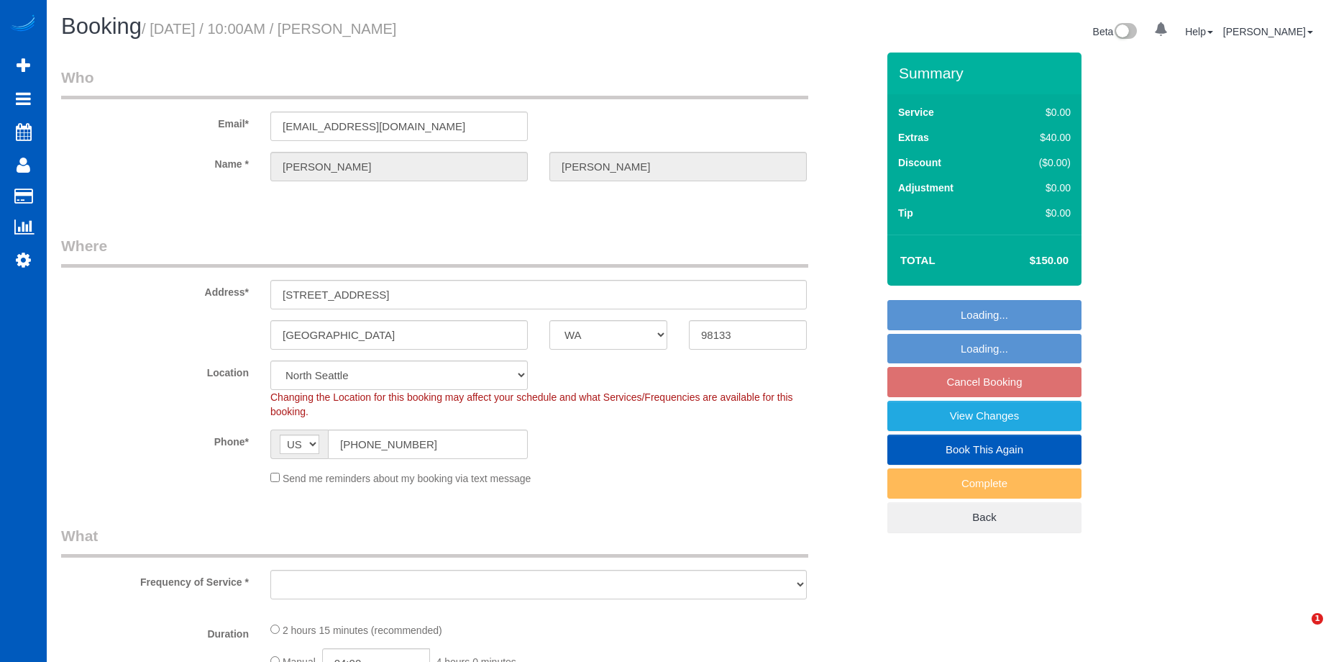
select select "WA"
select select "199"
select select "1001"
select select "3"
select select "2"
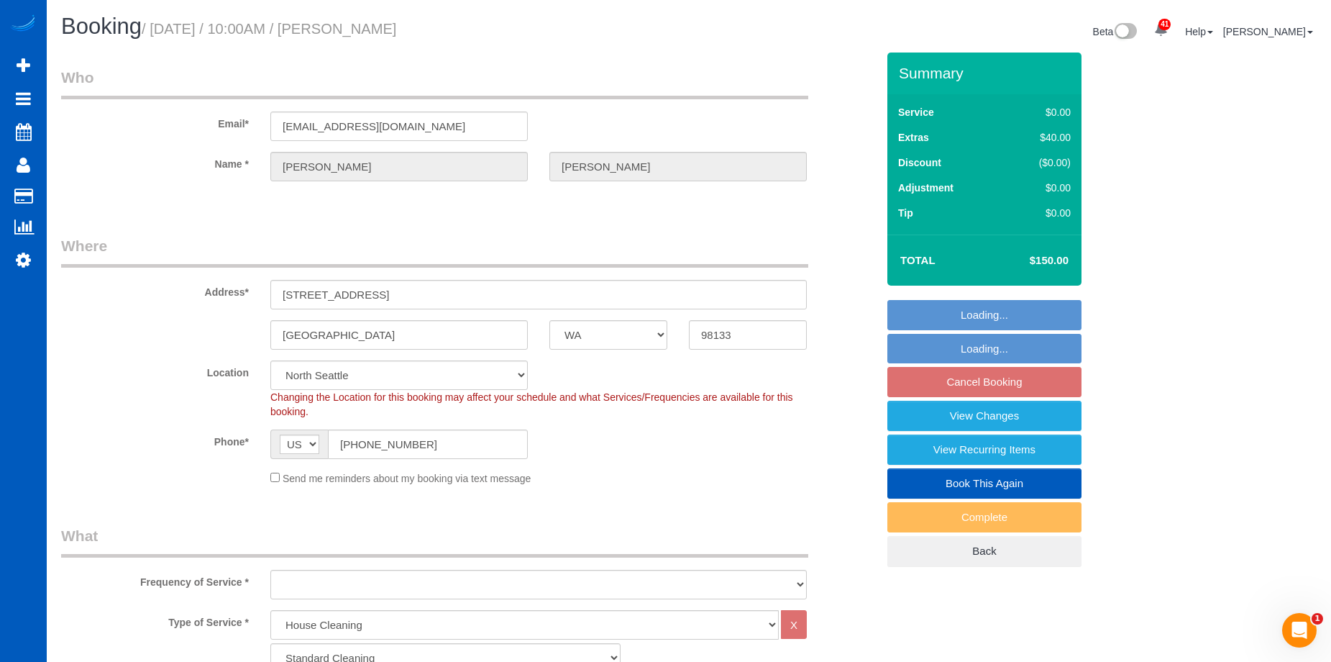
select select "object:1067"
select select "number:8"
select select "1001"
select select "3"
select select "2"
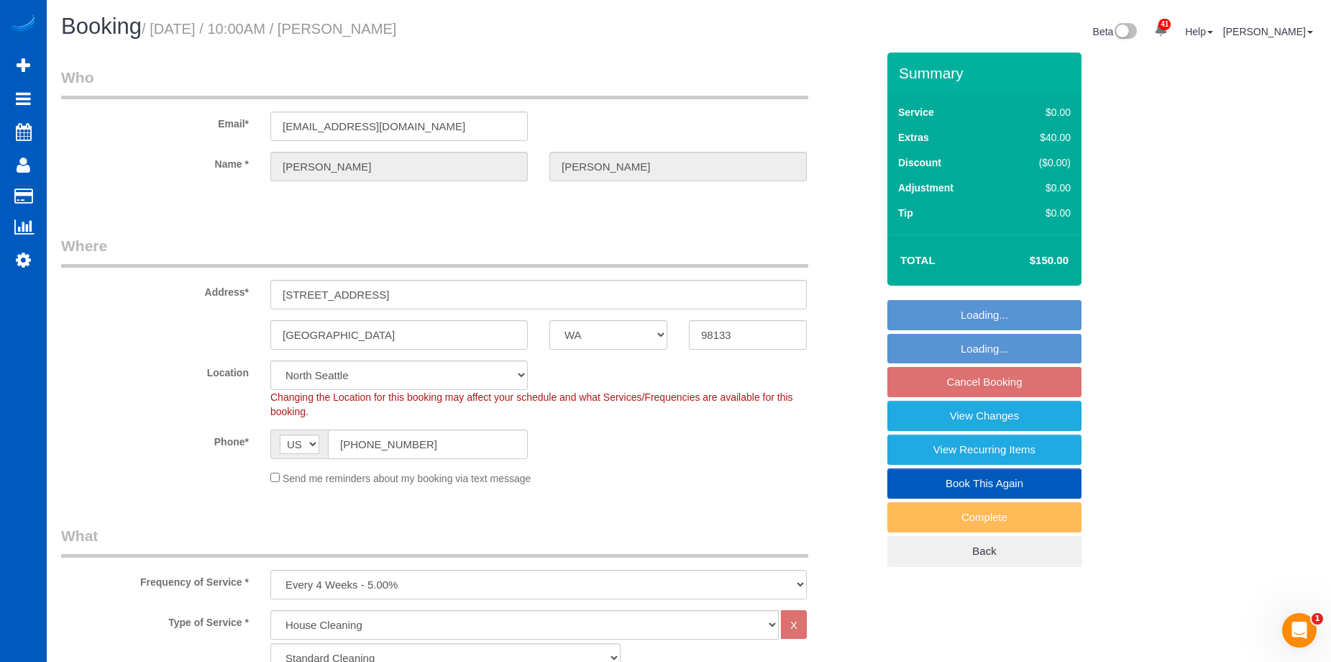
select select "object:1272"
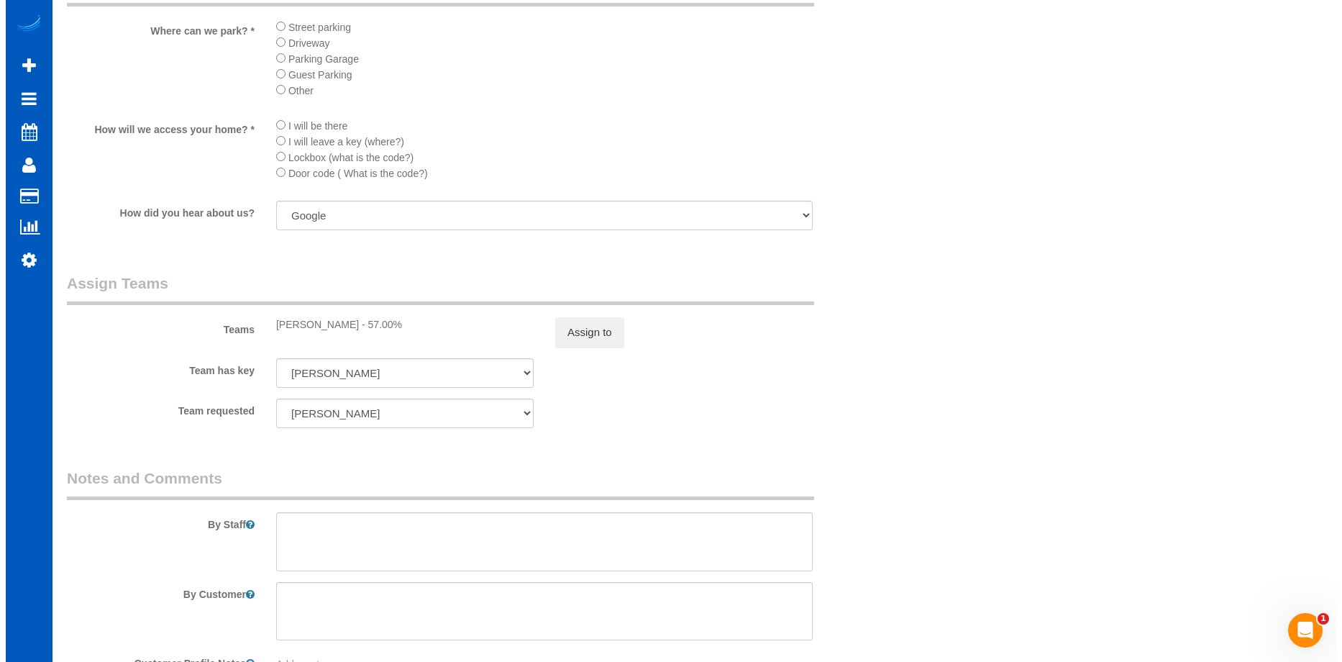
scroll to position [1870, 0]
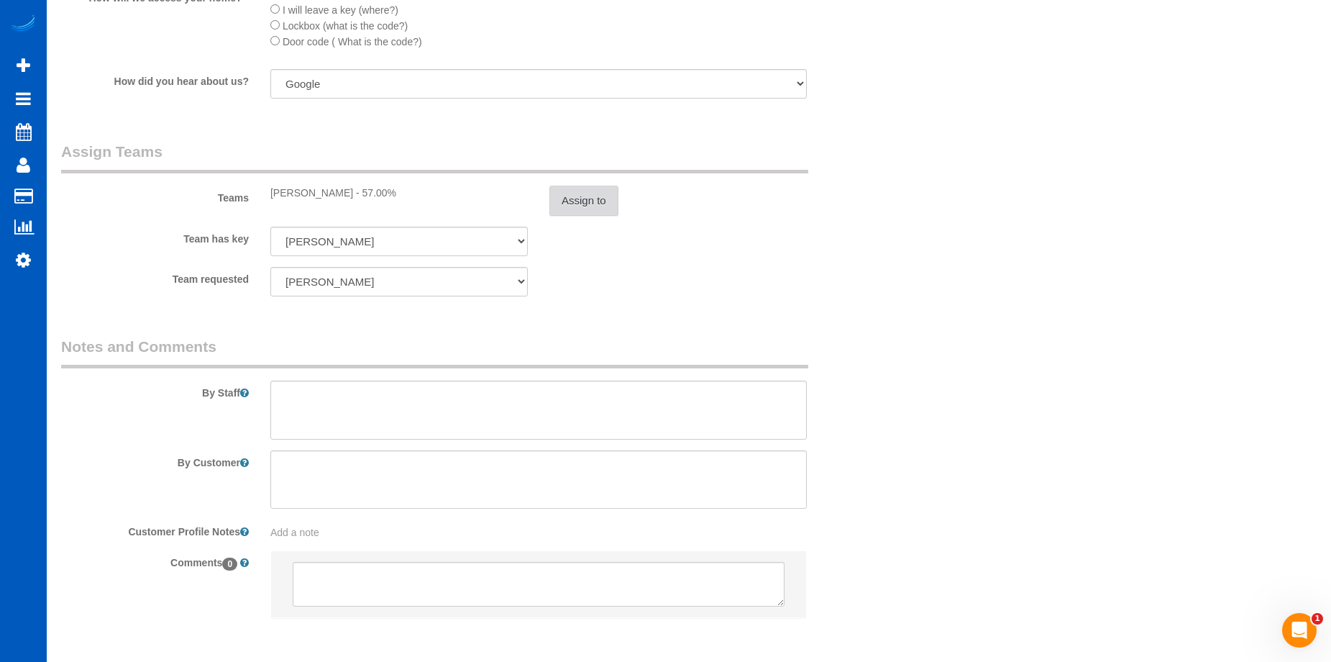
click at [585, 201] on button "Assign to" at bounding box center [583, 201] width 69 height 30
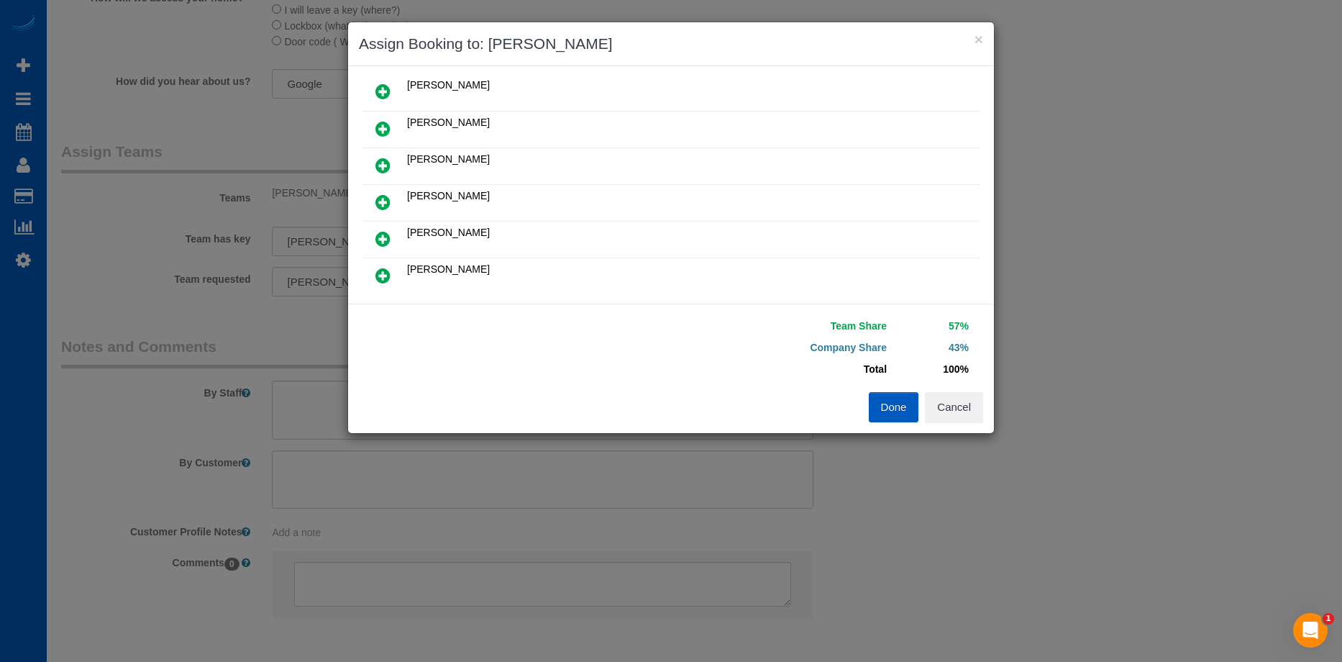
scroll to position [216, 0]
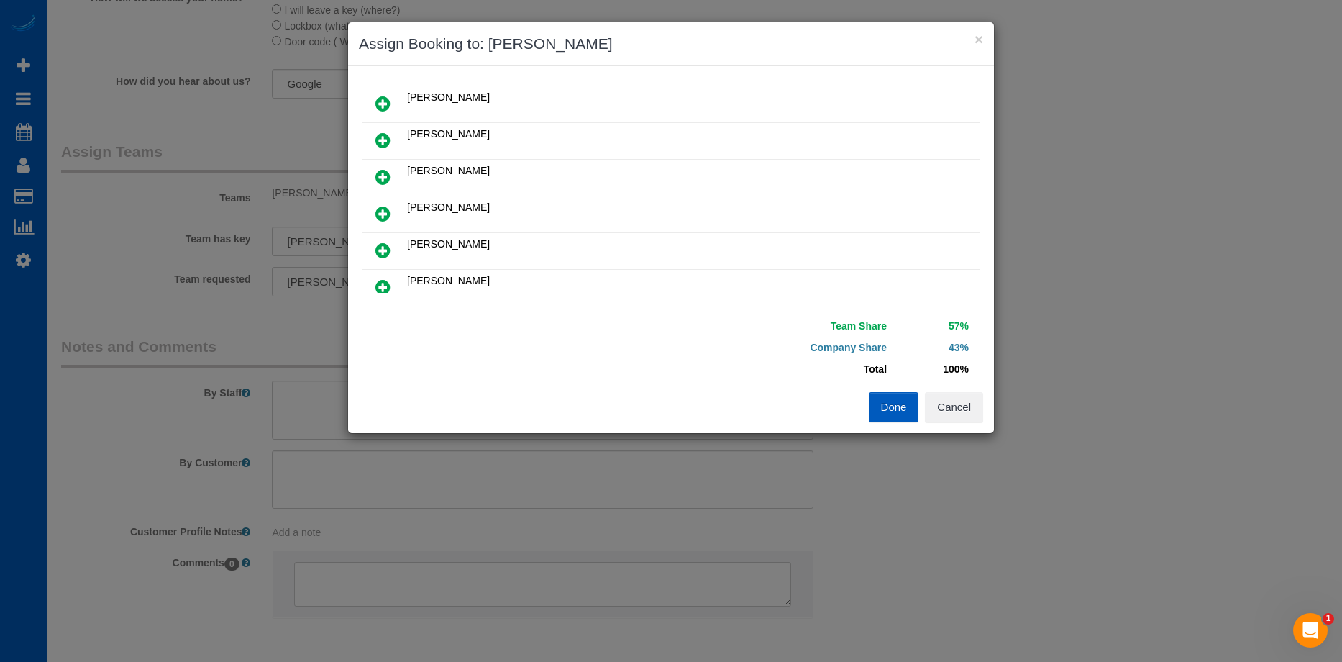
click at [391, 244] on link at bounding box center [383, 251] width 34 height 29
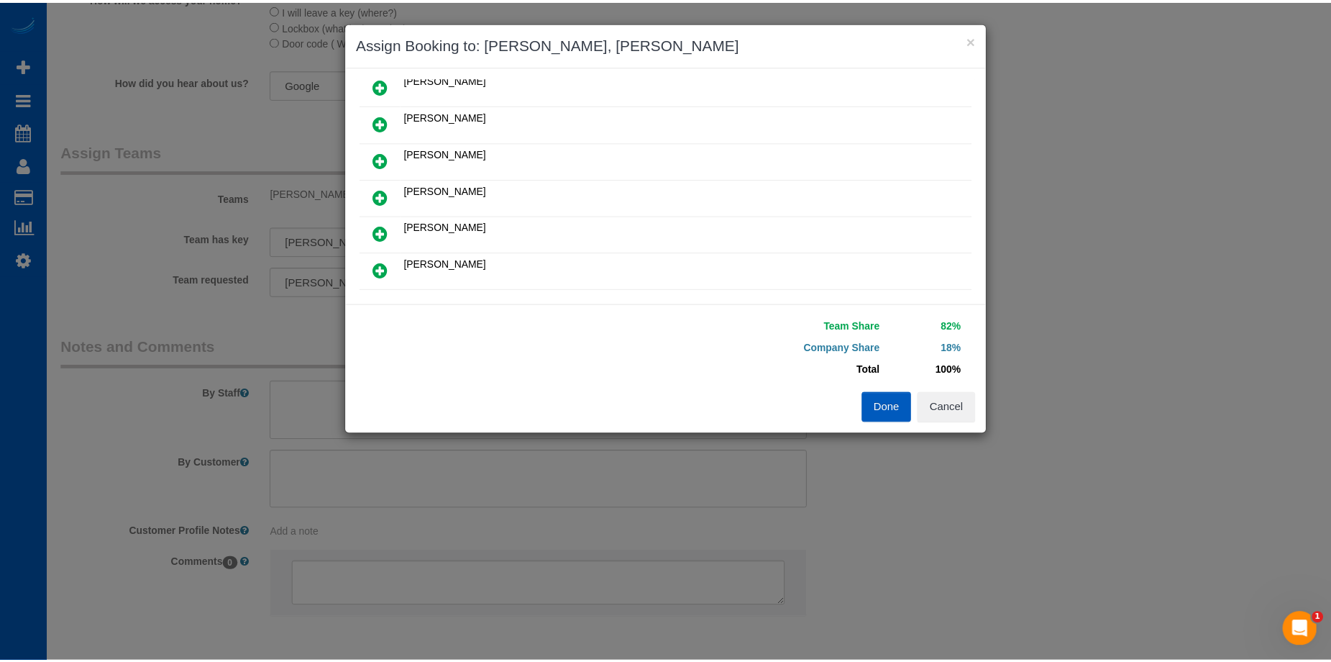
scroll to position [0, 0]
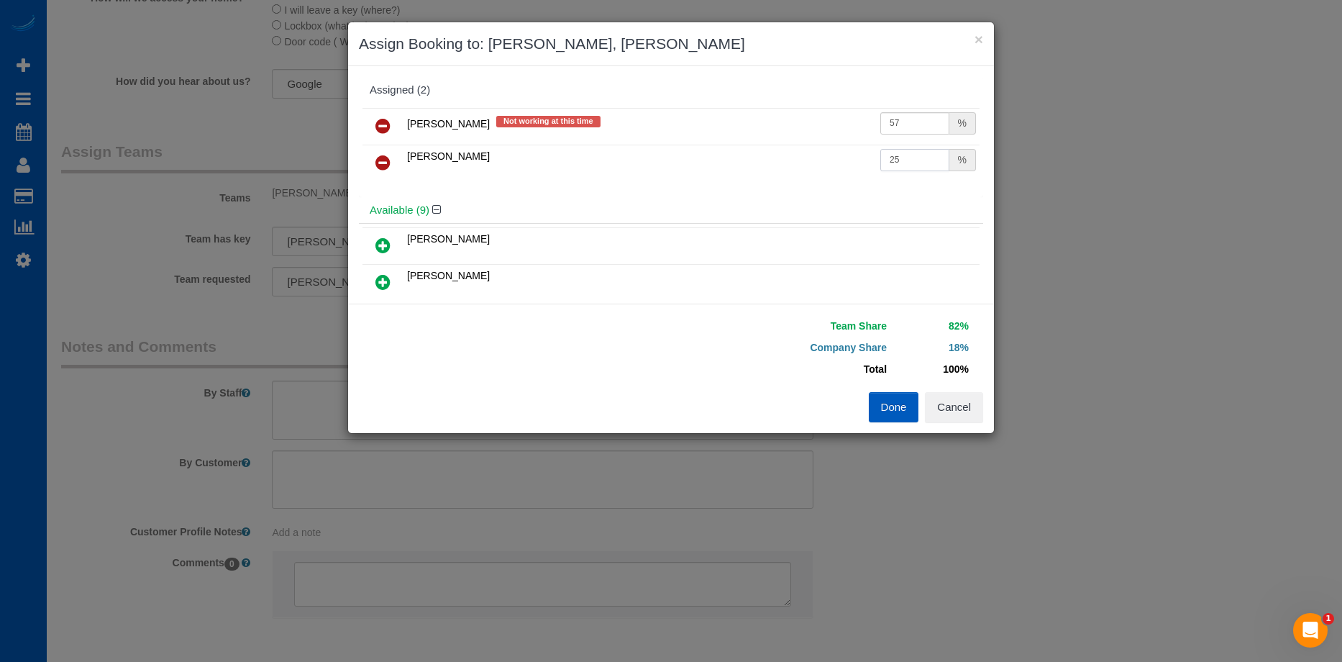
click at [903, 160] on input "25" at bounding box center [914, 160] width 69 height 22
drag, startPoint x: 905, startPoint y: 158, endPoint x: 788, endPoint y: 158, distance: 117.9
click at [788, 158] on tr "Sarah Morozov 25 %" at bounding box center [670, 163] width 617 height 37
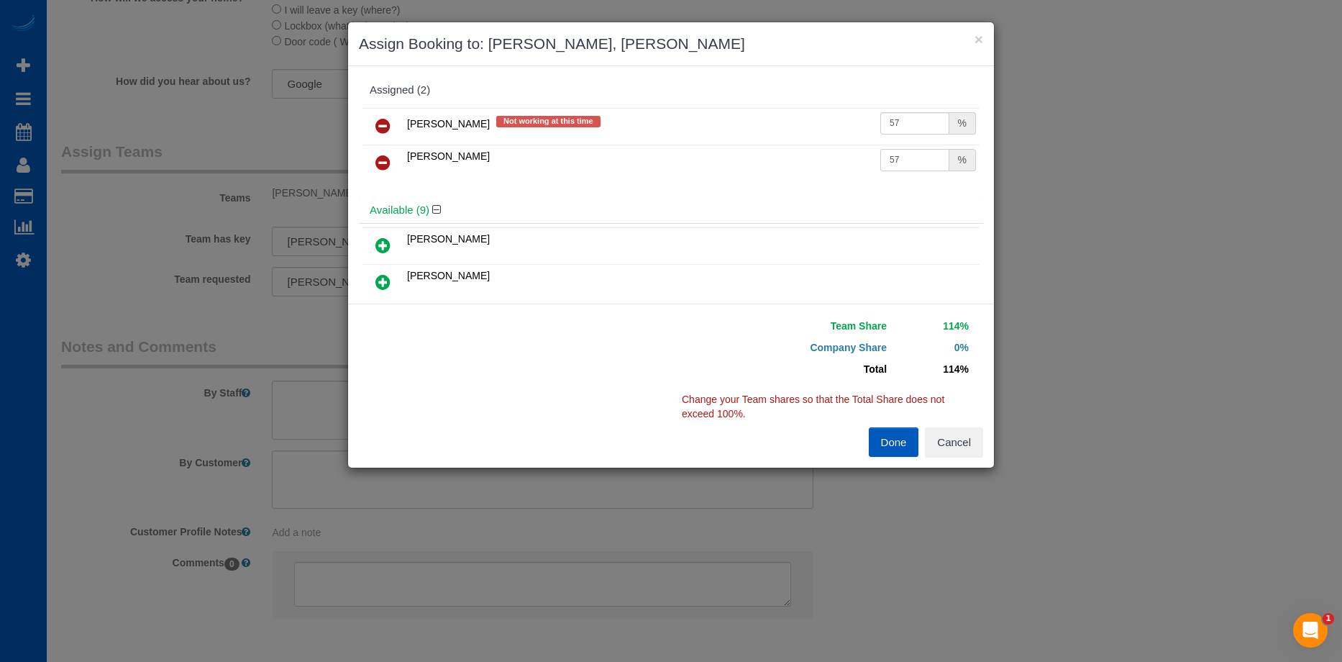
type input "57"
click at [391, 127] on link at bounding box center [383, 126] width 34 height 29
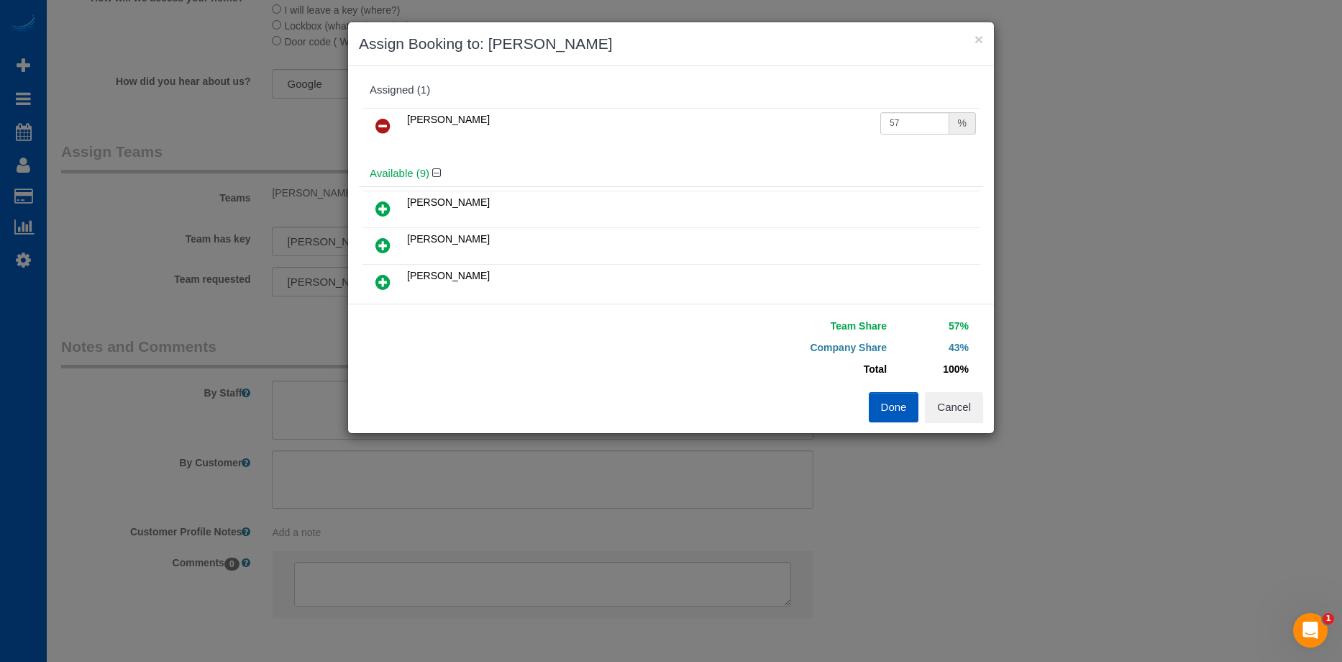
click at [893, 405] on button "Done" at bounding box center [894, 407] width 50 height 30
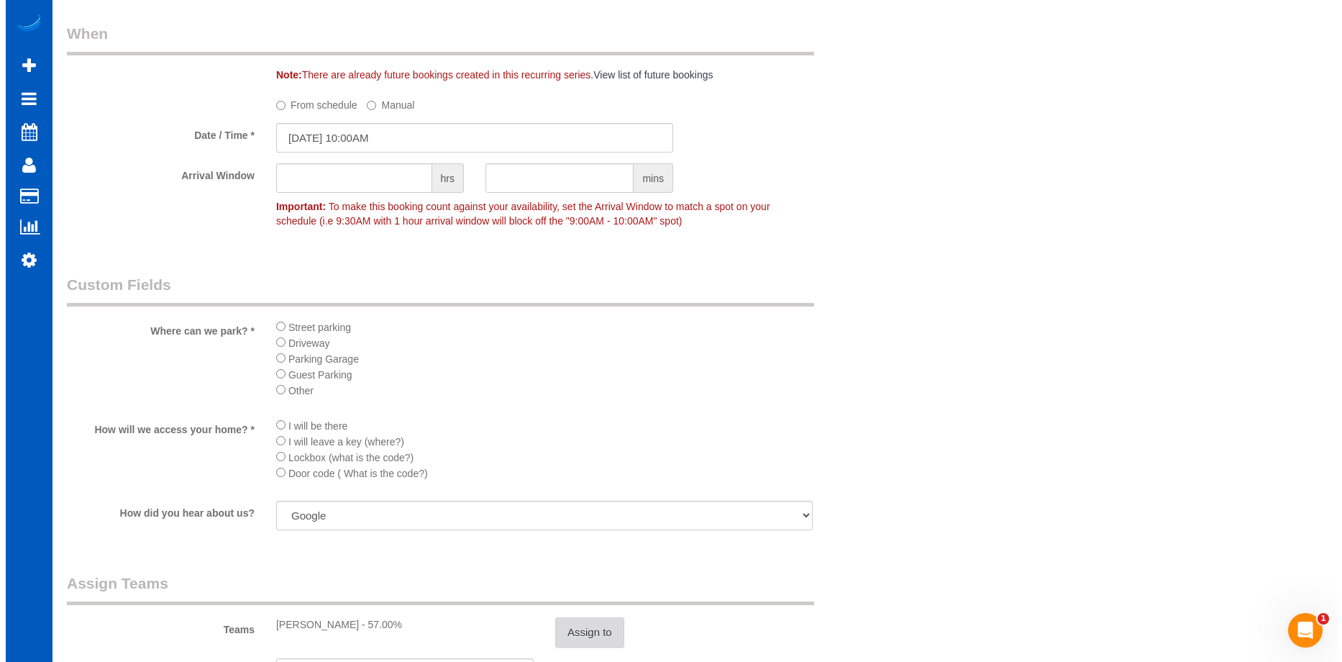
scroll to position [1726, 0]
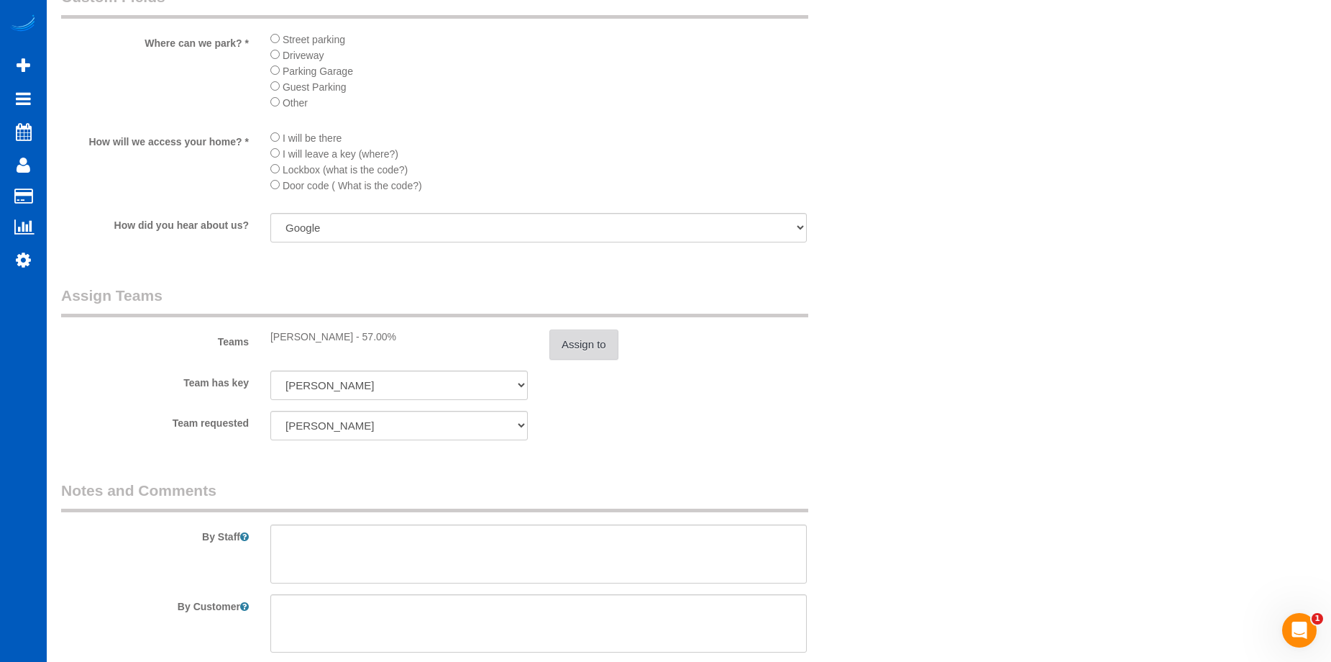
click at [602, 339] on button "Assign to" at bounding box center [583, 344] width 69 height 30
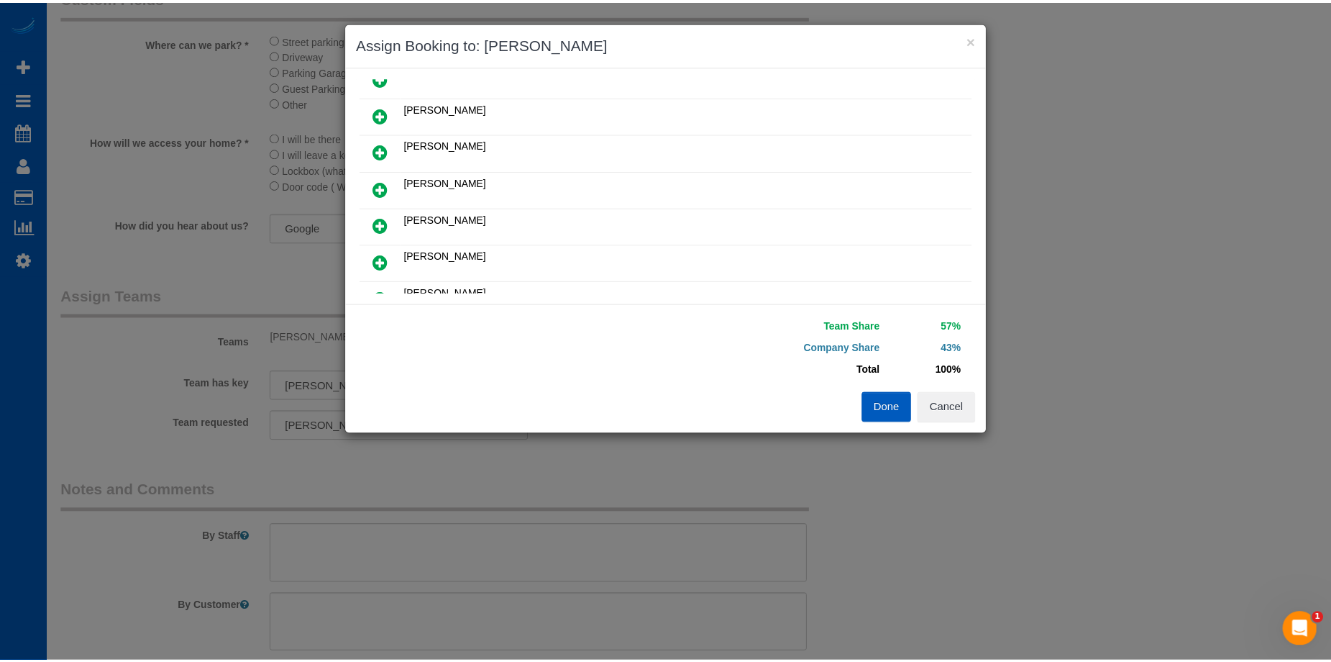
scroll to position [0, 0]
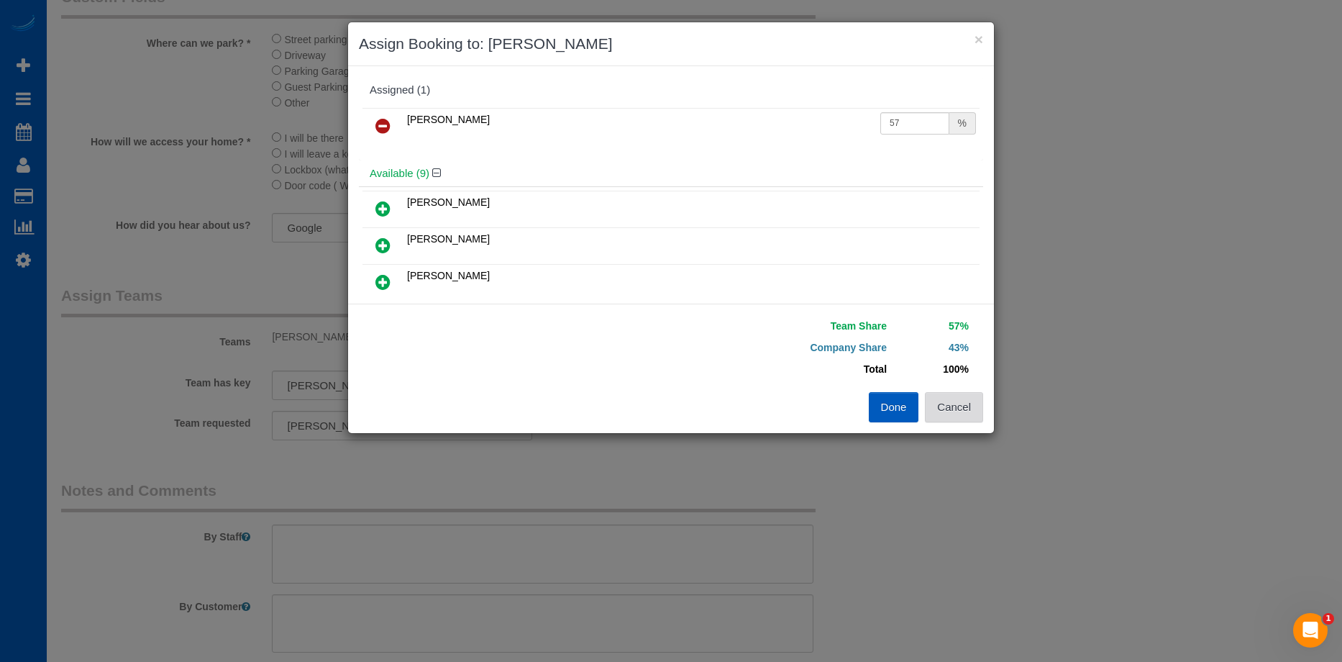
click at [981, 402] on button "Cancel" at bounding box center [954, 407] width 58 height 30
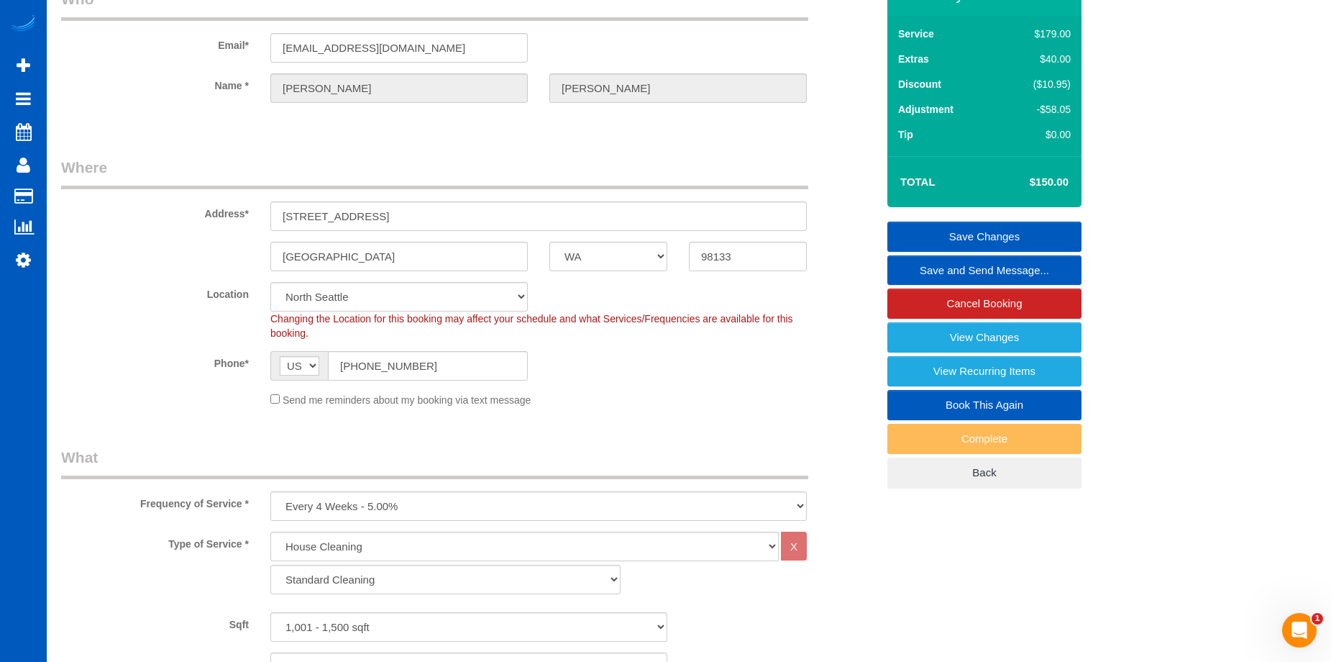
scroll to position [72, 0]
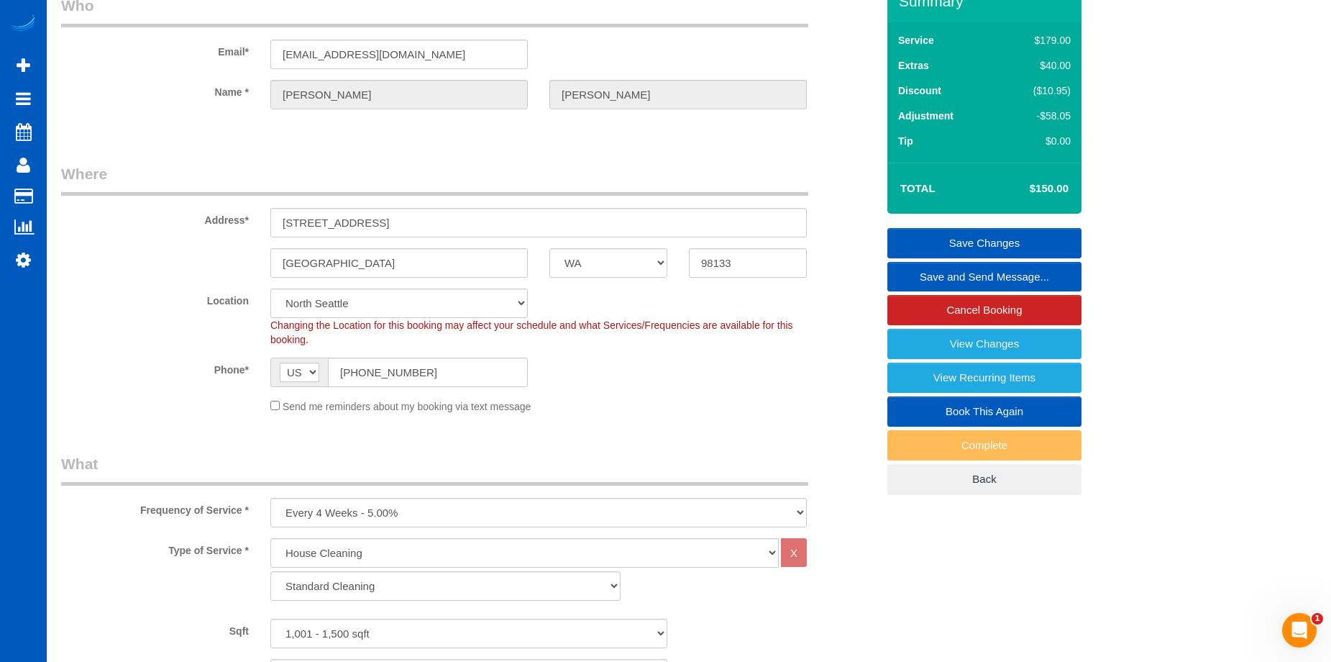
click at [946, 236] on link "Save Changes" at bounding box center [984, 243] width 194 height 30
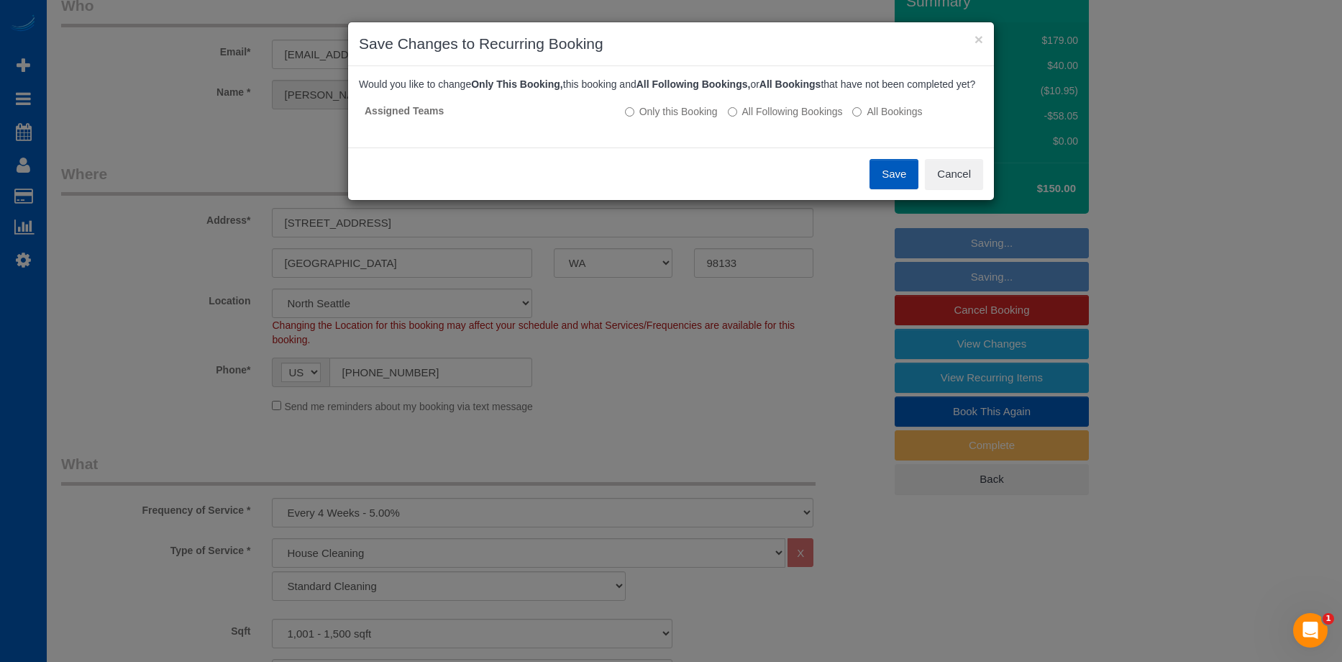
click at [887, 189] on button "Save" at bounding box center [894, 174] width 49 height 30
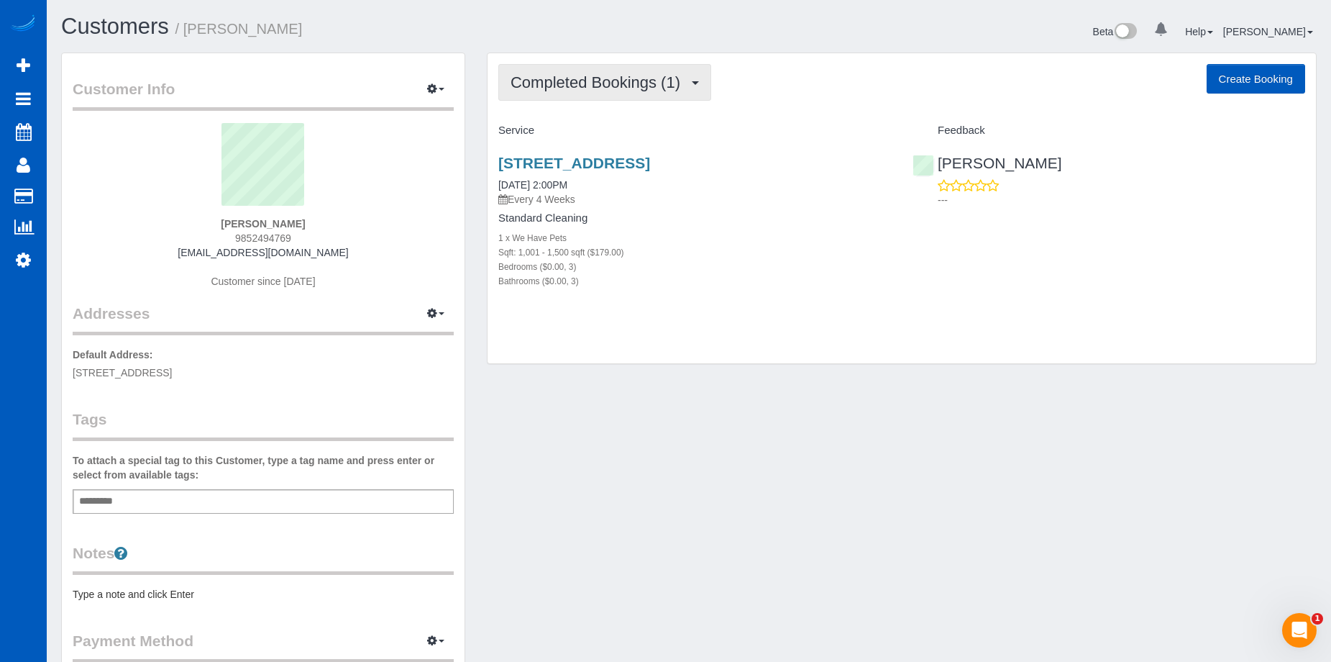
click at [600, 95] on button "Completed Bookings (1)" at bounding box center [604, 82] width 213 height 37
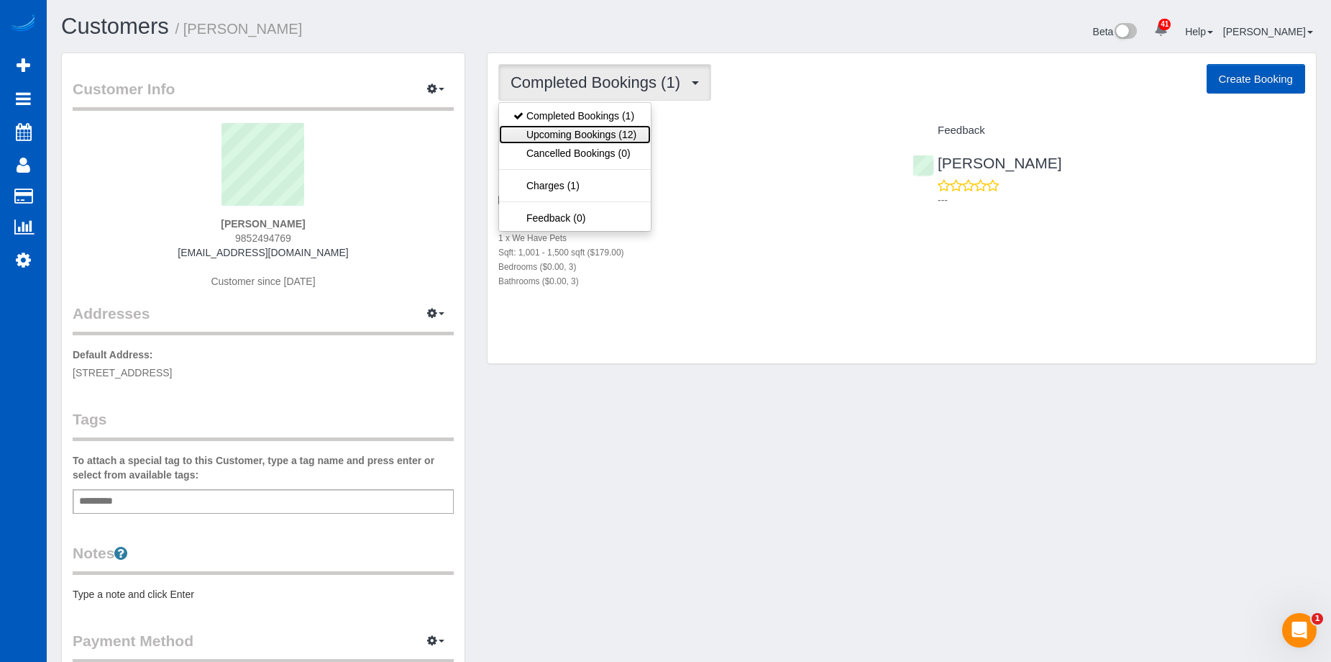
click at [601, 138] on link "Upcoming Bookings (12)" at bounding box center [575, 134] width 152 height 19
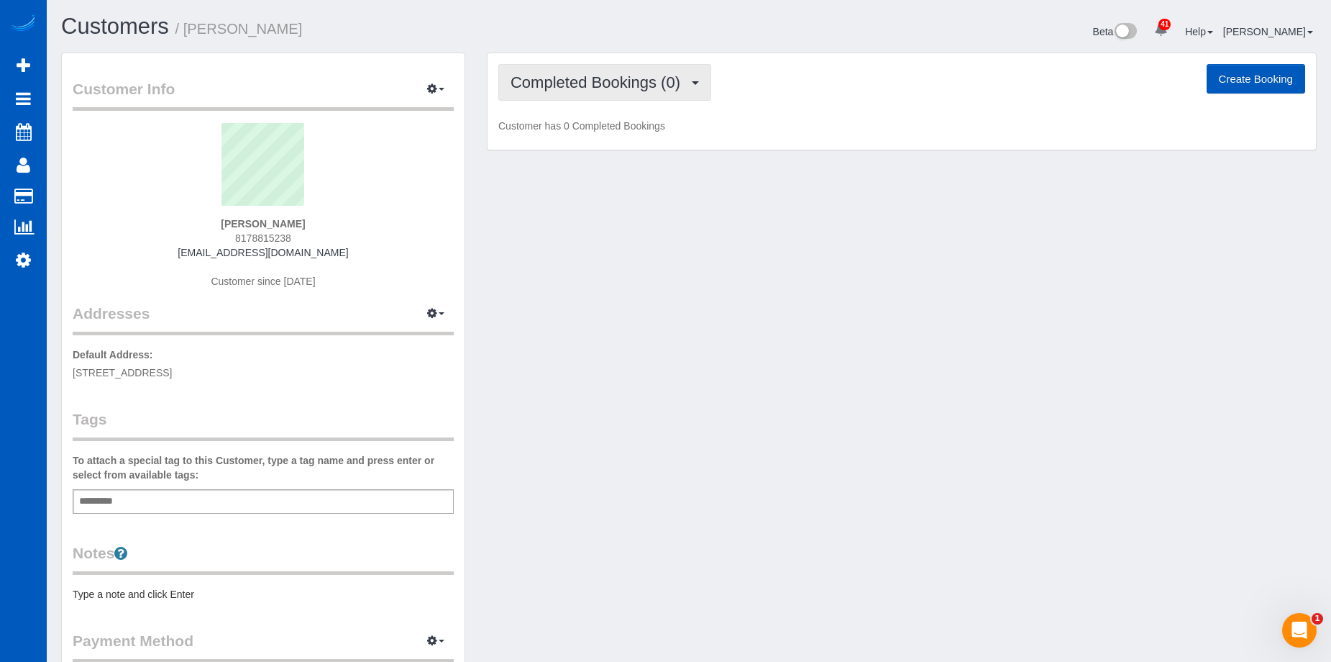
click at [597, 87] on span "Completed Bookings (0)" at bounding box center [599, 82] width 177 height 18
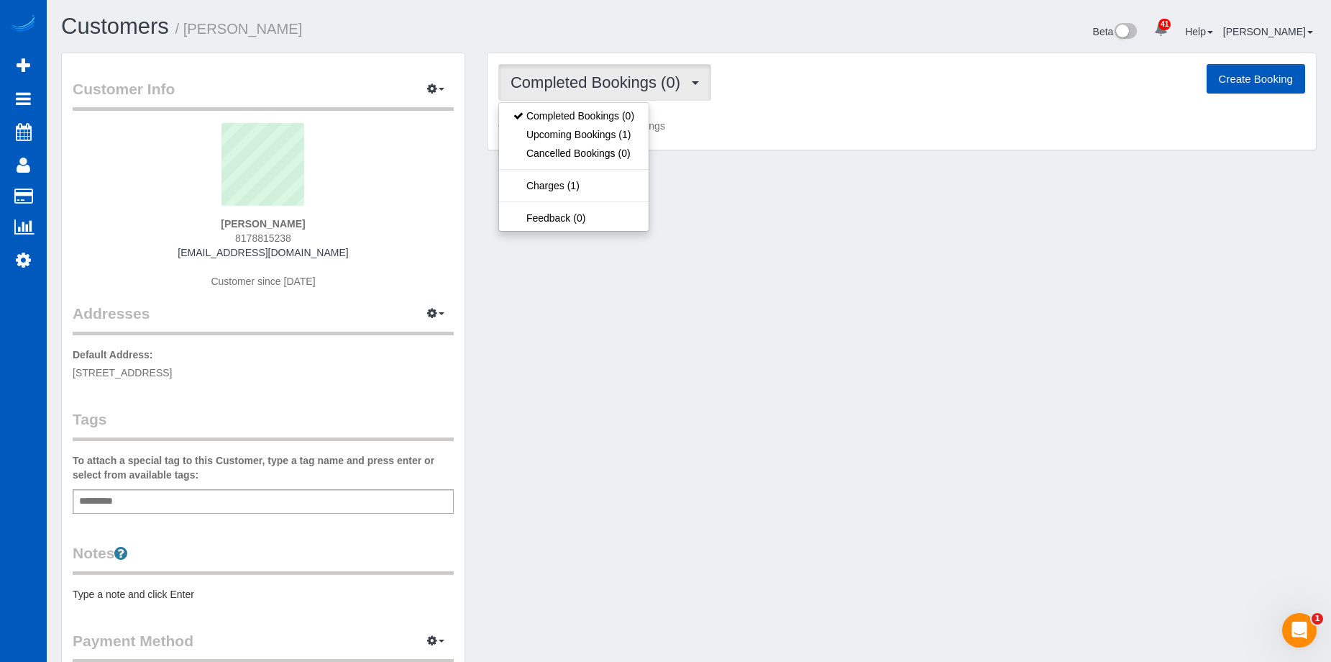
click at [599, 86] on span "Completed Bookings (0)" at bounding box center [599, 82] width 177 height 18
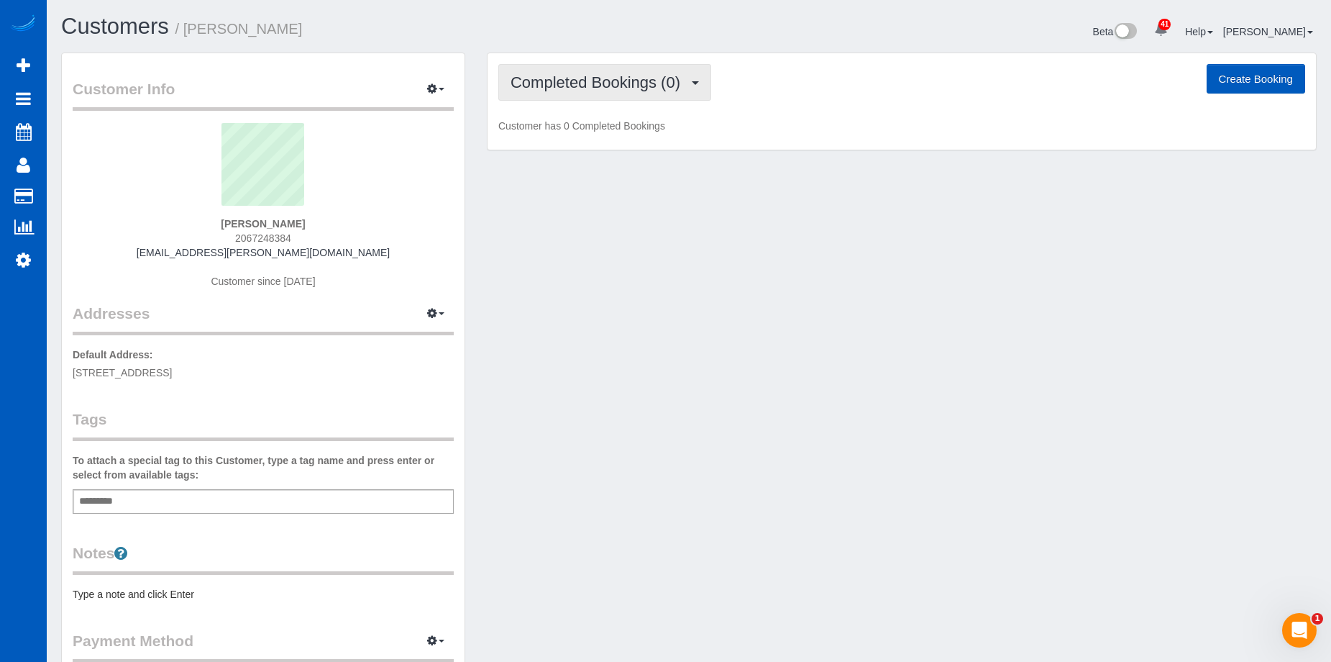
click at [661, 88] on span "Completed Bookings (0)" at bounding box center [599, 82] width 177 height 18
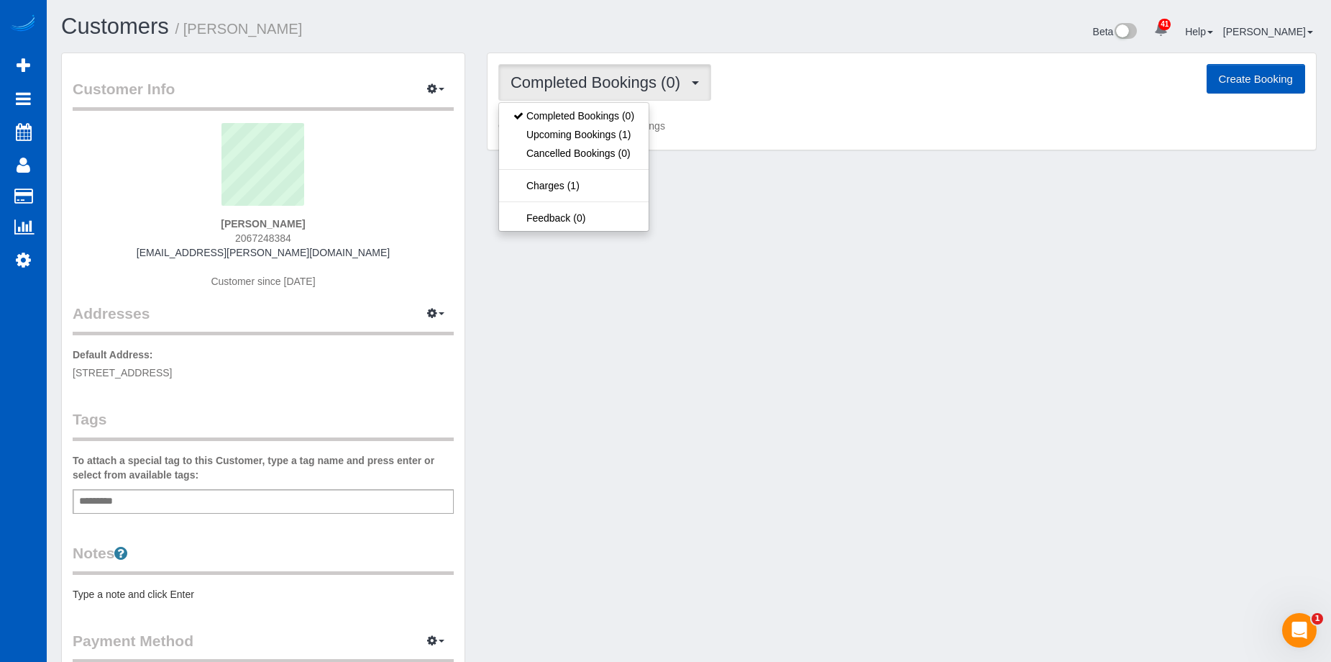
click at [667, 83] on span "Completed Bookings (0)" at bounding box center [599, 82] width 177 height 18
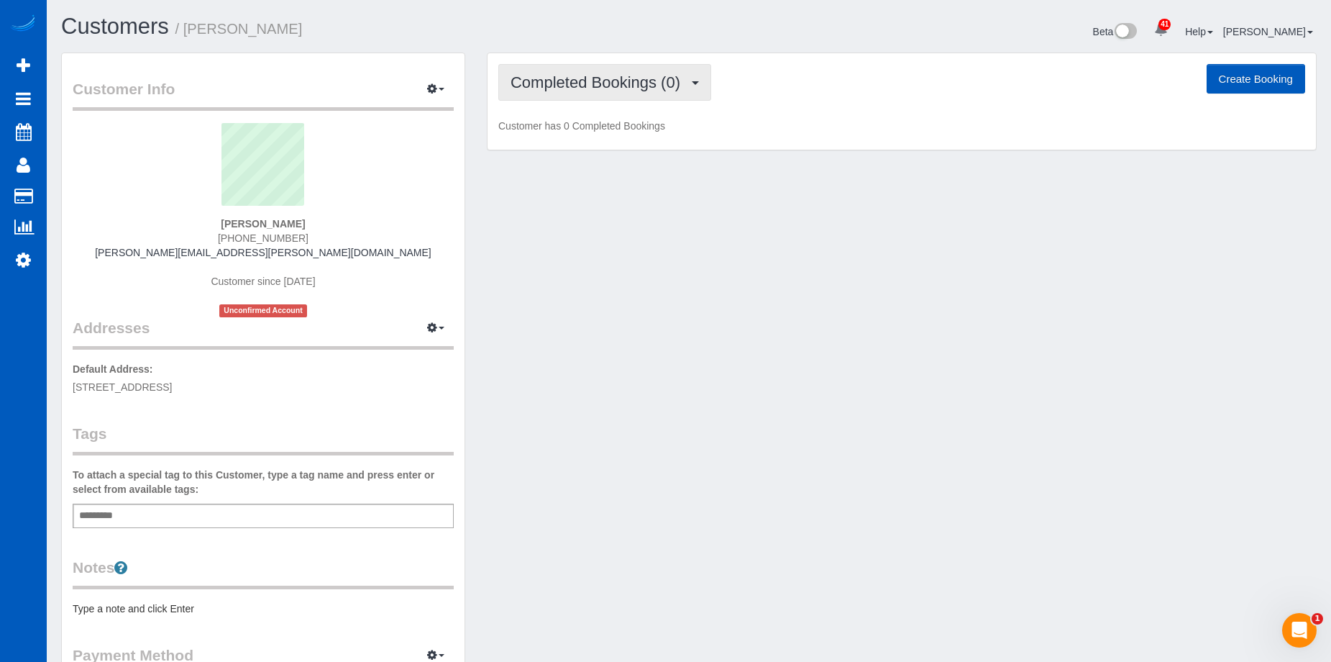
click at [614, 81] on span "Completed Bookings (0)" at bounding box center [599, 82] width 177 height 18
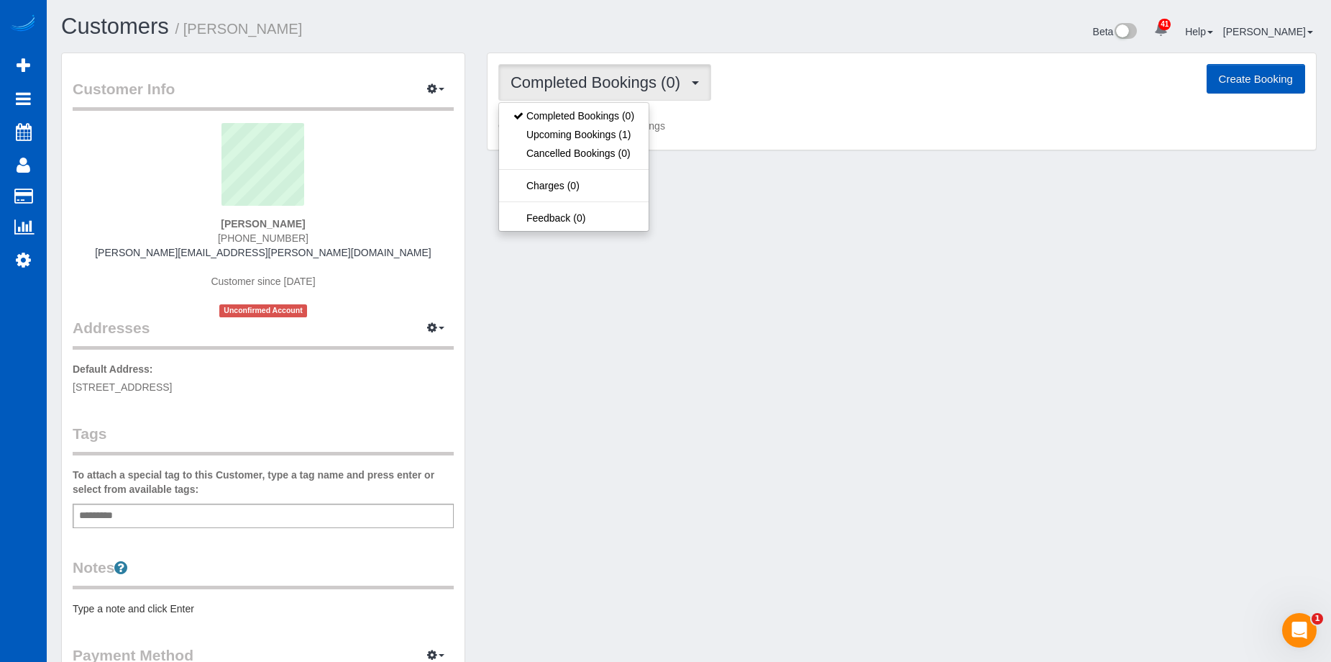
click at [614, 81] on span "Completed Bookings (0)" at bounding box center [599, 82] width 177 height 18
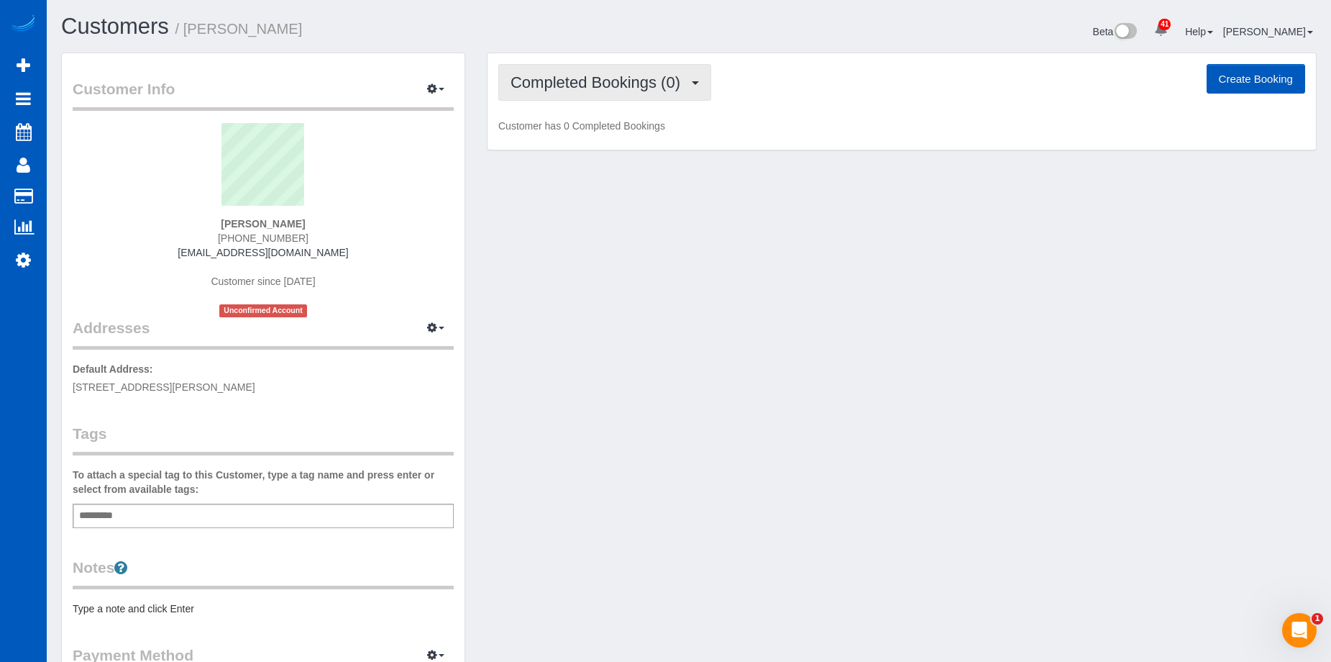
click at [585, 85] on span "Completed Bookings (0)" at bounding box center [599, 82] width 177 height 18
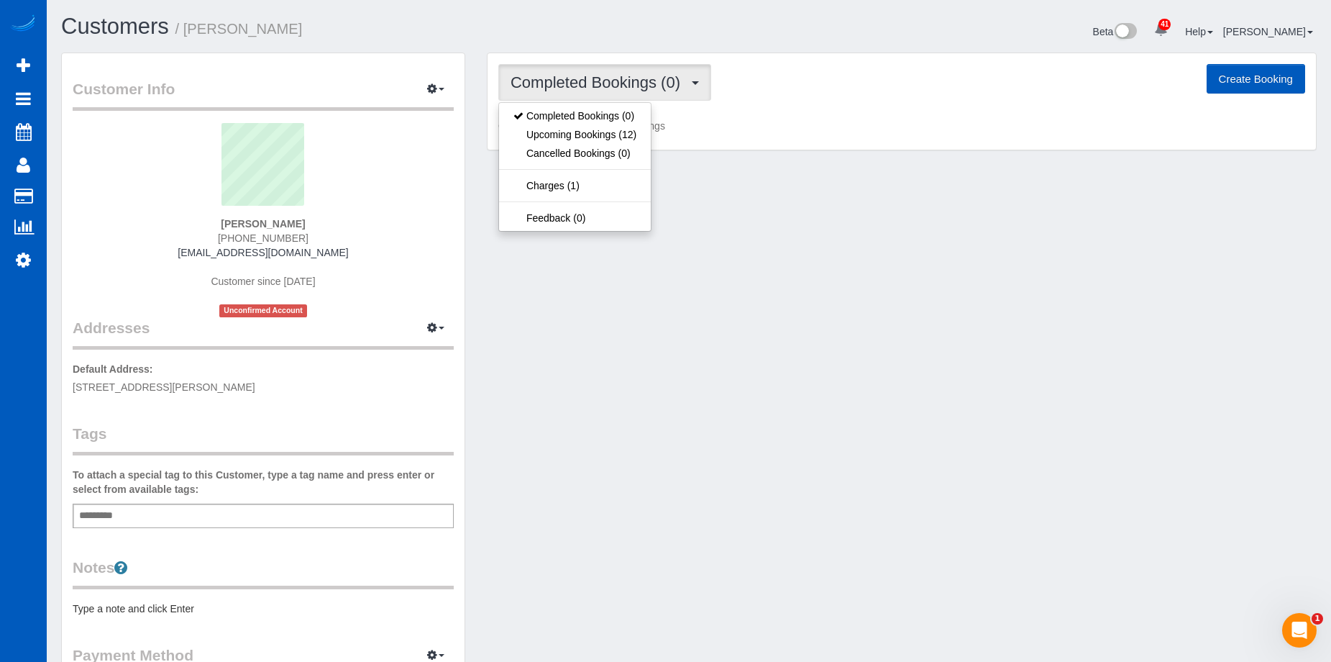
click at [585, 85] on span "Completed Bookings (0)" at bounding box center [599, 82] width 177 height 18
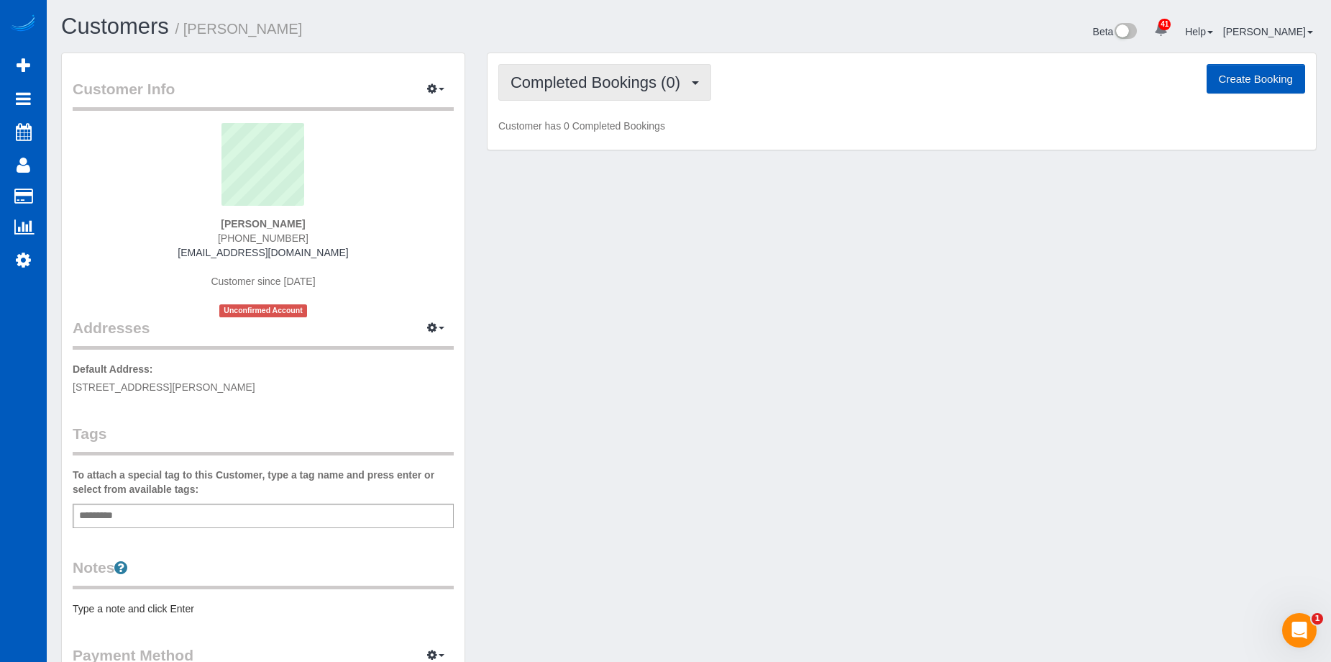
click at [600, 87] on span "Completed Bookings (0)" at bounding box center [599, 82] width 177 height 18
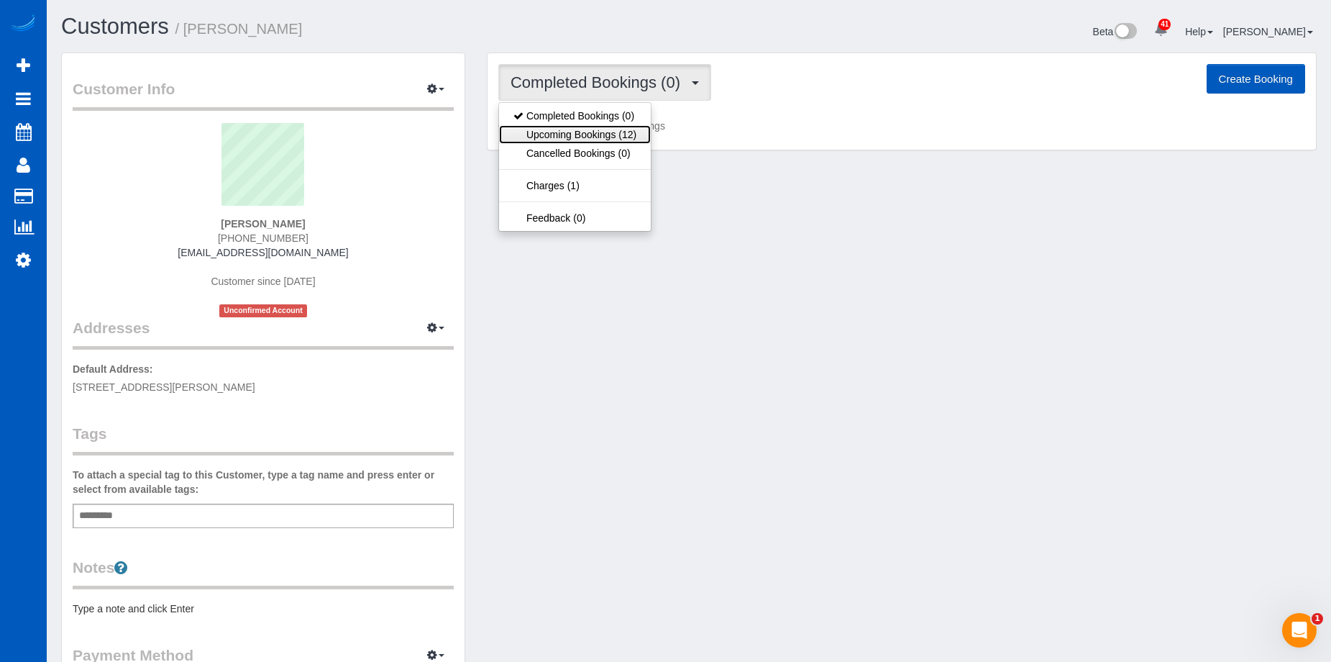
click at [609, 138] on link "Upcoming Bookings (12)" at bounding box center [575, 134] width 152 height 19
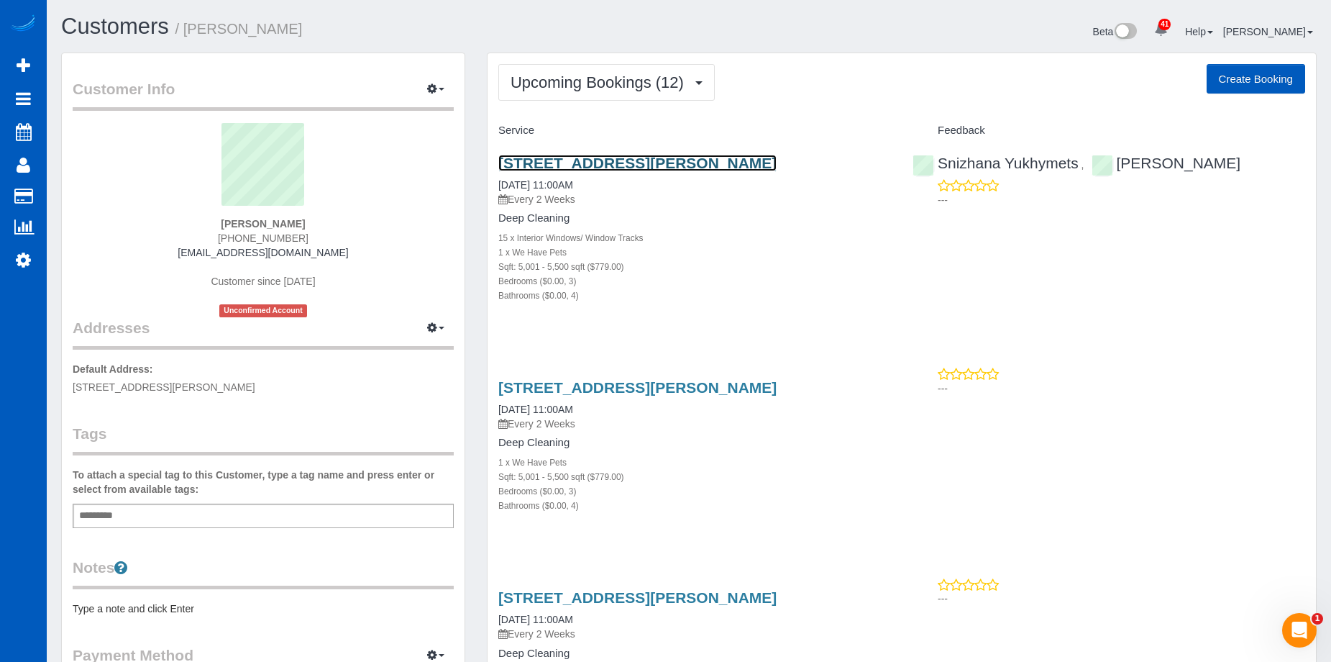
click at [544, 160] on link "1505 S Riegel Ct, Spokane, WA 99212" at bounding box center [637, 163] width 278 height 17
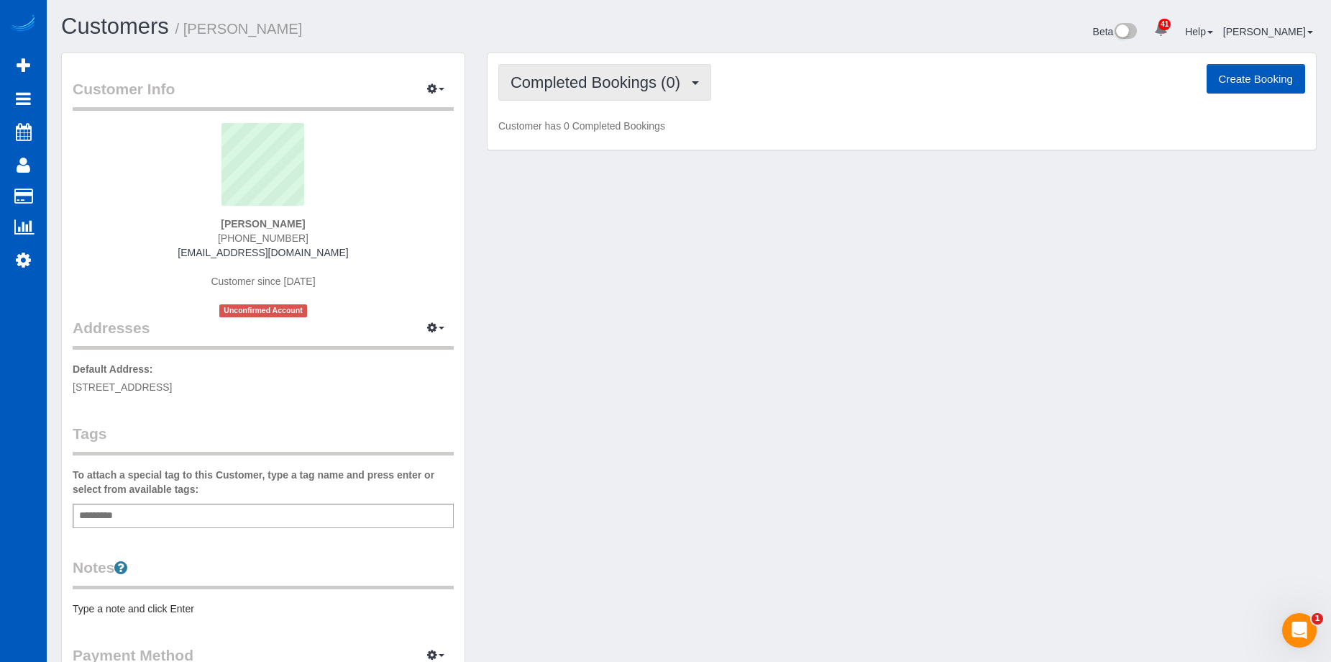
click at [603, 84] on span "Completed Bookings (0)" at bounding box center [599, 82] width 177 height 18
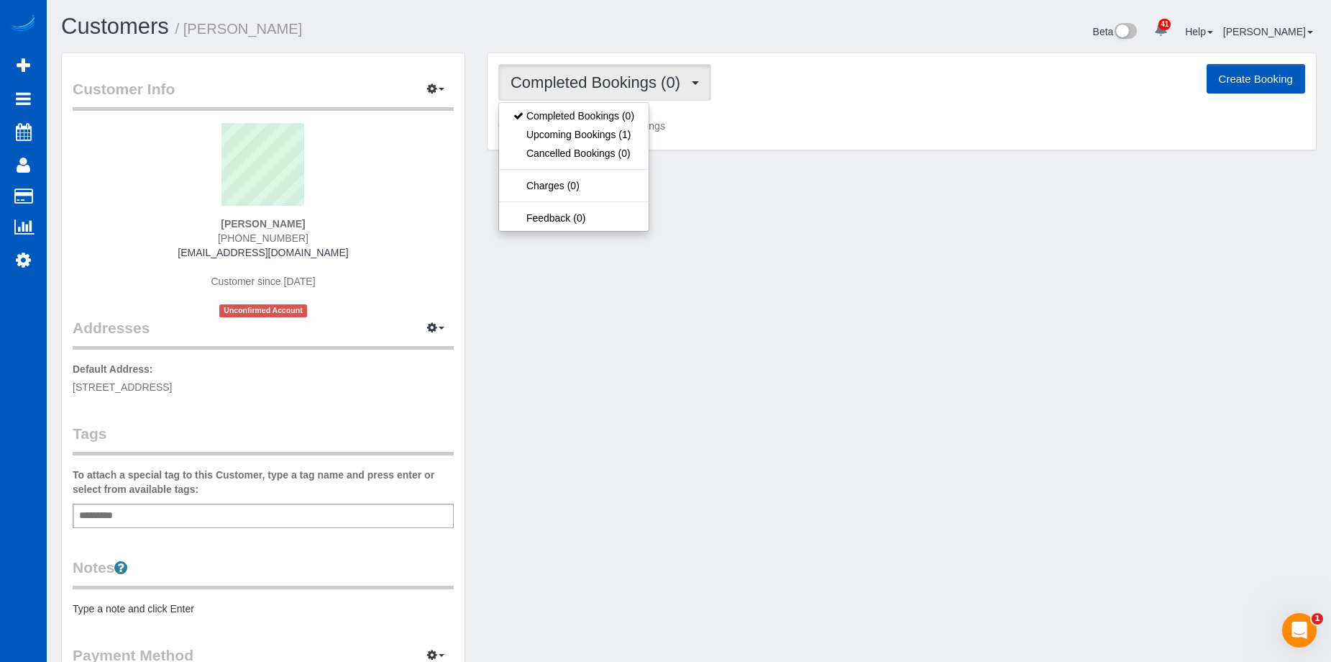
click at [604, 82] on span "Completed Bookings (0)" at bounding box center [599, 82] width 177 height 18
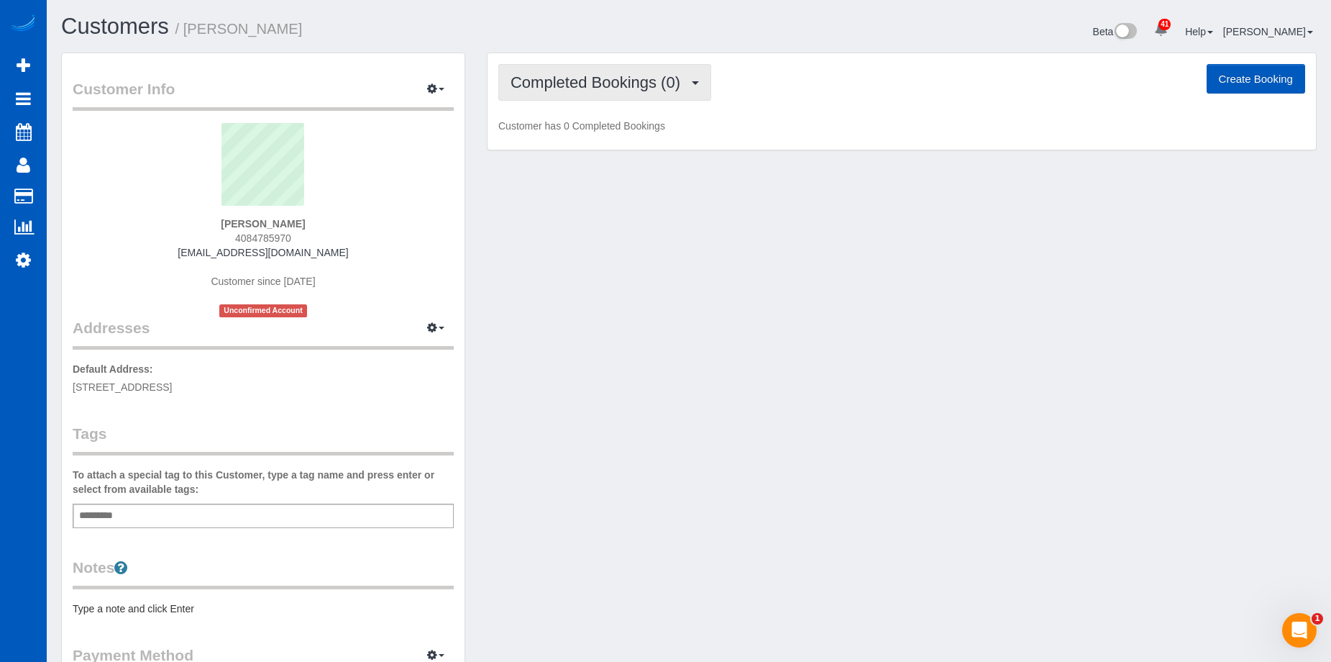
click at [623, 78] on span "Completed Bookings (0)" at bounding box center [599, 82] width 177 height 18
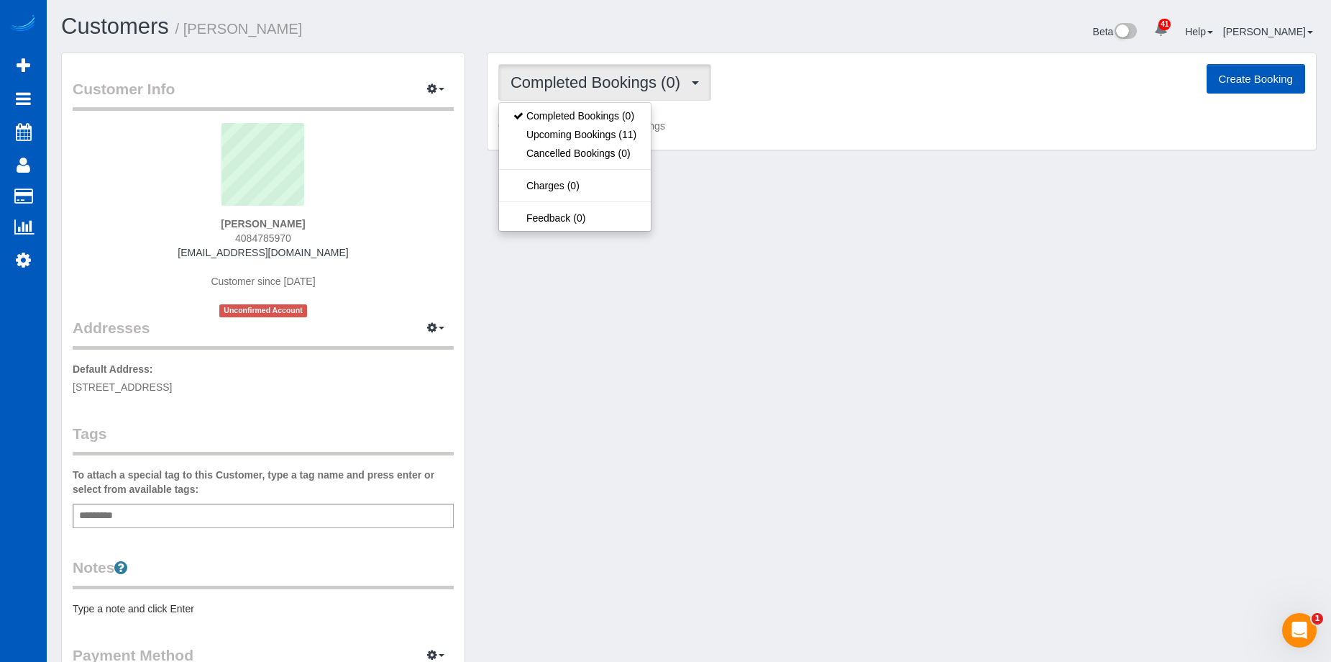
click at [623, 77] on span "Completed Bookings (0)" at bounding box center [599, 82] width 177 height 18
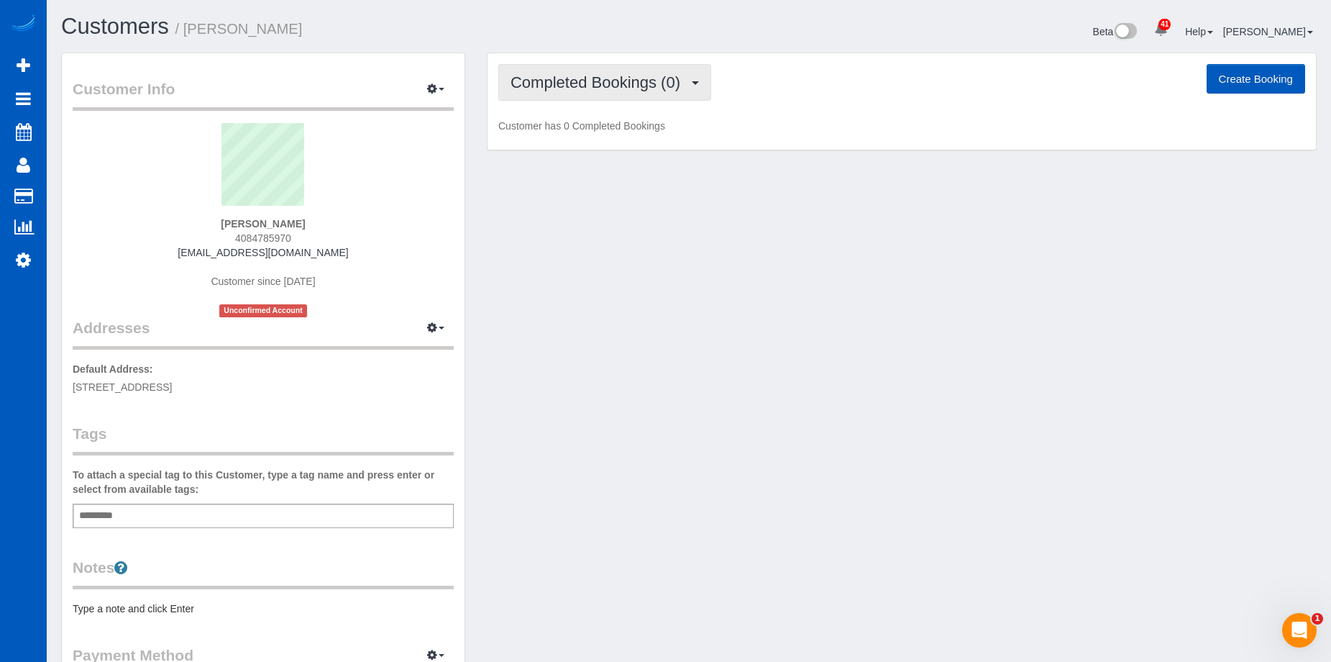
click at [563, 90] on span "Completed Bookings (0)" at bounding box center [599, 82] width 177 height 18
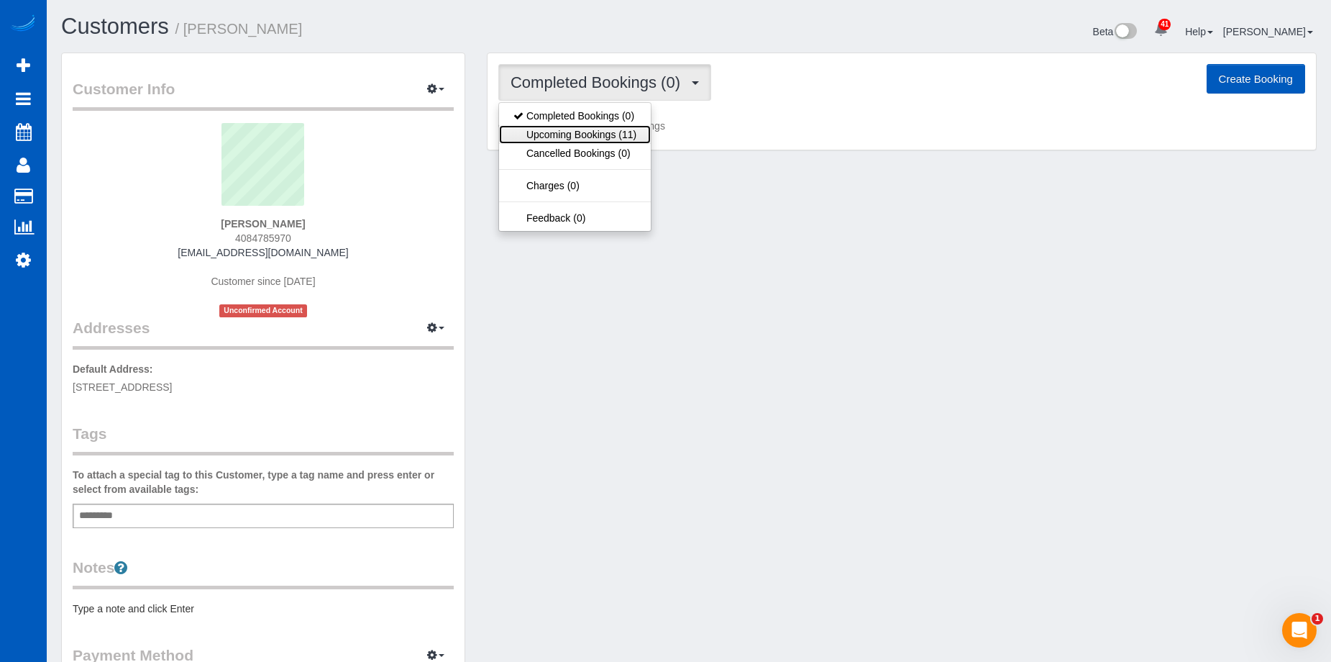
click at [601, 134] on link "Upcoming Bookings (11)" at bounding box center [575, 134] width 152 height 19
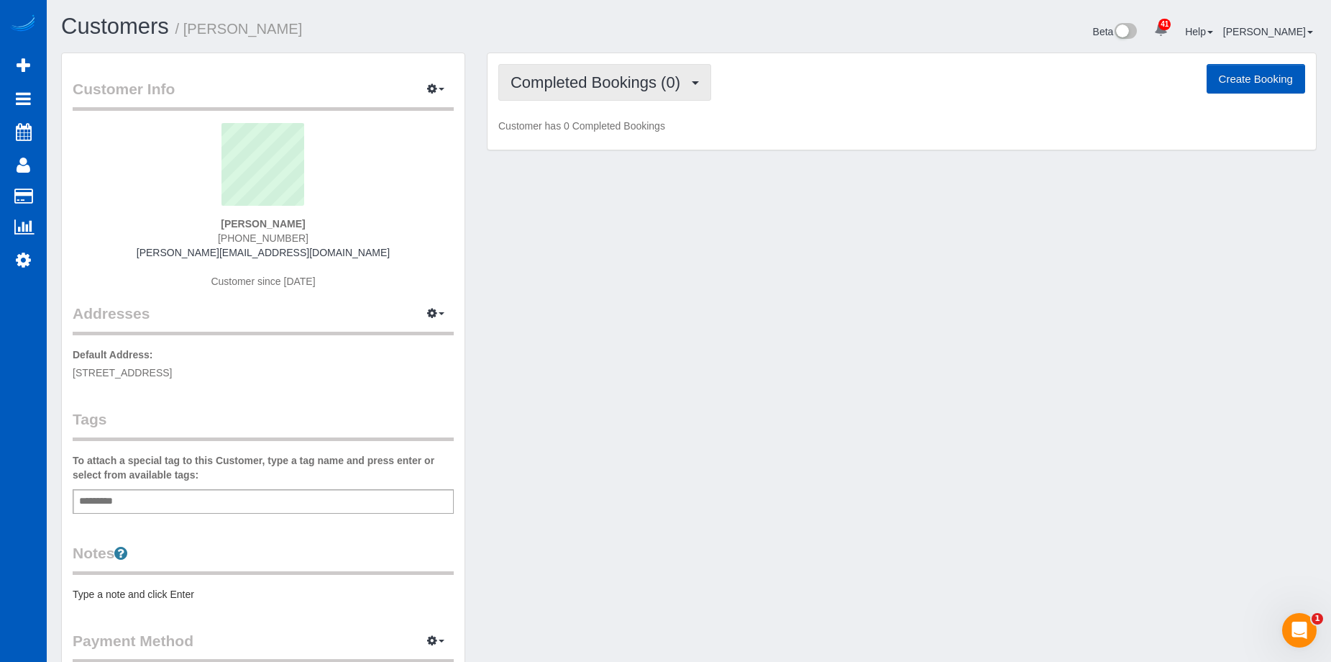
click at [566, 87] on span "Completed Bookings (0)" at bounding box center [599, 82] width 177 height 18
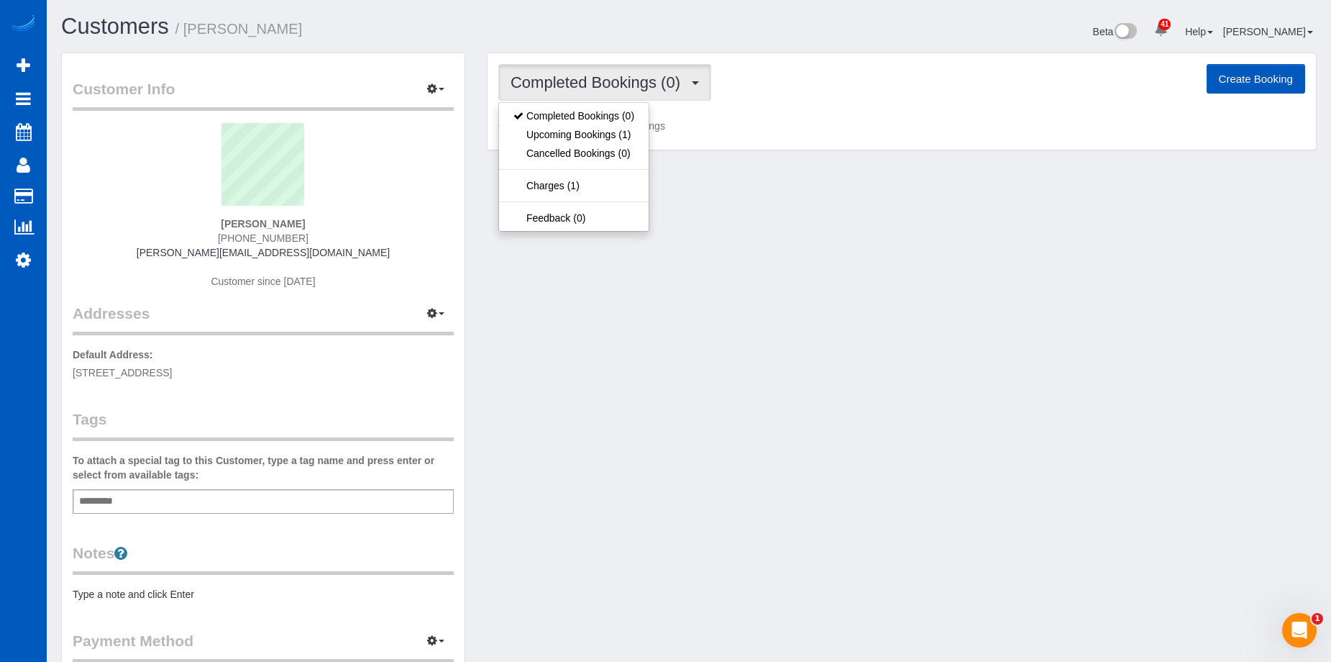
click at [571, 86] on span "Completed Bookings (0)" at bounding box center [599, 82] width 177 height 18
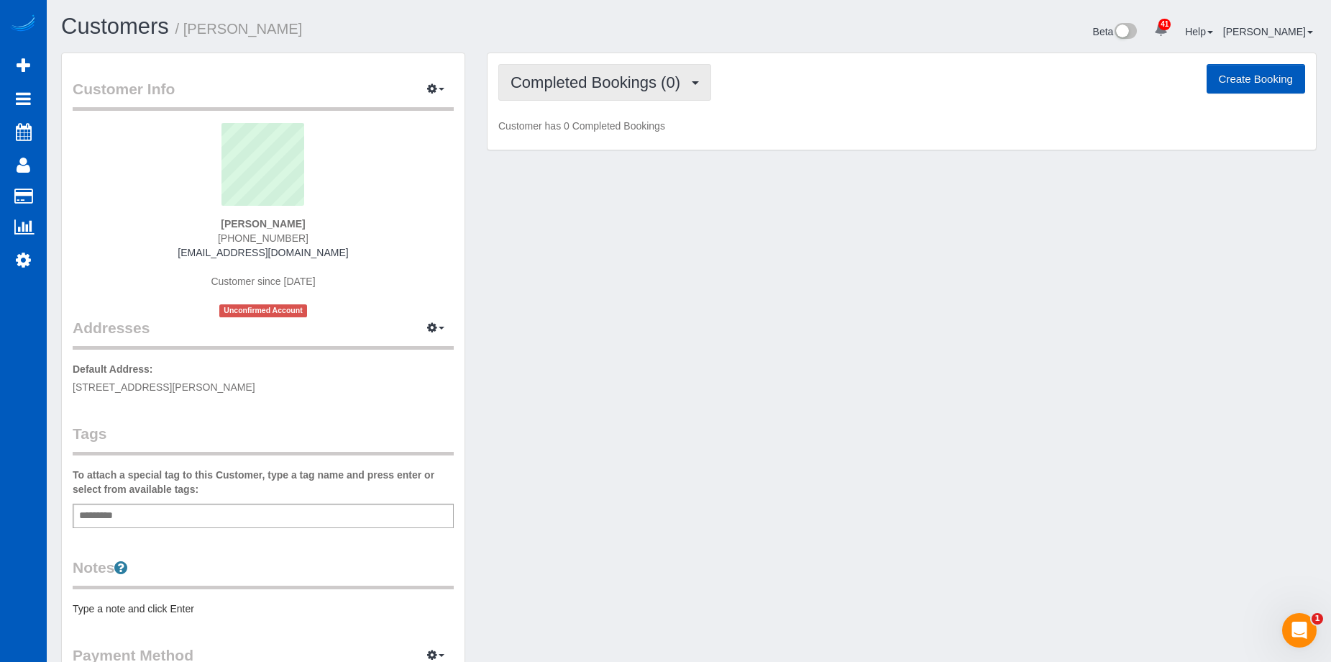
click at [659, 78] on span "Completed Bookings (0)" at bounding box center [599, 82] width 177 height 18
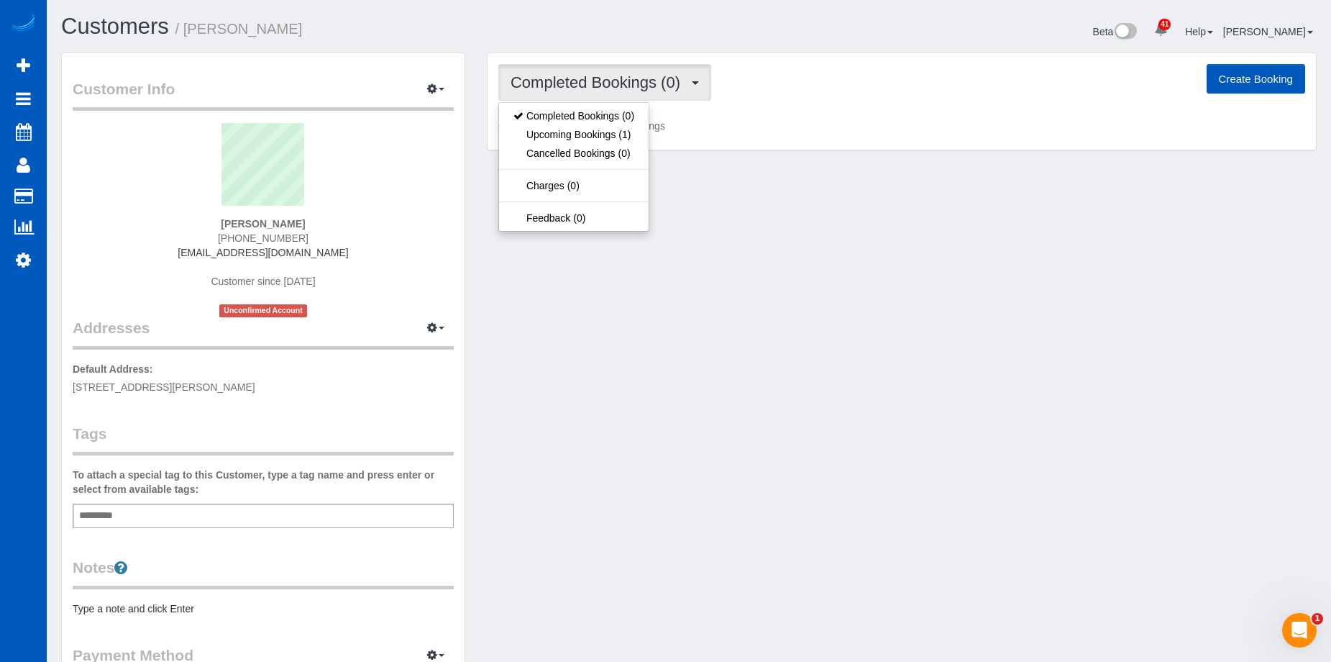
click at [659, 78] on span "Completed Bookings (0)" at bounding box center [599, 82] width 177 height 18
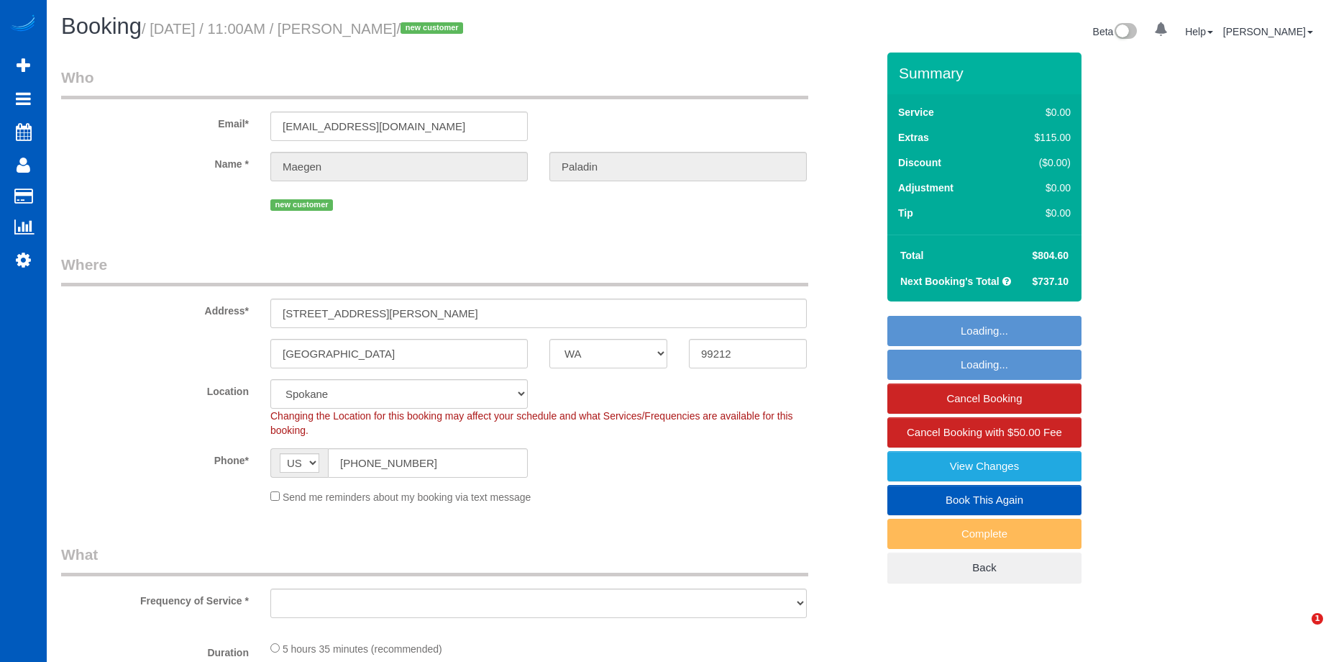
select select "WA"
select select "object:933"
select select "199"
select select "5001"
select select "3"
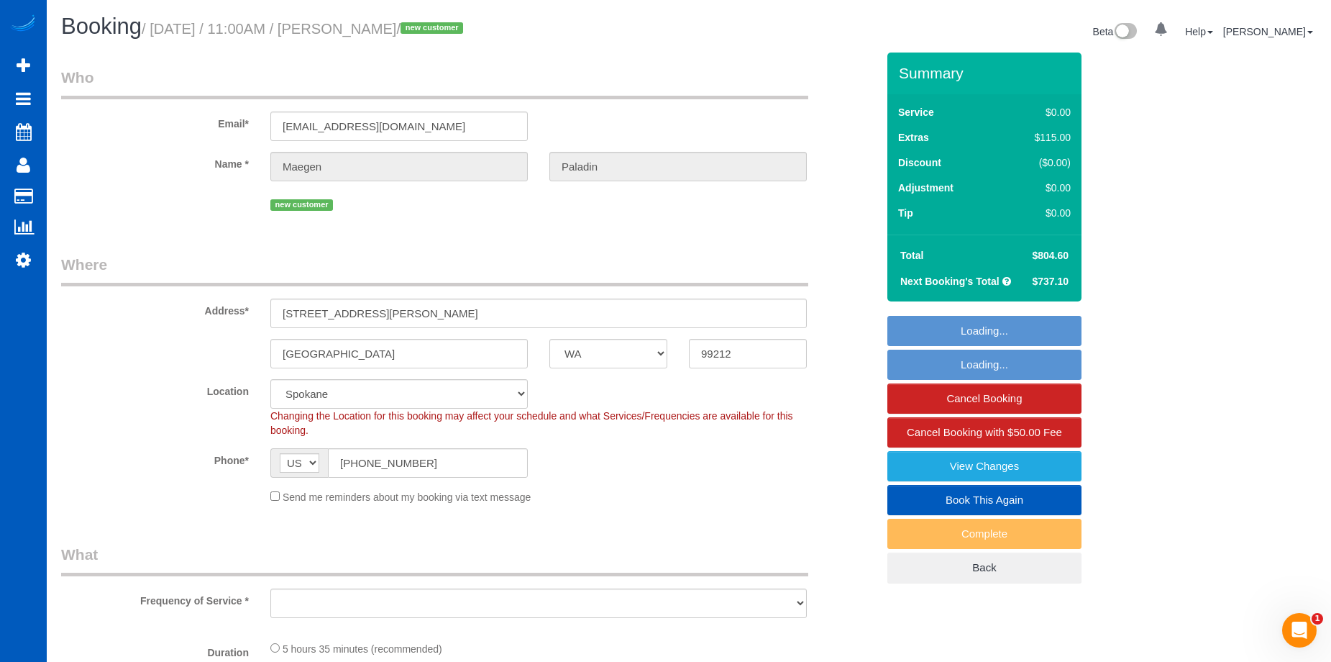
select select "4"
select select "spot1"
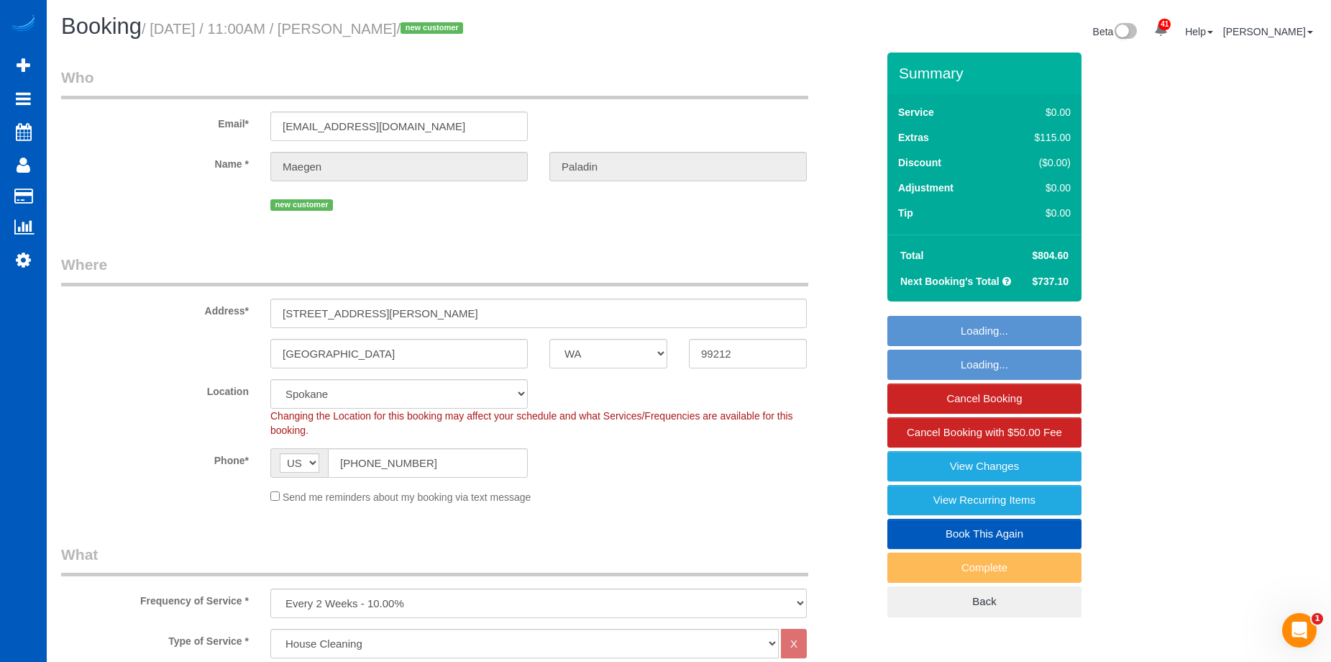
select select "object:1114"
select select "5001"
select select "3"
select select "4"
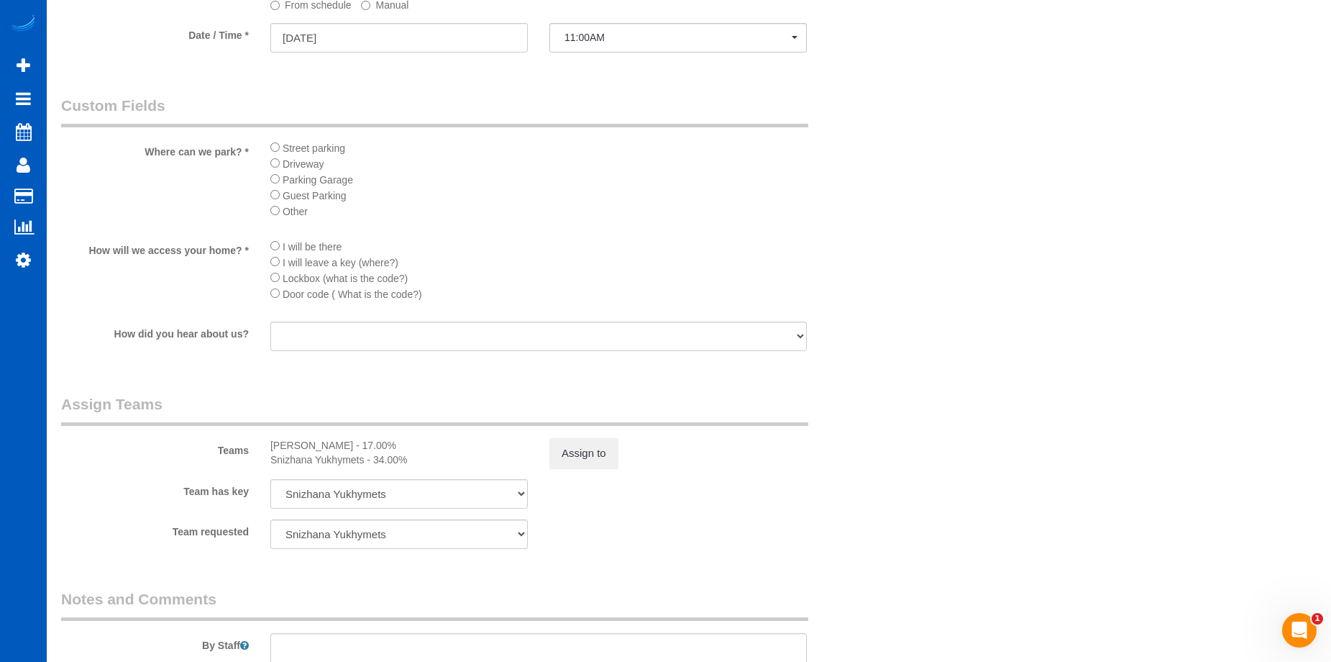
scroll to position [1726, 0]
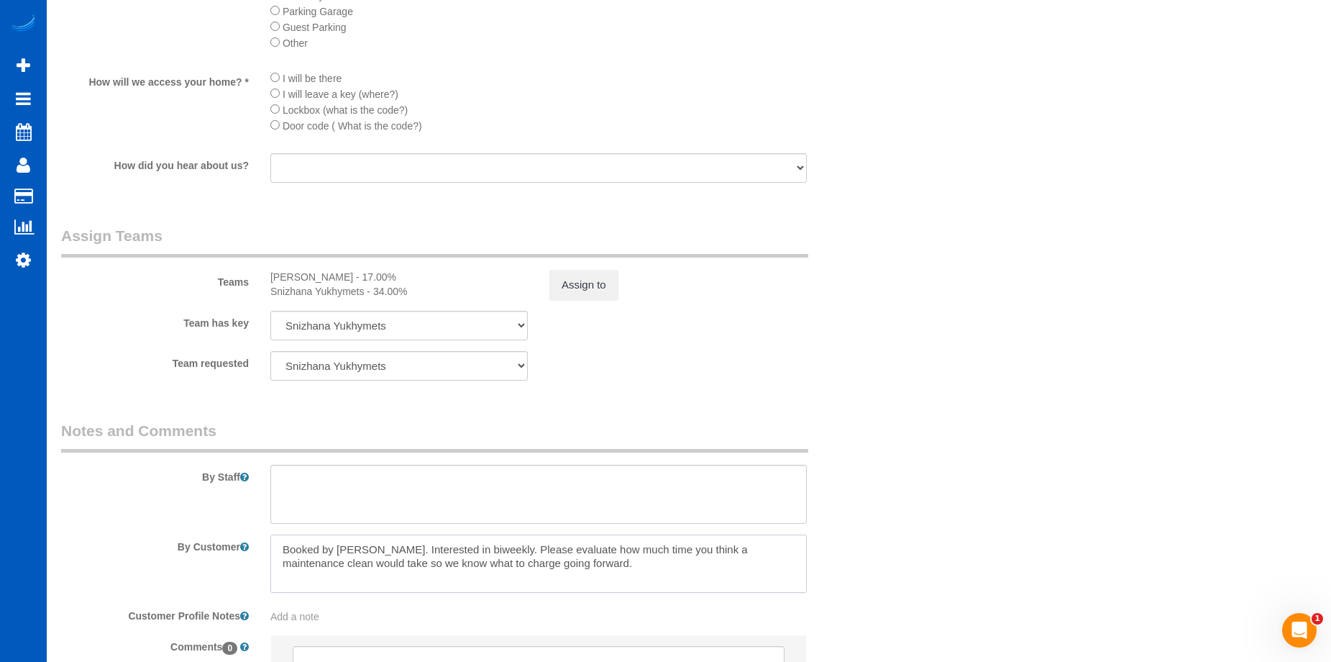
drag, startPoint x: 557, startPoint y: 562, endPoint x: 478, endPoint y: 566, distance: 79.9
click at [478, 566] on textarea at bounding box center [538, 563] width 537 height 59
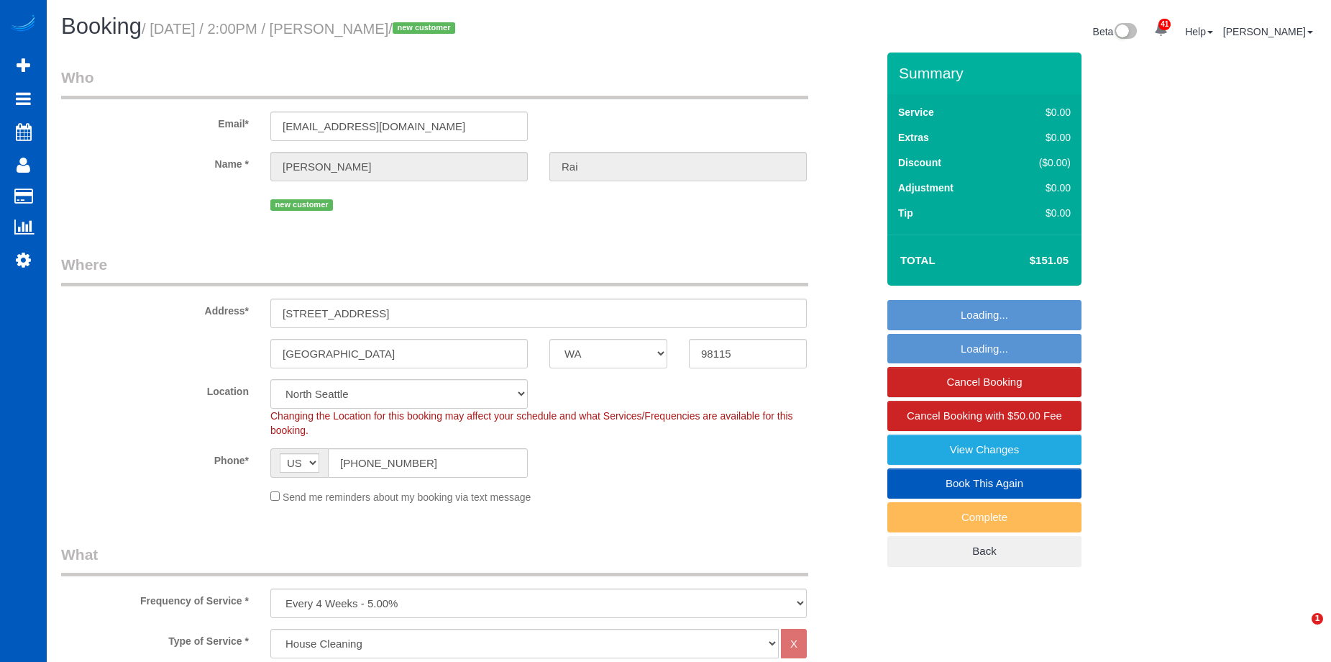
select select "WA"
select select "199"
select select "2"
select select "spot1"
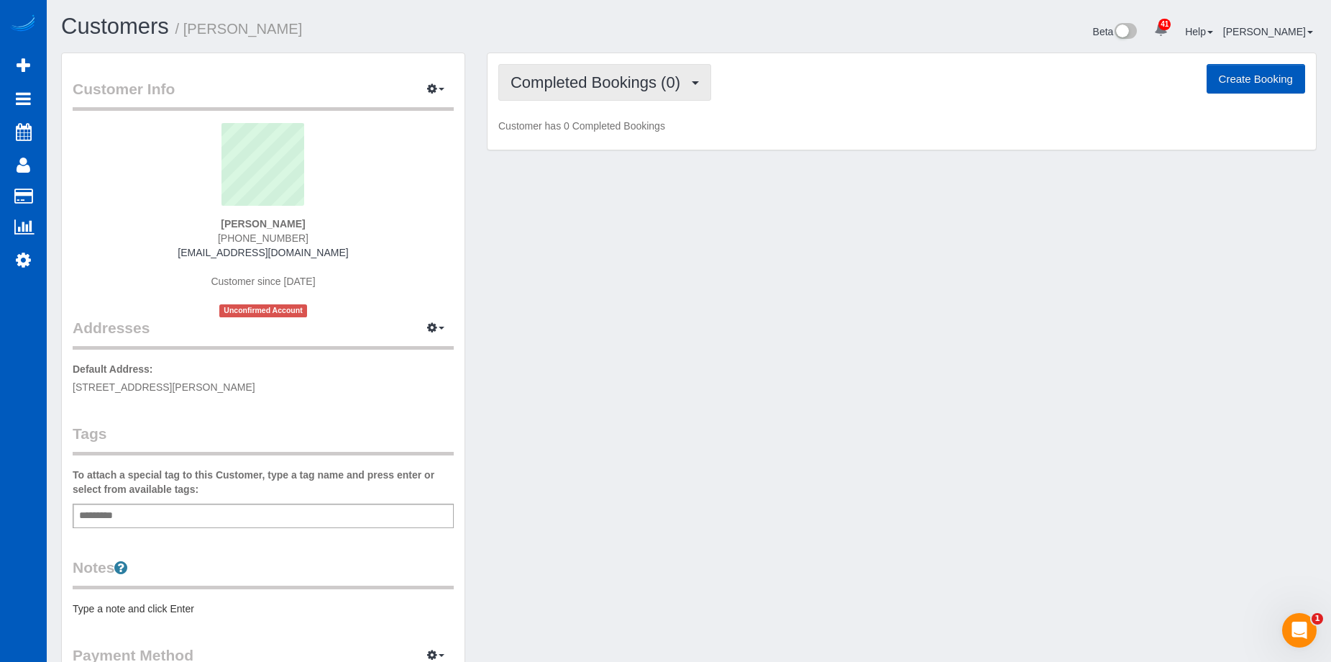
click at [560, 86] on span "Completed Bookings (0)" at bounding box center [599, 82] width 177 height 18
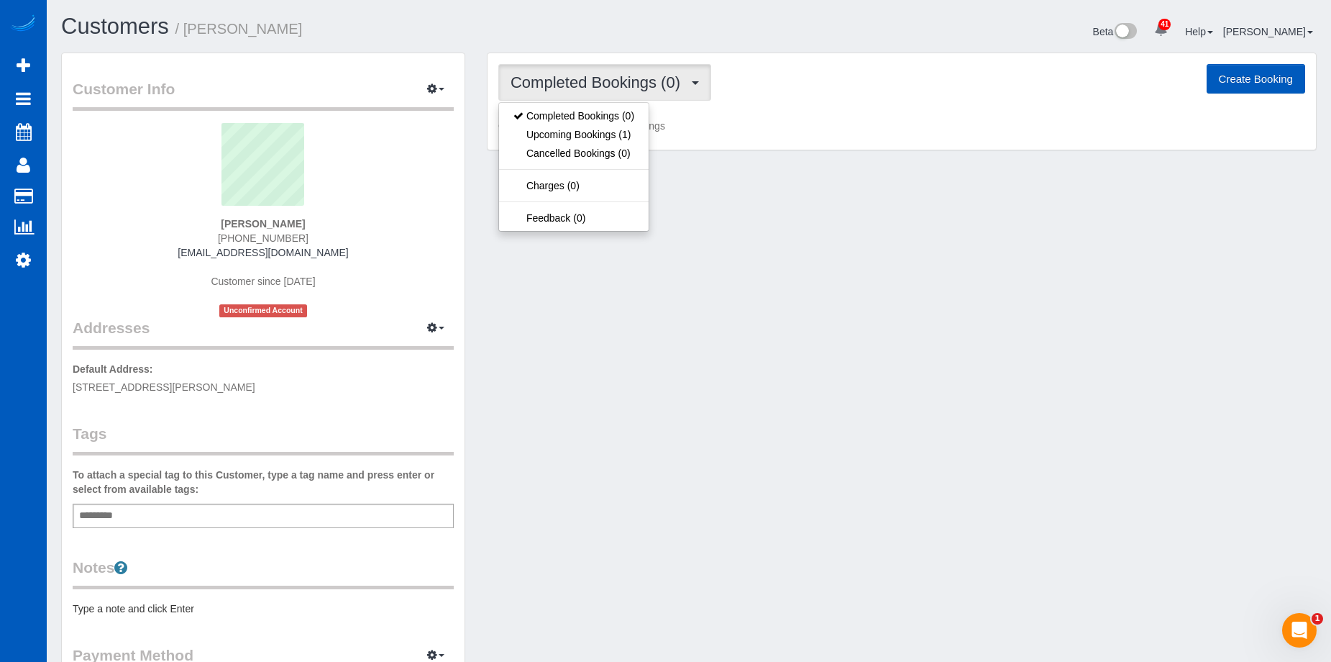
click at [562, 86] on span "Completed Bookings (0)" at bounding box center [599, 82] width 177 height 18
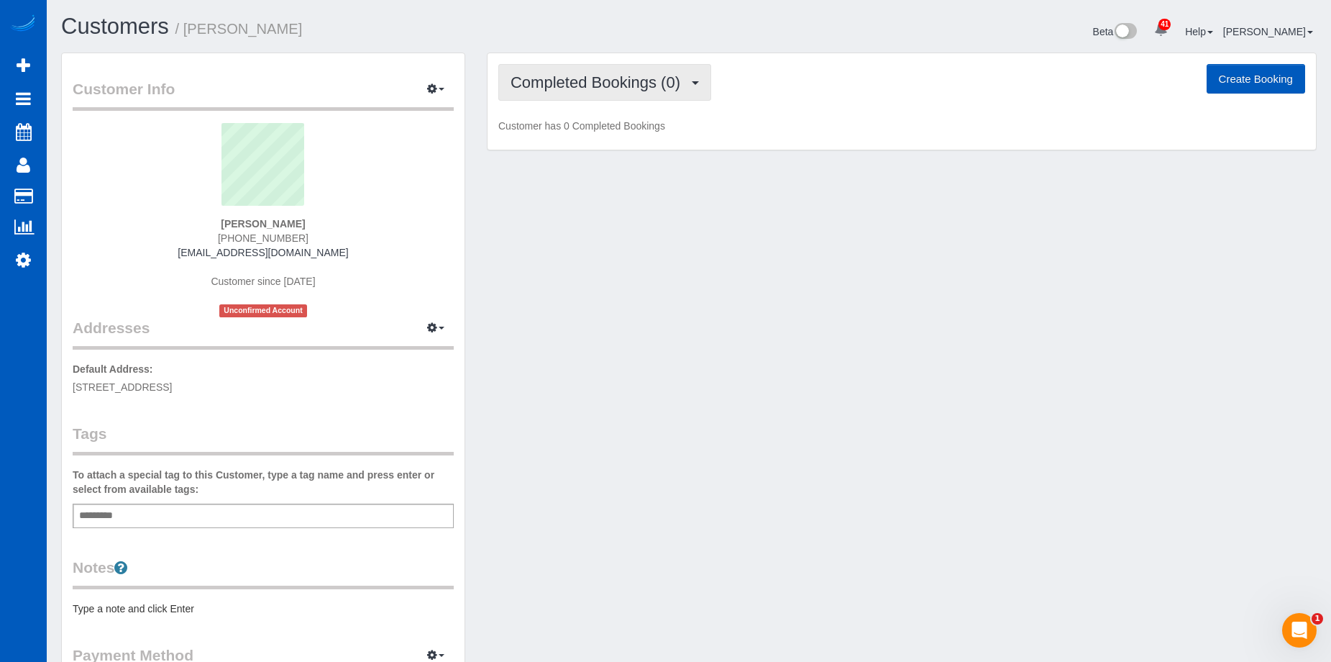
click at [565, 85] on span "Completed Bookings (0)" at bounding box center [599, 82] width 177 height 18
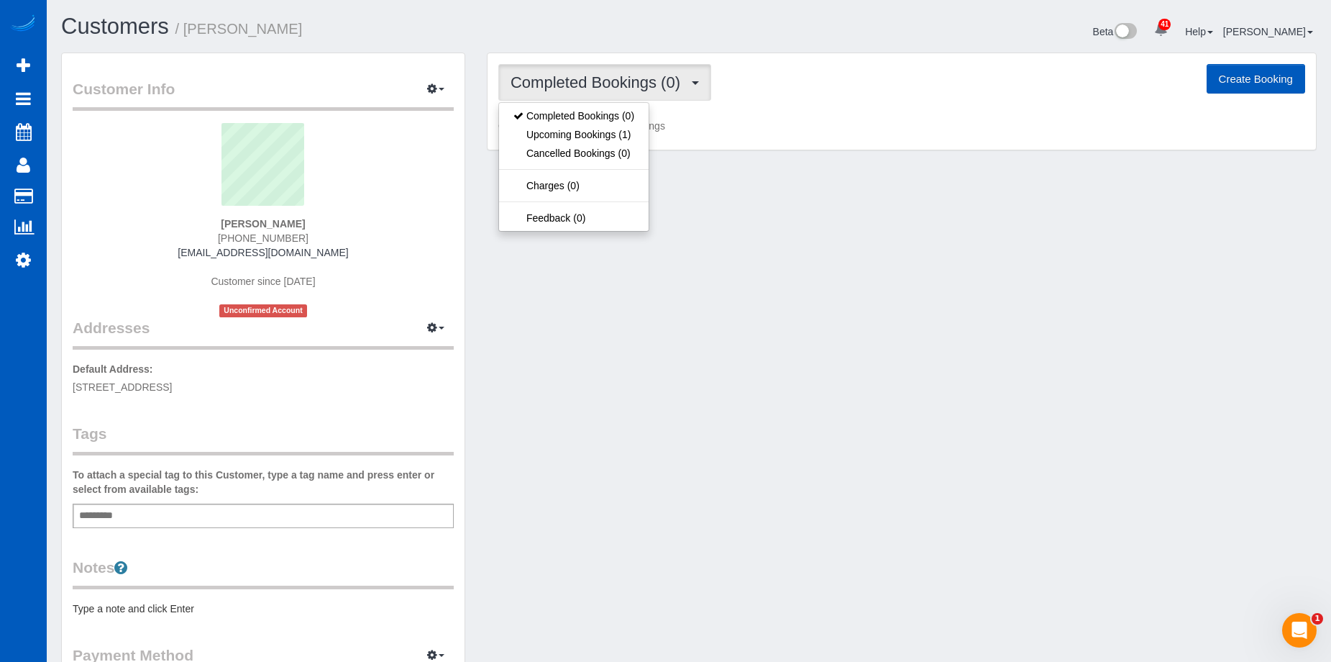
click at [565, 85] on span "Completed Bookings (0)" at bounding box center [599, 82] width 177 height 18
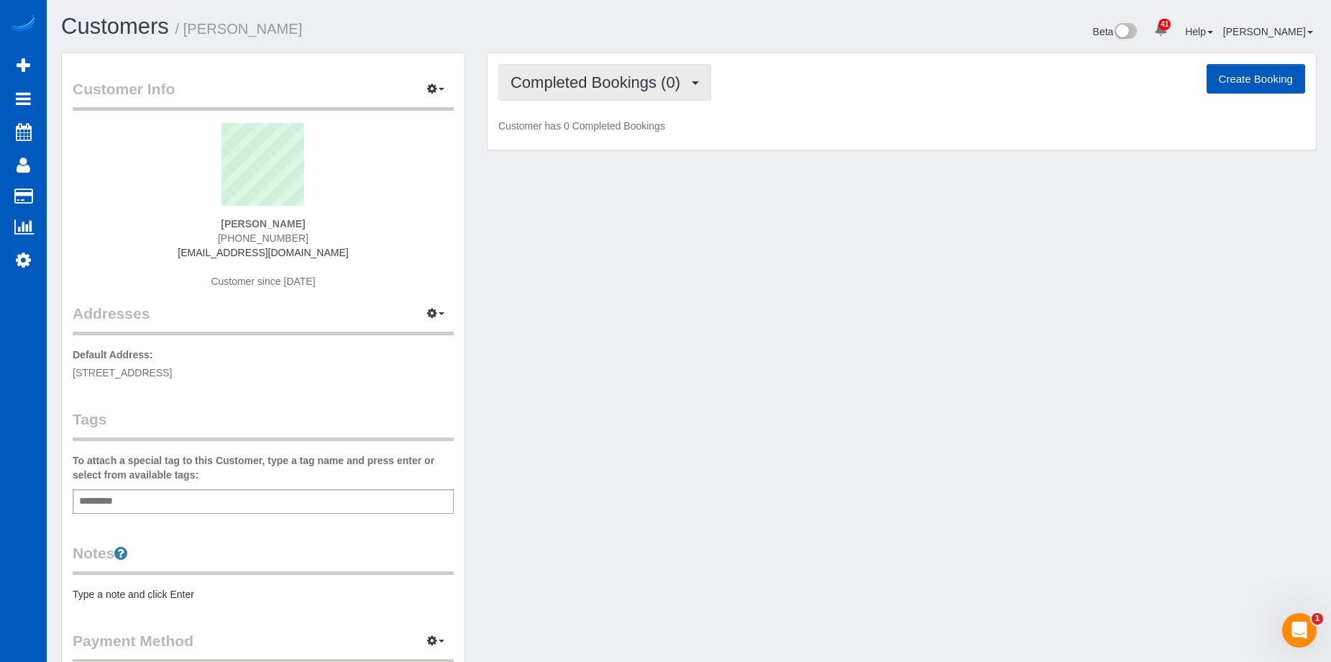
click at [579, 79] on span "Completed Bookings (0)" at bounding box center [599, 82] width 177 height 18
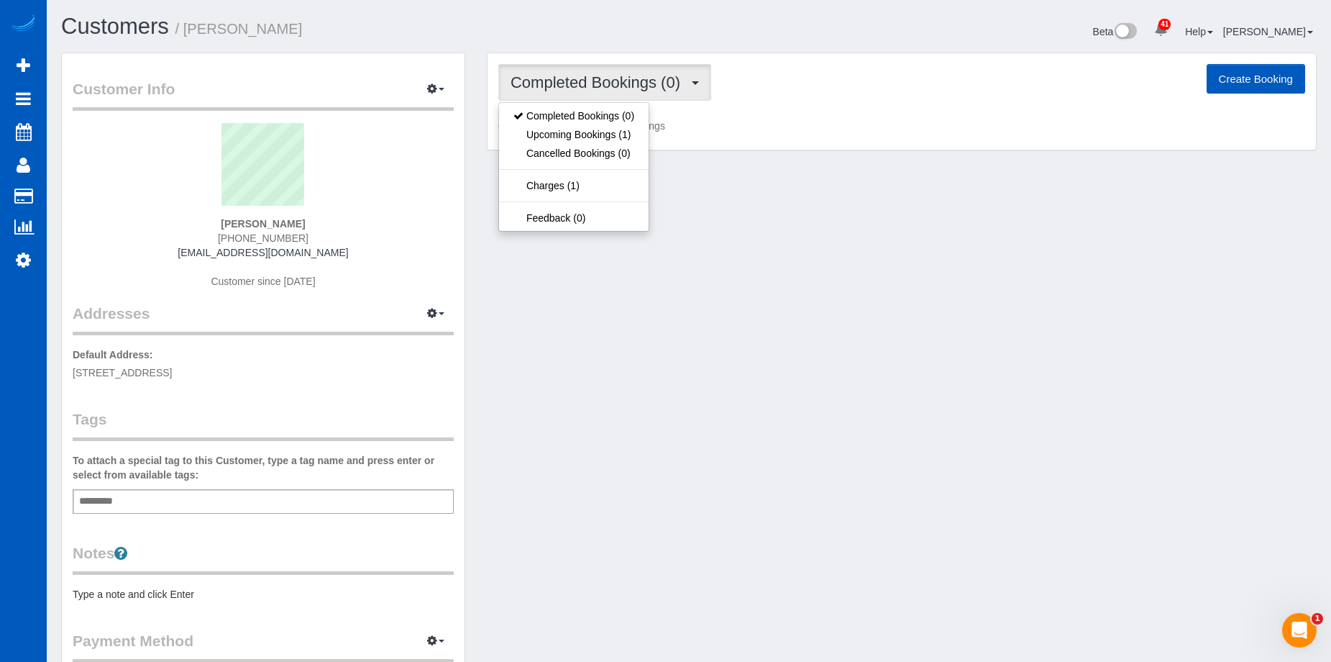
click at [579, 79] on span "Completed Bookings (0)" at bounding box center [599, 82] width 177 height 18
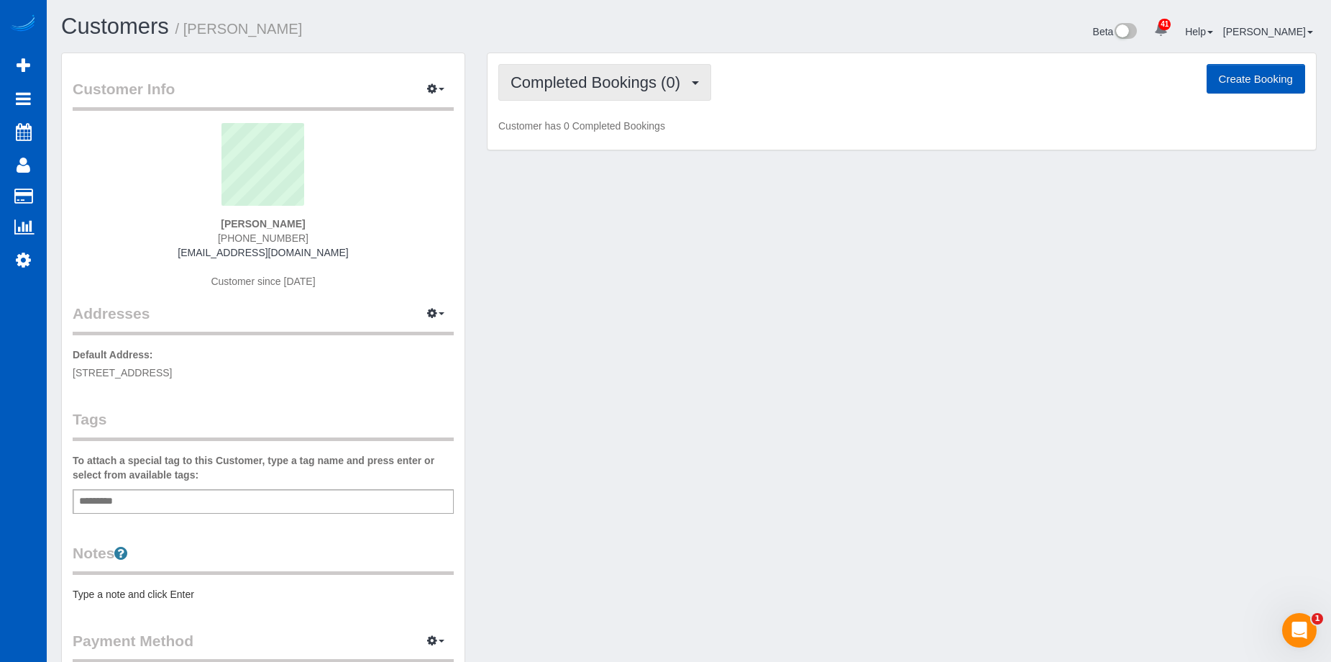
click at [577, 86] on span "Completed Bookings (0)" at bounding box center [599, 82] width 177 height 18
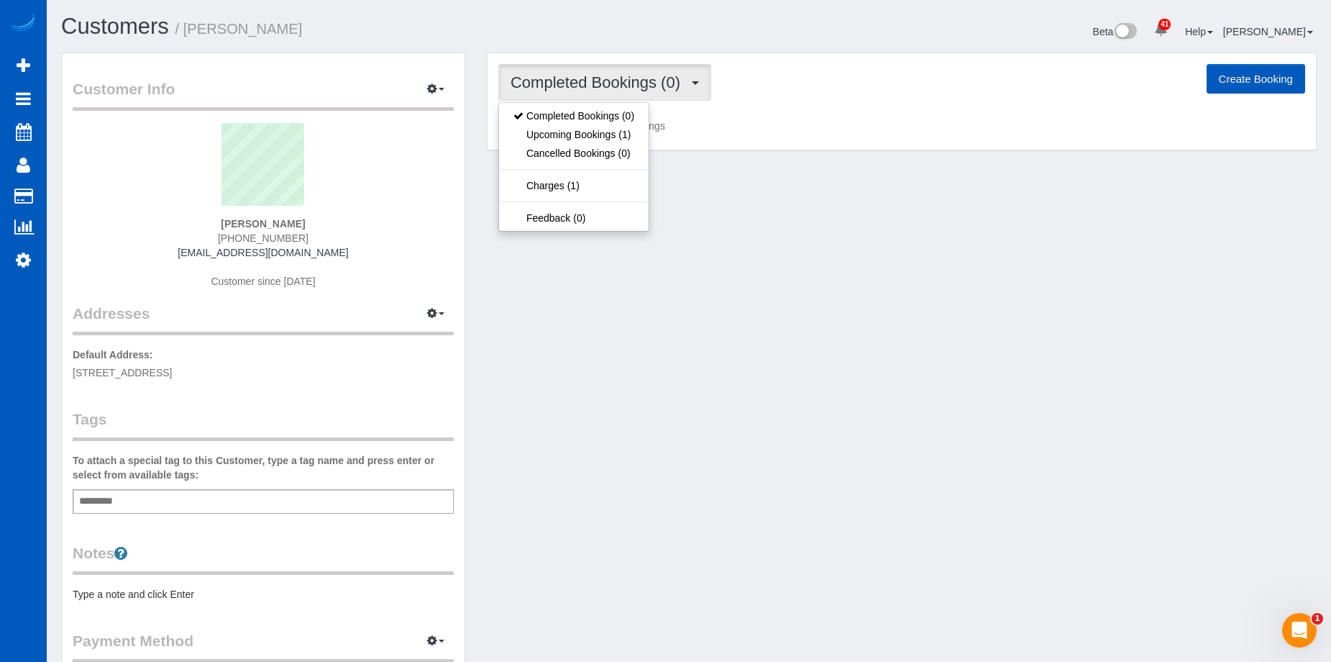
click at [577, 85] on span "Completed Bookings (0)" at bounding box center [599, 82] width 177 height 18
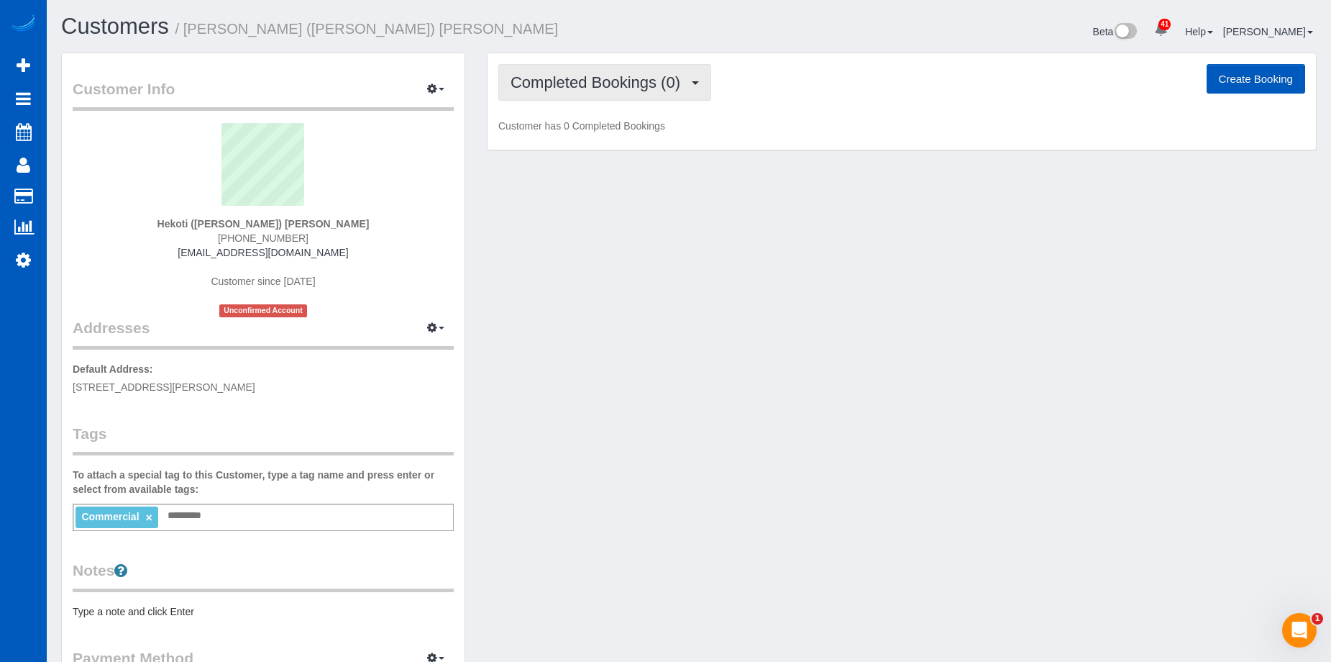
click at [549, 77] on span "Completed Bookings (0)" at bounding box center [599, 82] width 177 height 18
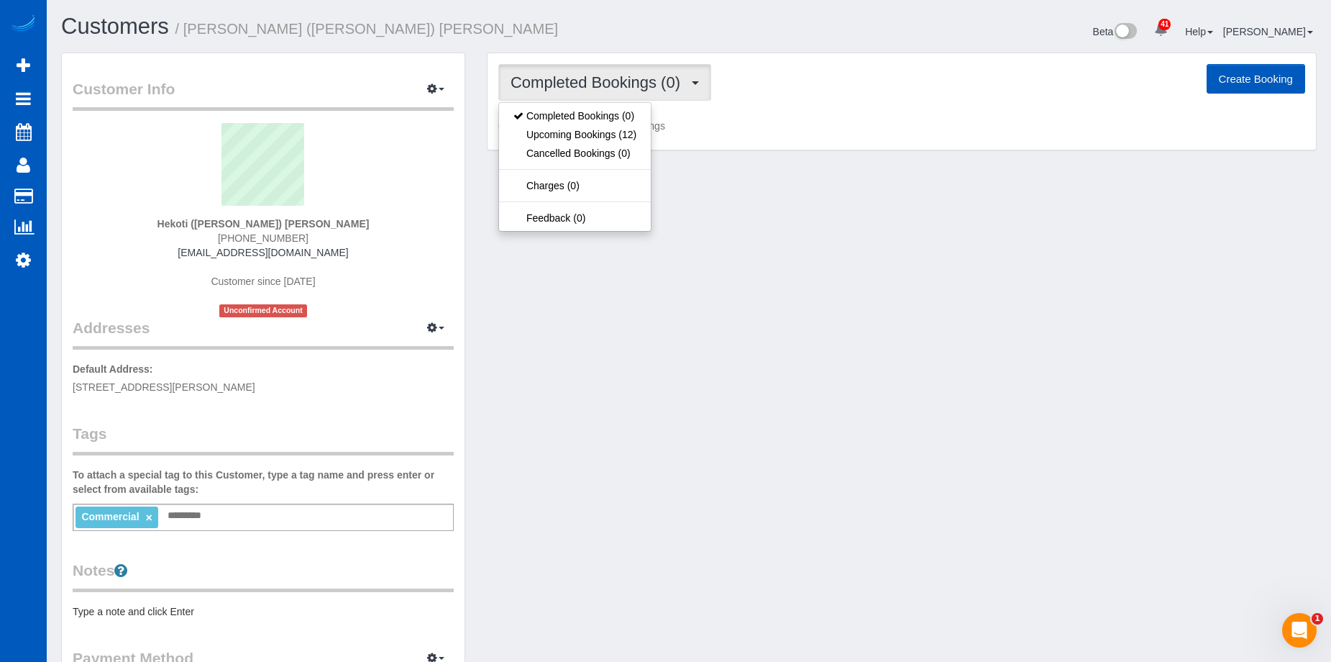
click at [549, 77] on span "Completed Bookings (0)" at bounding box center [599, 82] width 177 height 18
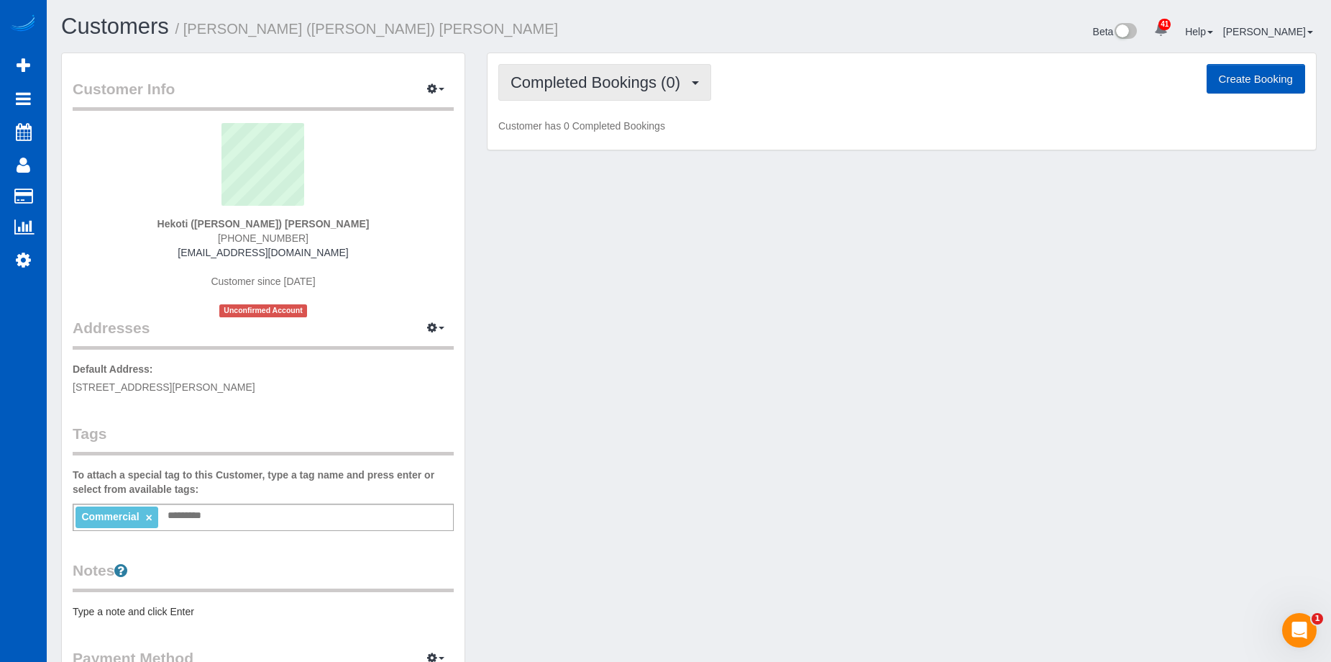
click at [569, 83] on span "Completed Bookings (0)" at bounding box center [599, 82] width 177 height 18
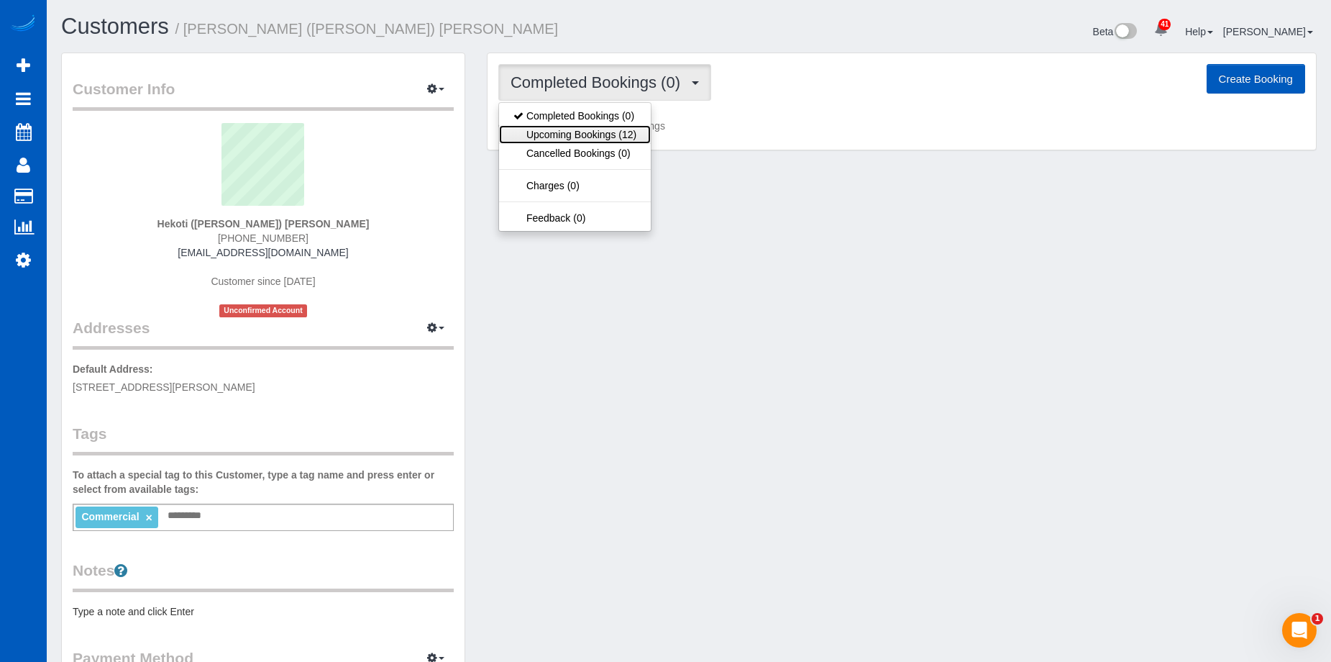
click at [573, 129] on link "Upcoming Bookings (12)" at bounding box center [575, 134] width 152 height 19
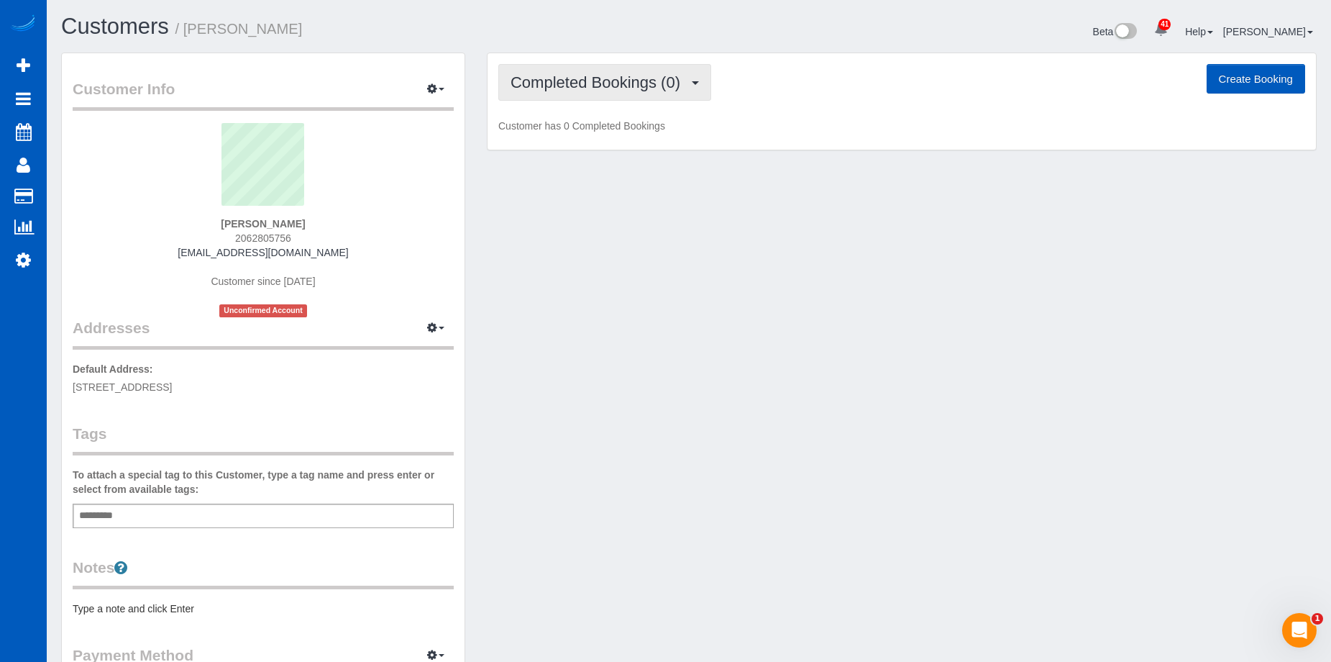
click at [619, 88] on span "Completed Bookings (0)" at bounding box center [599, 82] width 177 height 18
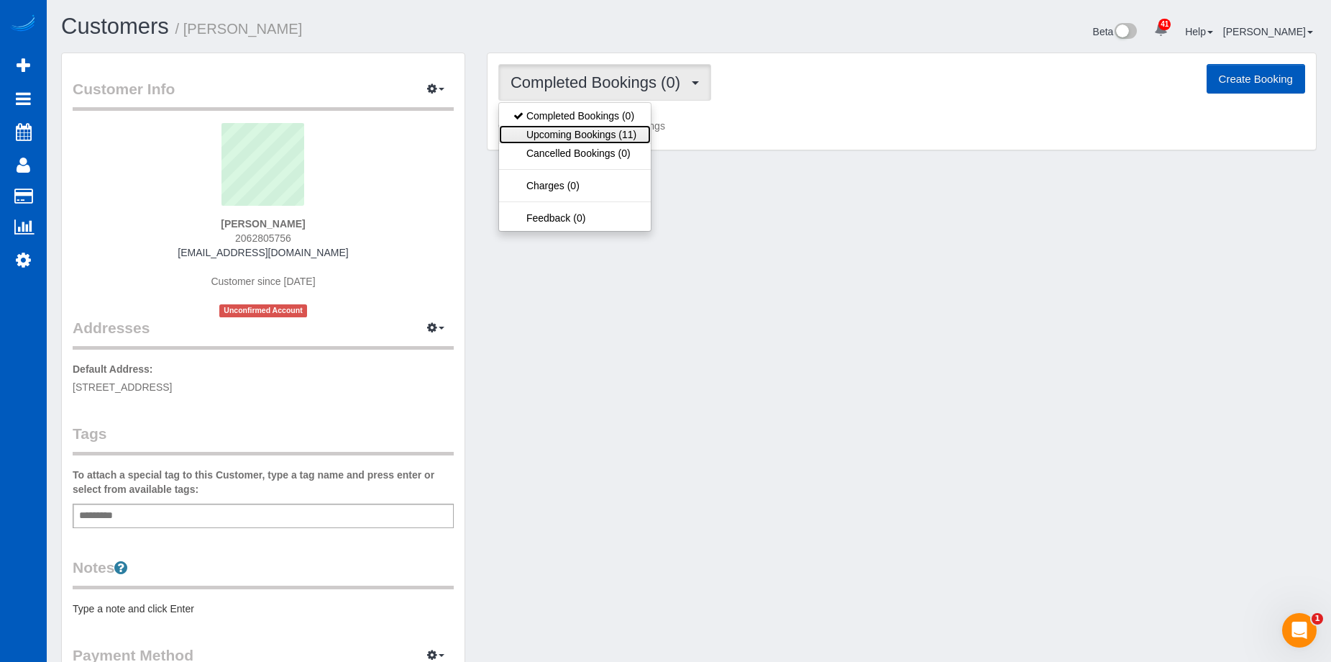
click at [601, 130] on link "Upcoming Bookings (11)" at bounding box center [575, 134] width 152 height 19
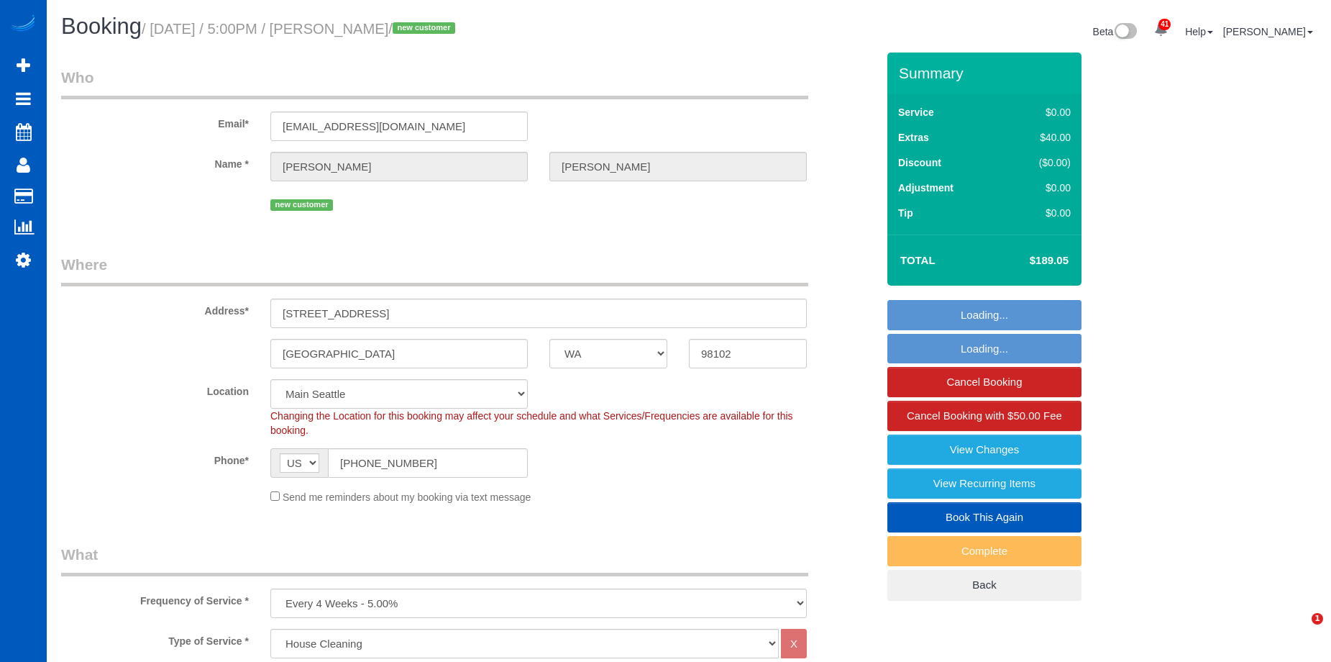
select select "WA"
select select "199"
select select "spot1"
select select "number:8"
select select "2"
